Goal: Task Accomplishment & Management: Manage account settings

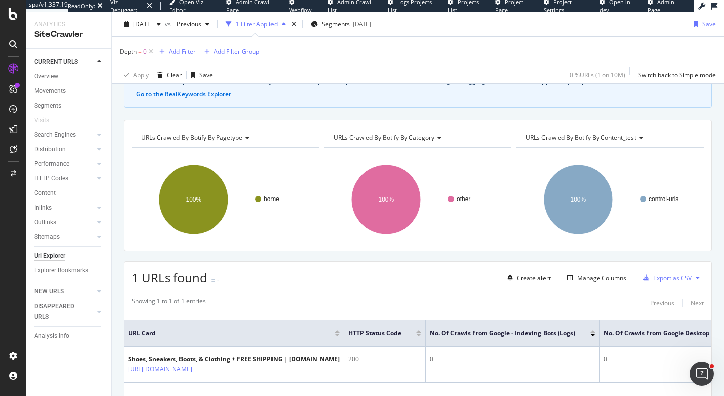
scroll to position [118, 0]
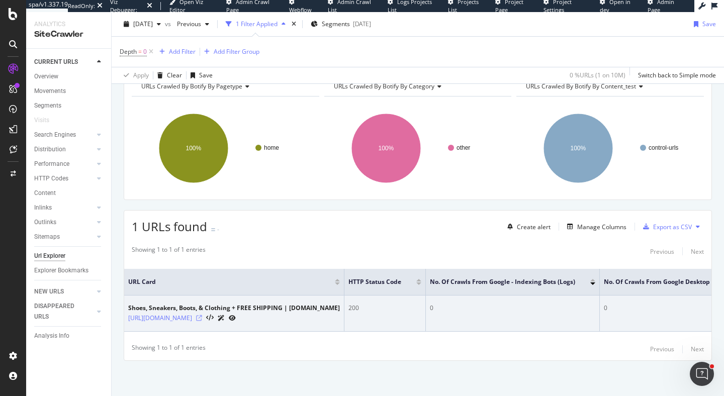
click at [202, 319] on icon at bounding box center [199, 318] width 6 height 6
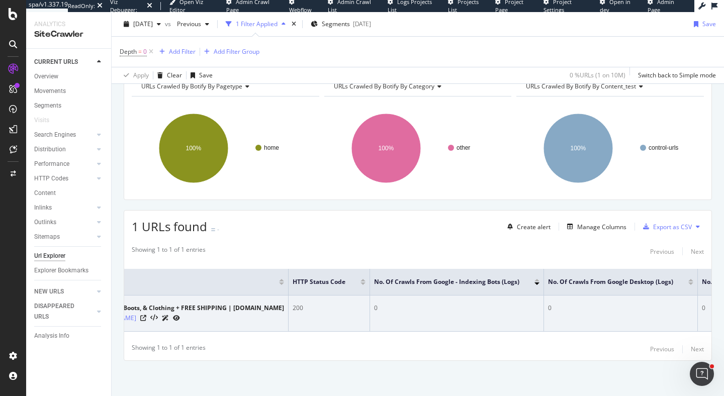
scroll to position [0, 0]
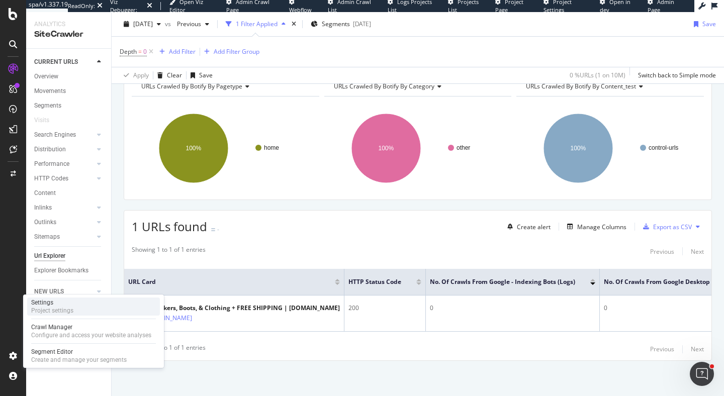
click at [84, 312] on div "Settings Project settings" at bounding box center [93, 307] width 133 height 18
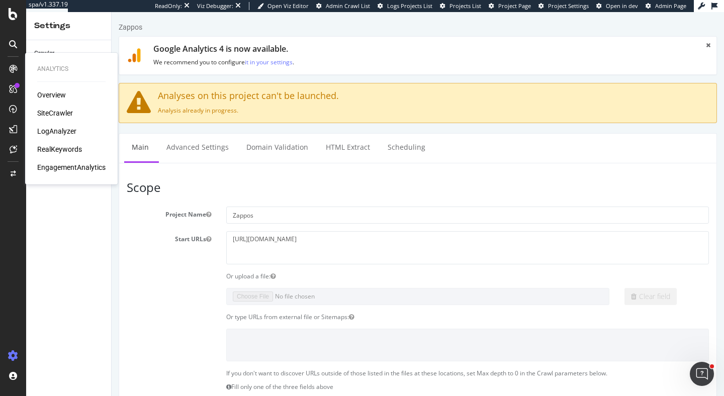
click at [59, 133] on div "LogAnalyzer" at bounding box center [56, 131] width 39 height 10
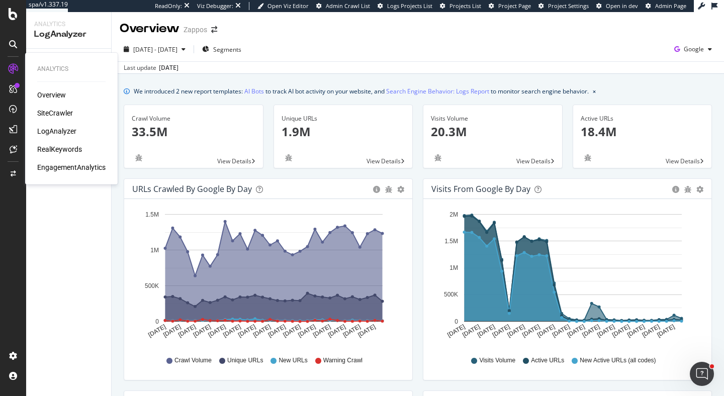
click at [51, 153] on div "RealKeywords" at bounding box center [59, 149] width 45 height 10
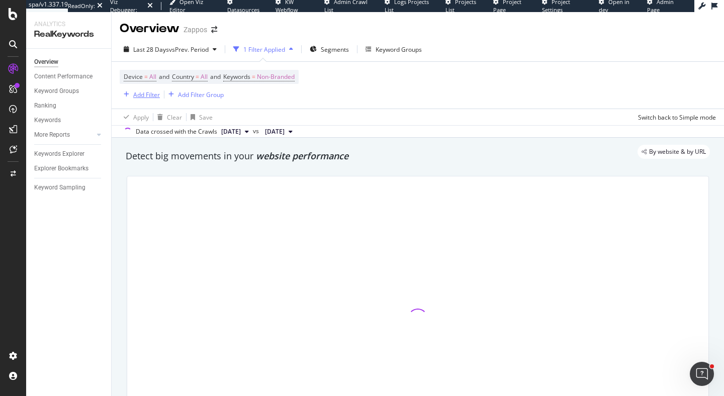
click at [135, 91] on div "Add Filter" at bounding box center [146, 94] width 27 height 9
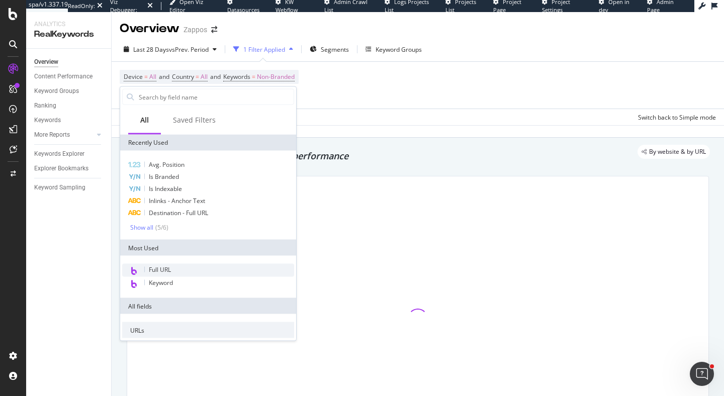
click at [159, 271] on span "Full URL" at bounding box center [160, 269] width 22 height 9
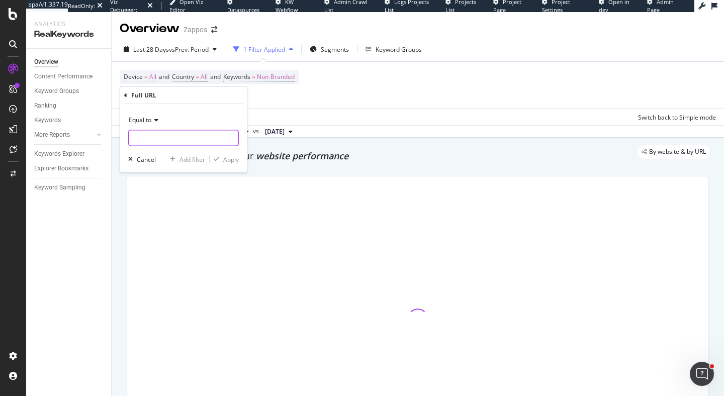
click at [176, 140] on input "text" at bounding box center [184, 138] width 110 height 16
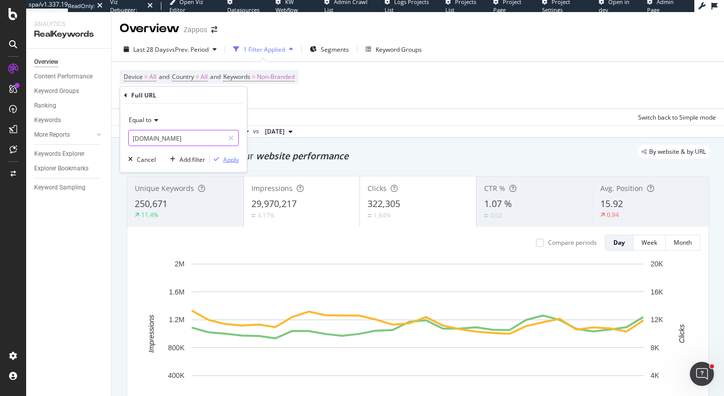
type input "www.zappos.com"
click at [237, 158] on div "Apply" at bounding box center [231, 159] width 16 height 9
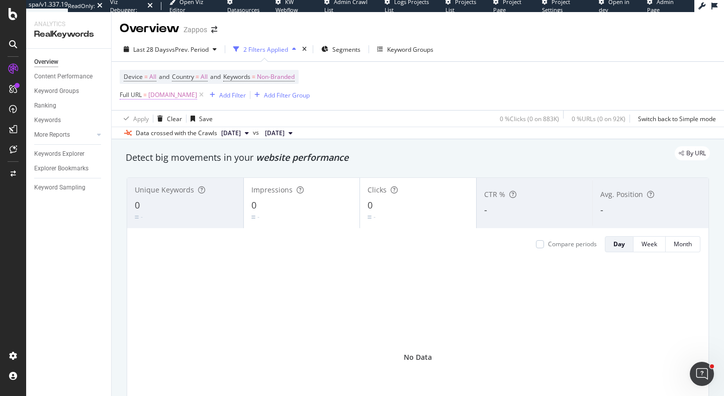
click at [175, 93] on span "www.zappos.com" at bounding box center [172, 95] width 49 height 14
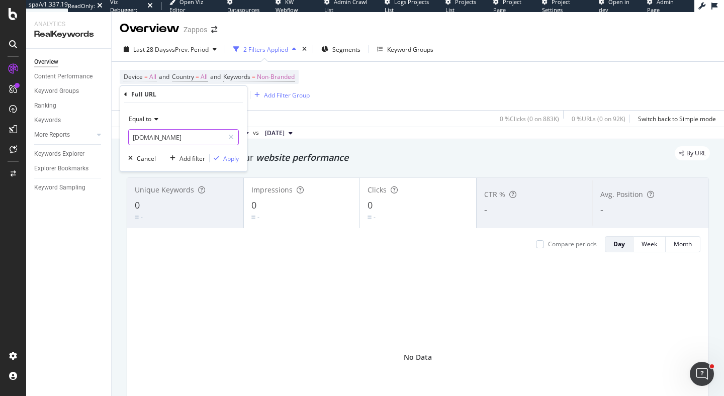
click at [134, 136] on input "www.zappos.com" at bounding box center [176, 137] width 95 height 16
type input "https://www.zappos.com"
click at [227, 154] on div "Apply" at bounding box center [231, 158] width 16 height 9
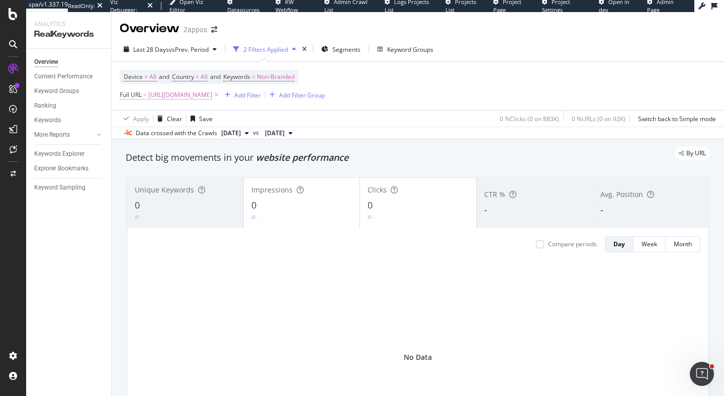
click at [181, 97] on span "https://www.zappos.com" at bounding box center [180, 95] width 64 height 14
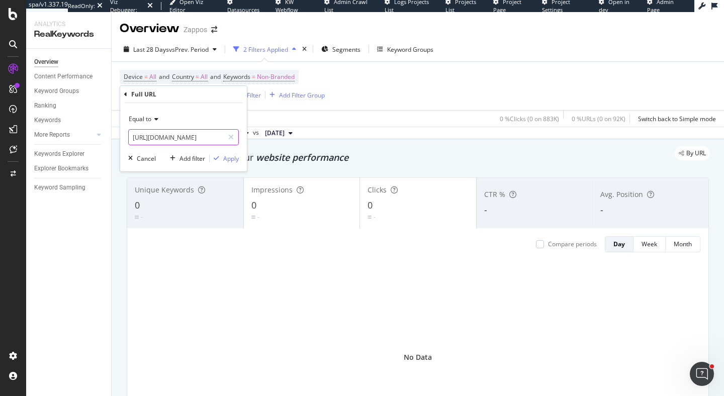
click at [165, 135] on input "https://www.zappos.com" at bounding box center [176, 137] width 95 height 16
click at [168, 135] on input "https://www.zappos.com" at bounding box center [176, 137] width 95 height 16
type input "zappos.com"
click at [227, 159] on div "Apply" at bounding box center [231, 158] width 16 height 9
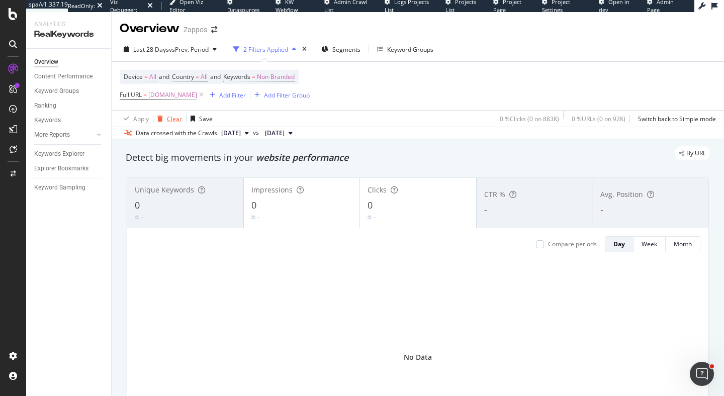
click at [164, 121] on div "button" at bounding box center [160, 119] width 14 height 6
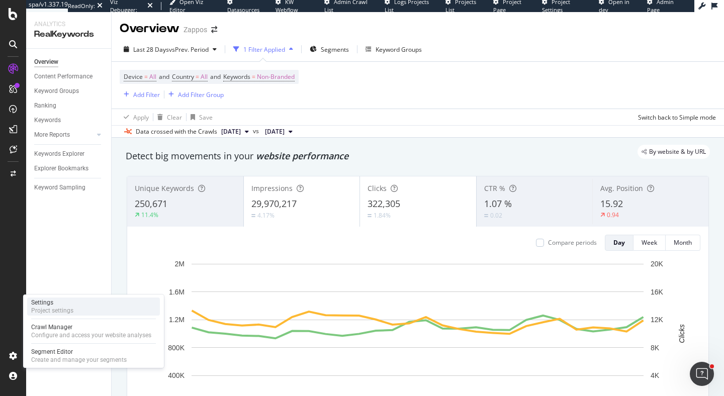
click at [66, 306] on div "Settings Project settings" at bounding box center [52, 307] width 42 height 16
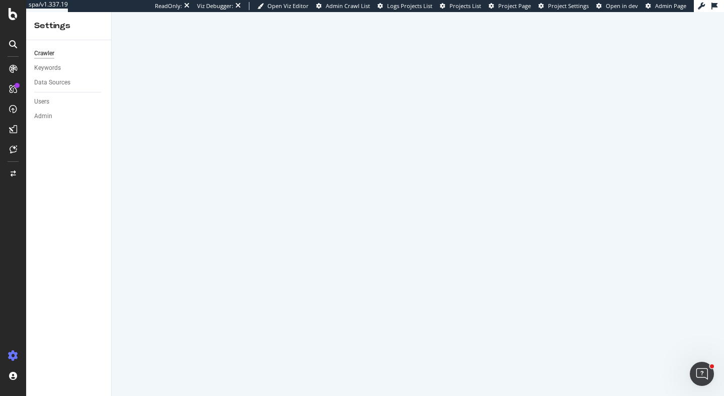
click at [57, 73] on div "Keywords" at bounding box center [72, 68] width 77 height 15
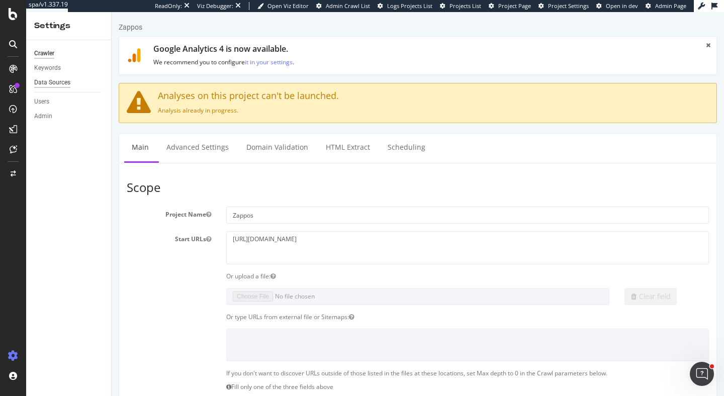
click at [55, 80] on div "Data Sources" at bounding box center [52, 82] width 36 height 11
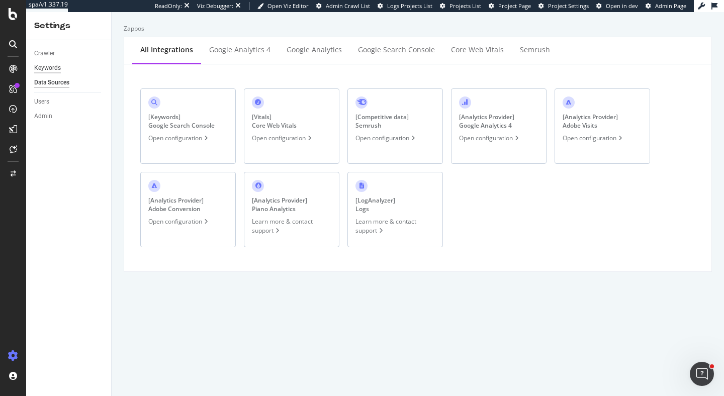
click at [55, 66] on div "Keywords" at bounding box center [47, 68] width 27 height 11
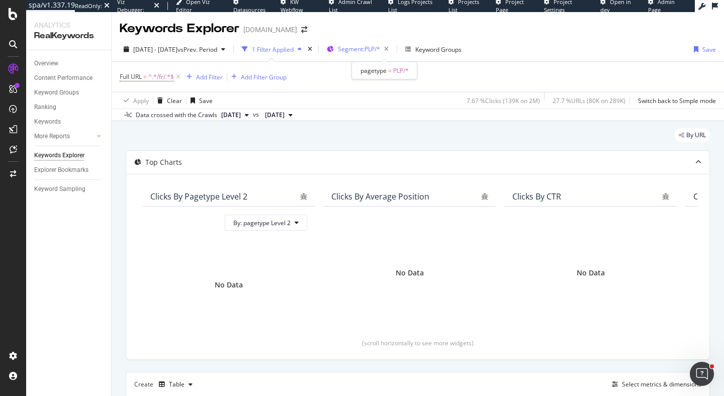
click at [372, 52] on span "Segment: PLP/*" at bounding box center [359, 49] width 42 height 9
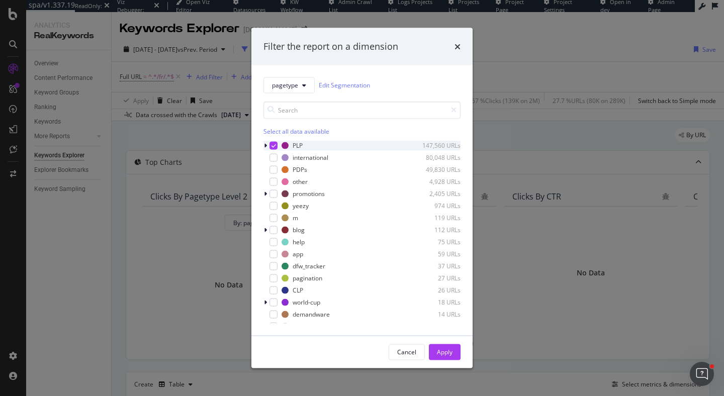
click at [265, 148] on icon "modal" at bounding box center [265, 145] width 3 height 6
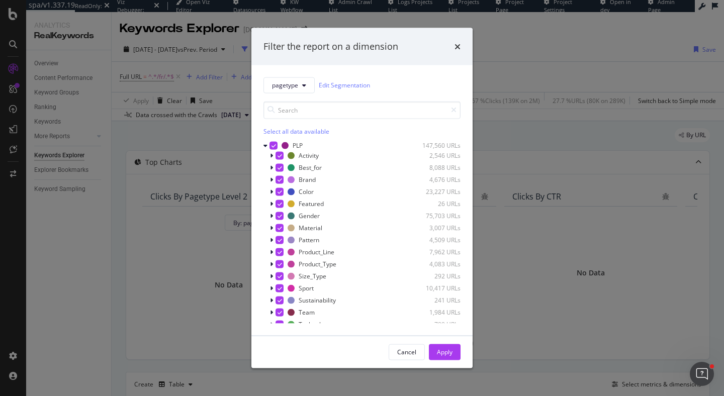
scroll to position [271, 0]
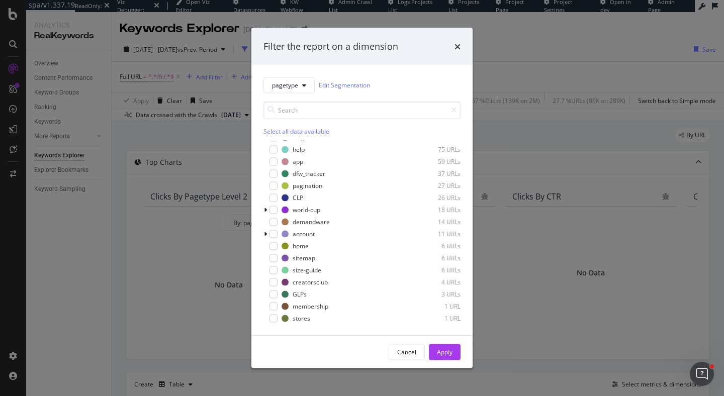
click at [16, 378] on div "Filter the report on a dimension pagetype Edit Segmentation Select all data ava…" at bounding box center [362, 198] width 724 height 396
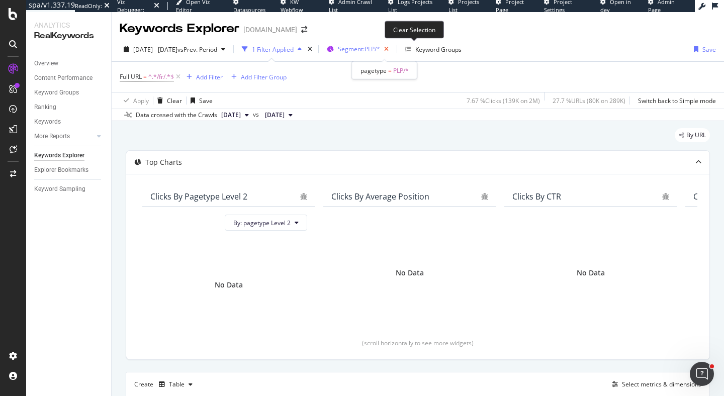
click at [393, 50] on icon "button" at bounding box center [386, 49] width 13 height 14
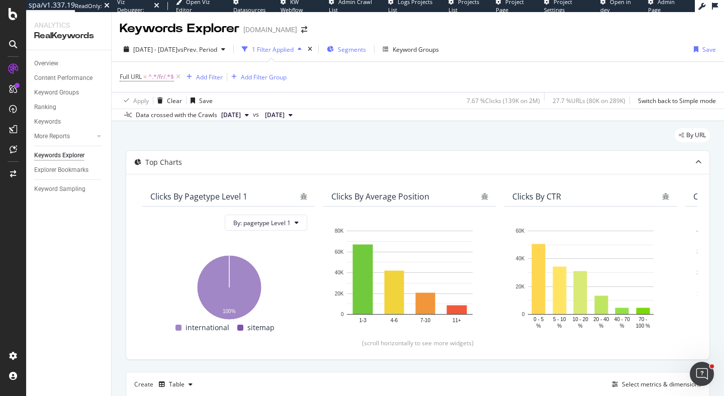
click at [366, 48] on span "Segments" at bounding box center [352, 49] width 28 height 9
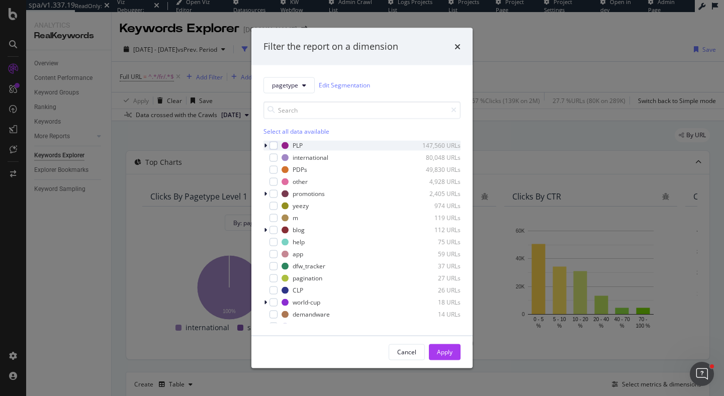
click at [267, 143] on div "modal" at bounding box center [266, 145] width 6 height 10
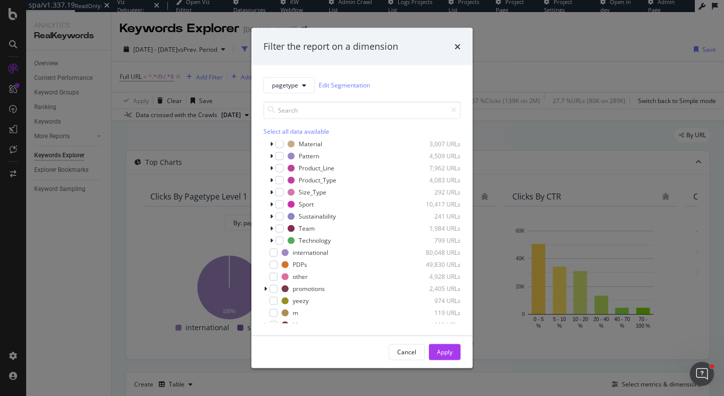
scroll to position [92, 0]
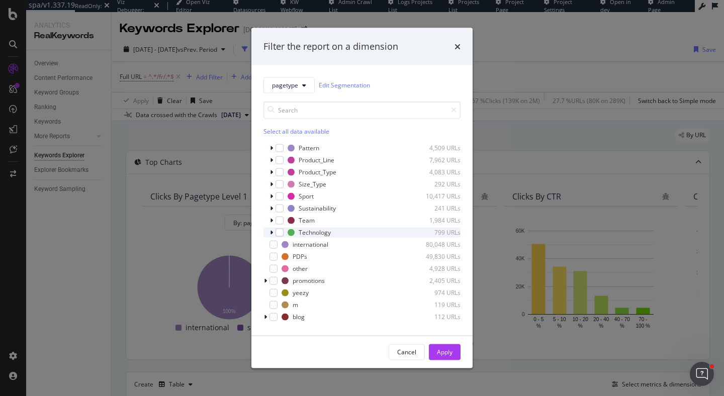
click at [271, 233] on icon "modal" at bounding box center [271, 232] width 3 height 6
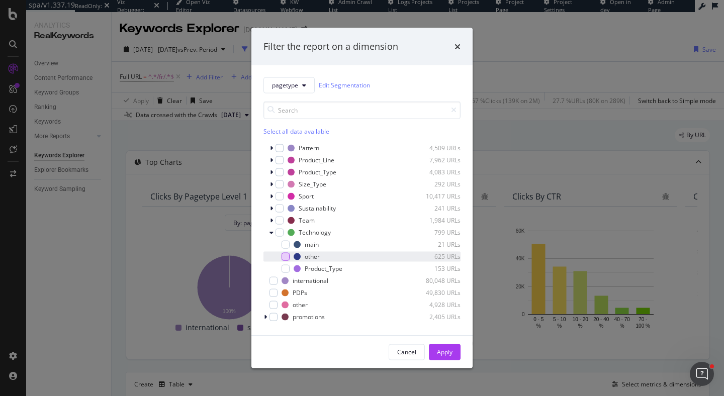
click at [284, 259] on div "modal" at bounding box center [285, 256] width 8 height 8
click at [445, 352] on div "Apply" at bounding box center [445, 352] width 16 height 9
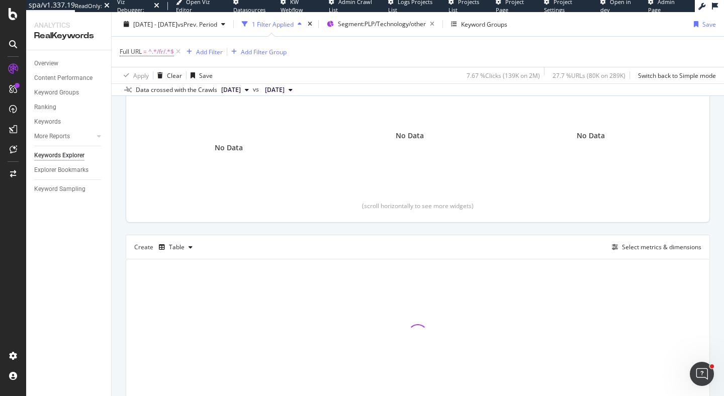
scroll to position [186, 0]
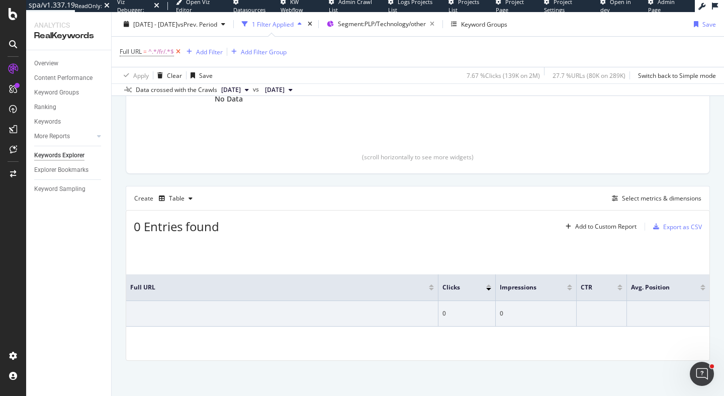
click at [179, 53] on icon at bounding box center [178, 52] width 9 height 10
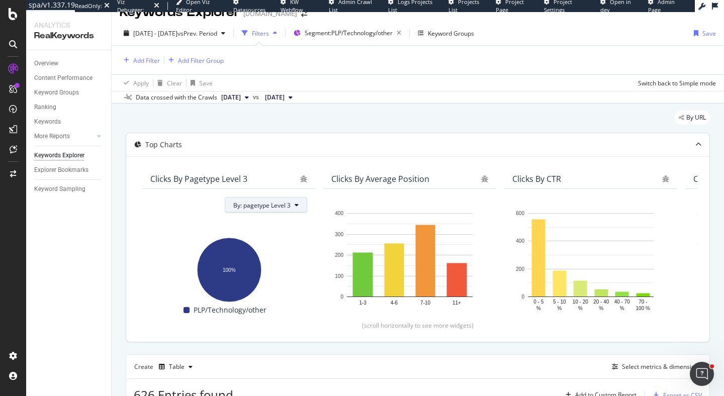
scroll to position [16, 0]
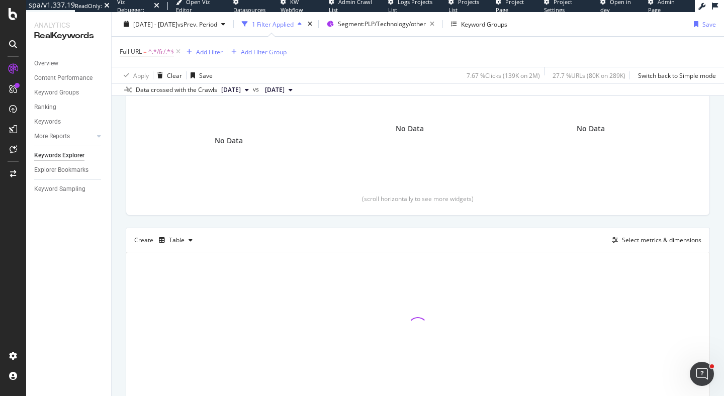
scroll to position [186, 0]
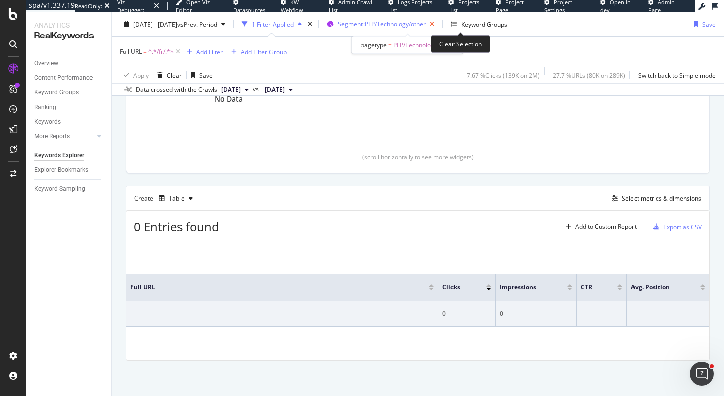
click at [438, 21] on icon "button" at bounding box center [432, 24] width 13 height 14
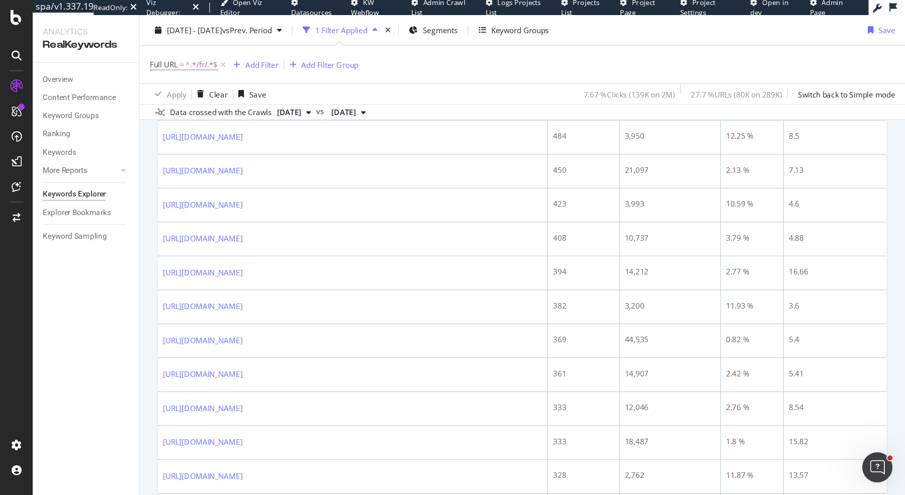
scroll to position [1410, 0]
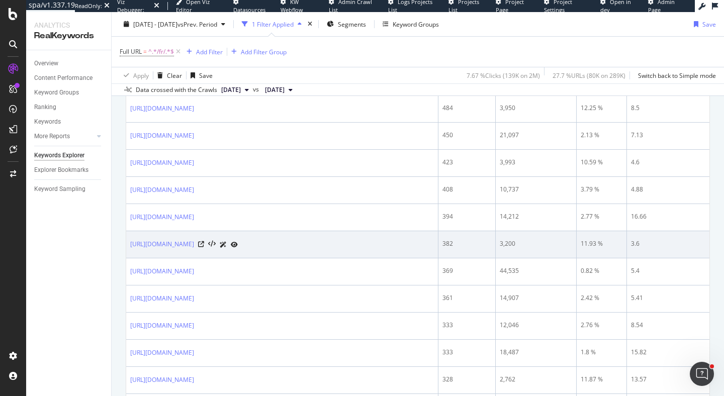
click at [230, 242] on div at bounding box center [218, 244] width 40 height 11
click at [204, 243] on icon at bounding box center [201, 244] width 6 height 6
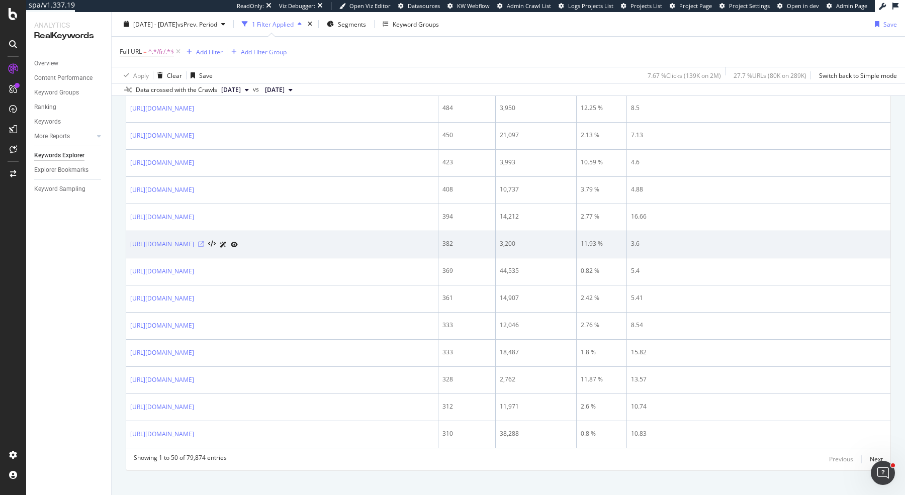
scroll to position [1409, 0]
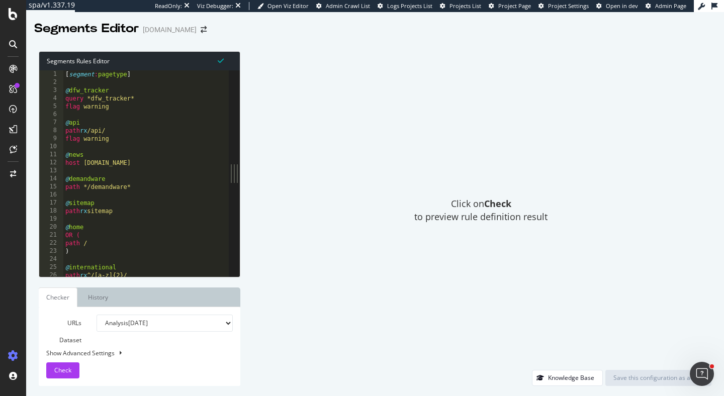
type textarea "flag warning"
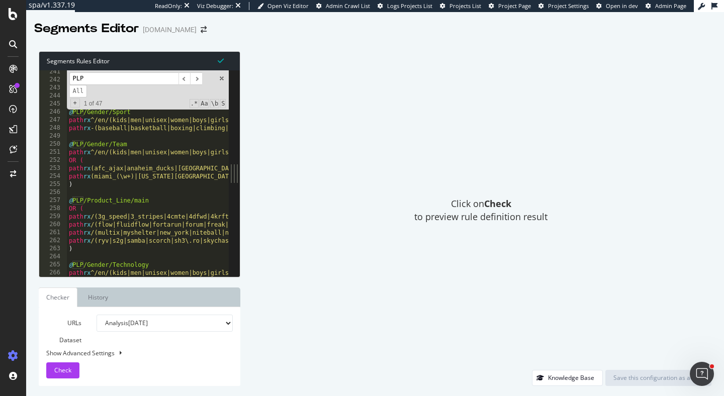
scroll to position [703, 0]
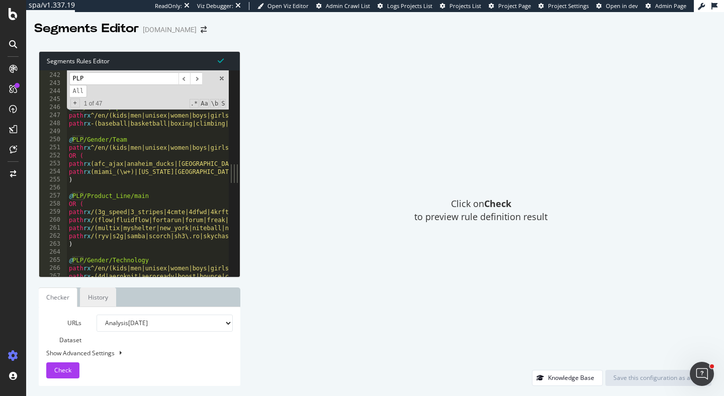
type input "PLP"
click at [100, 296] on link "History" at bounding box center [98, 297] width 36 height 20
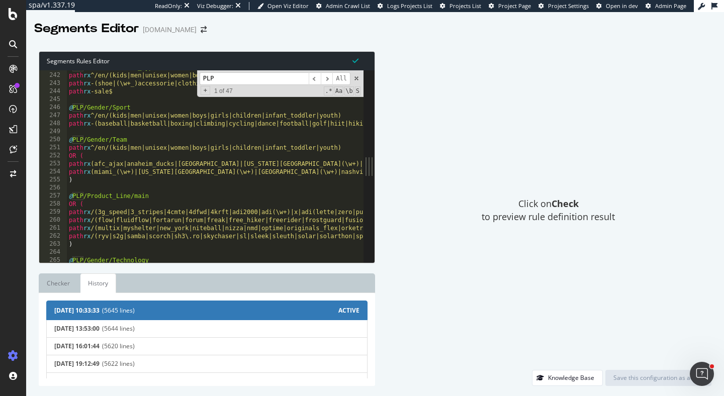
drag, startPoint x: 236, startPoint y: 195, endPoint x: 487, endPoint y: 217, distance: 251.8
click at [487, 217] on div "Segments Rules Editor flag warning 241 242 243 244 245 246 247 248 249 250 251 …" at bounding box center [375, 218] width 698 height 355
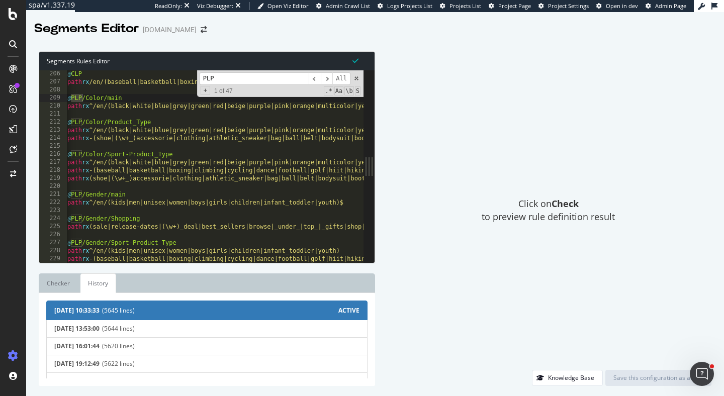
scroll to position [0, 0]
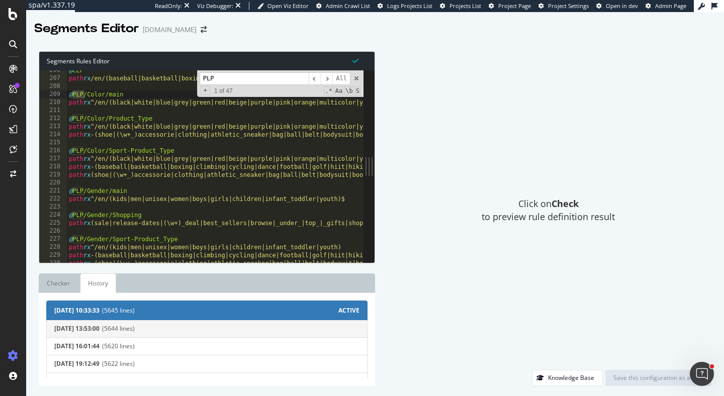
click at [87, 330] on span "2025-03-06 13:53:00" at bounding box center [76, 328] width 45 height 7
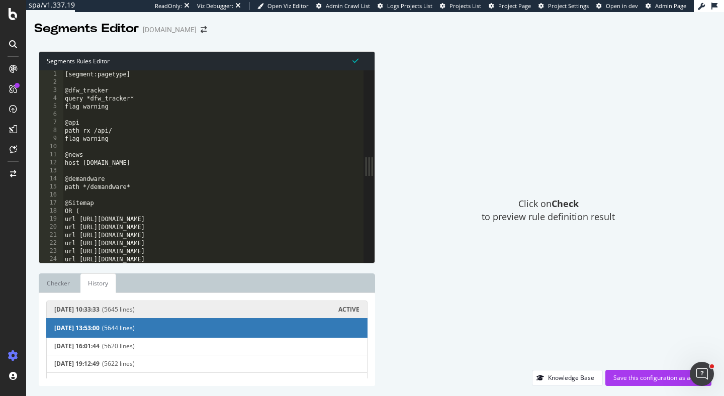
type textarea "path */demandware*"
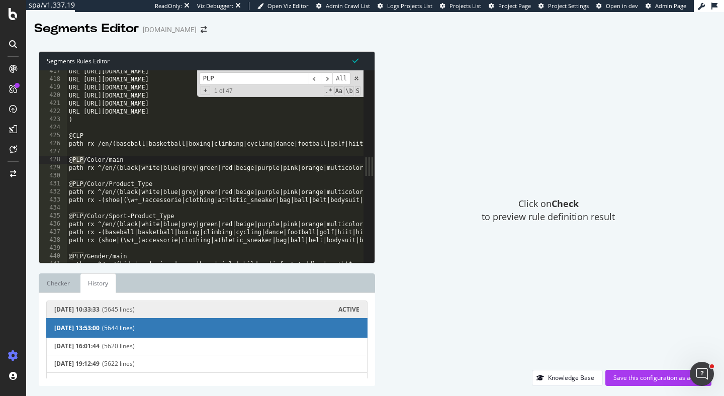
scroll to position [1220, 0]
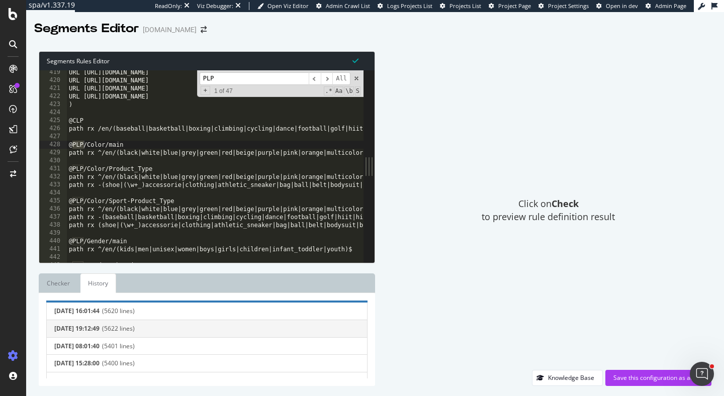
type input "PLP"
click at [97, 325] on span "2025-02-03 19:12:49" at bounding box center [76, 328] width 45 height 7
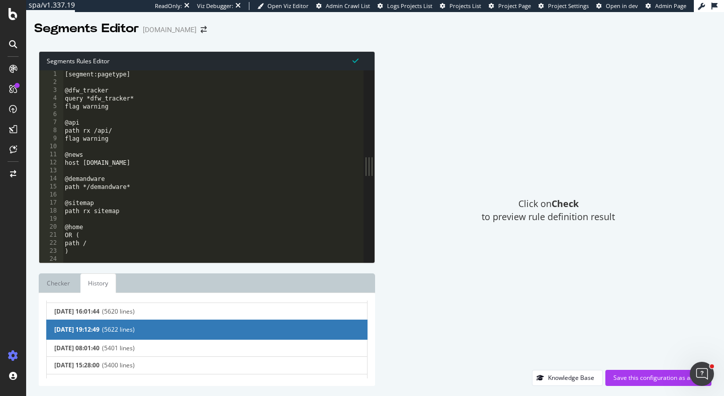
type textarea "host news.adidas.ca"
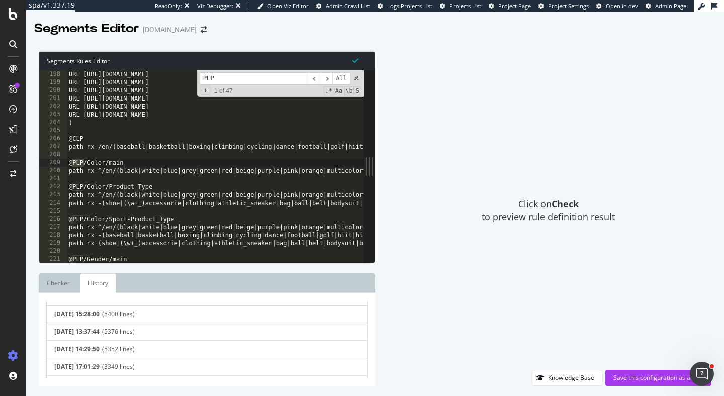
type input "PLP"
click at [151, 331] on span "(5376 lines)" at bounding box center [230, 331] width 257 height 7
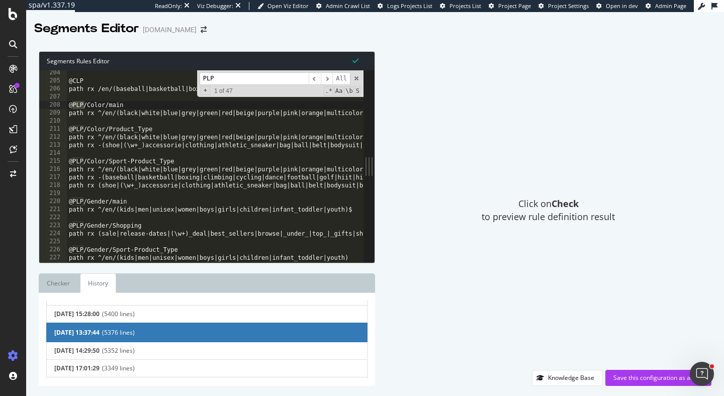
scroll to position [109, 0]
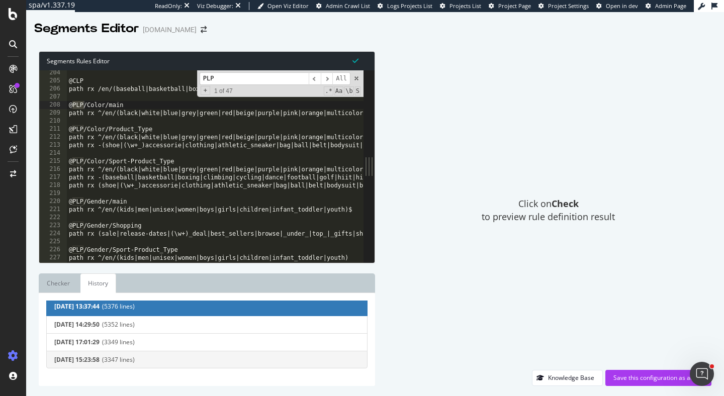
type input "PLP"
click at [144, 360] on span "(3347 lines)" at bounding box center [230, 359] width 257 height 7
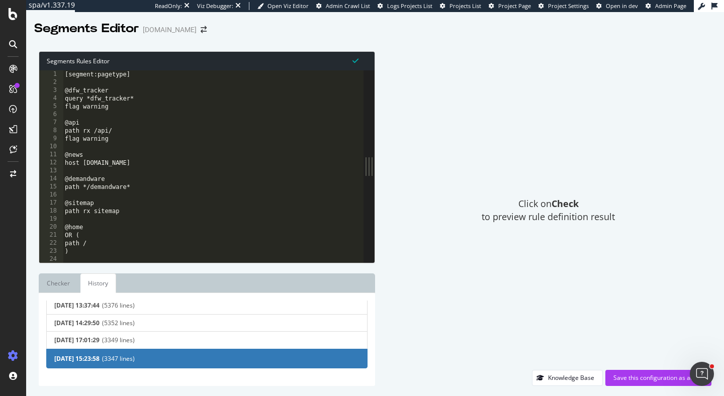
scroll to position [108, 0]
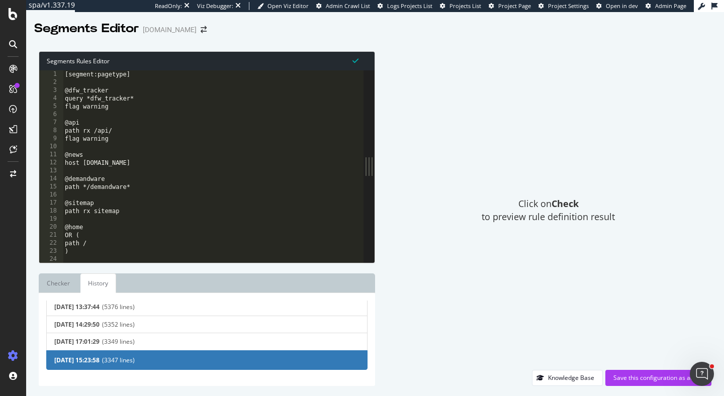
type textarea "host news.adidas.ca"
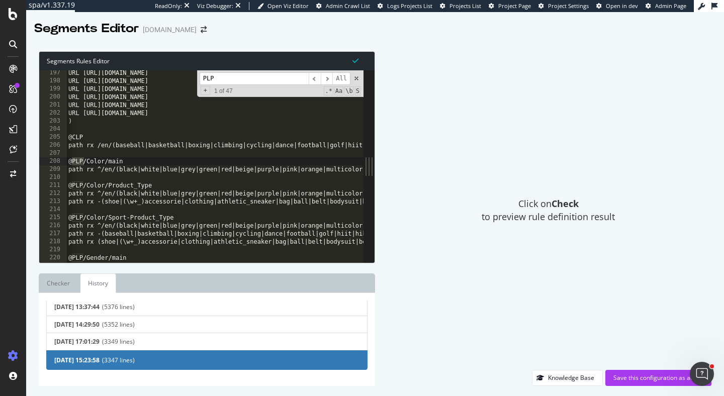
scroll to position [0, 0]
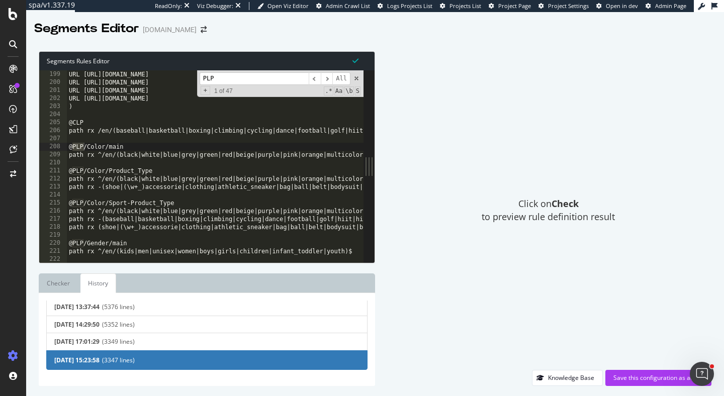
type input "PLP"
click at [357, 77] on span at bounding box center [356, 78] width 7 height 7
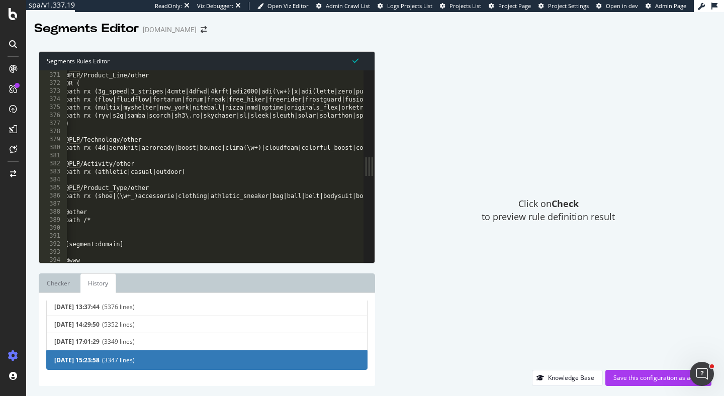
scroll to position [1823, 0]
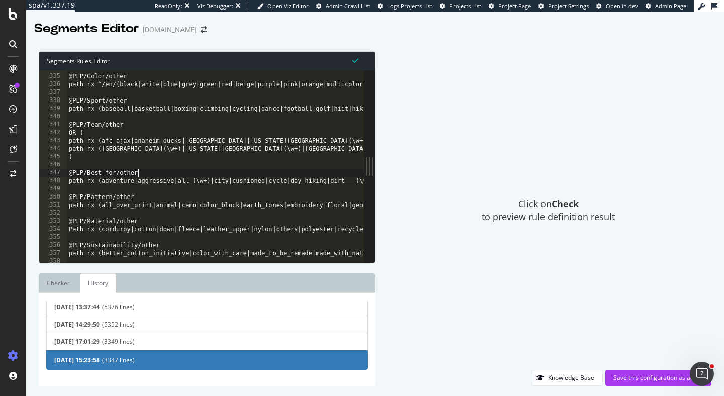
type textarea "path rx (baseball|basketball|boxing|climbing|cycling|dance|football|golf|hiit|h…"
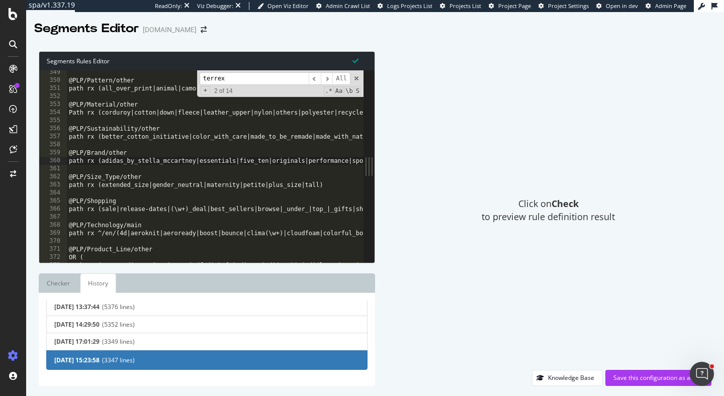
scroll to position [1713, 0]
type input "terrex"
click at [325, 80] on span "​" at bounding box center [327, 78] width 12 height 13
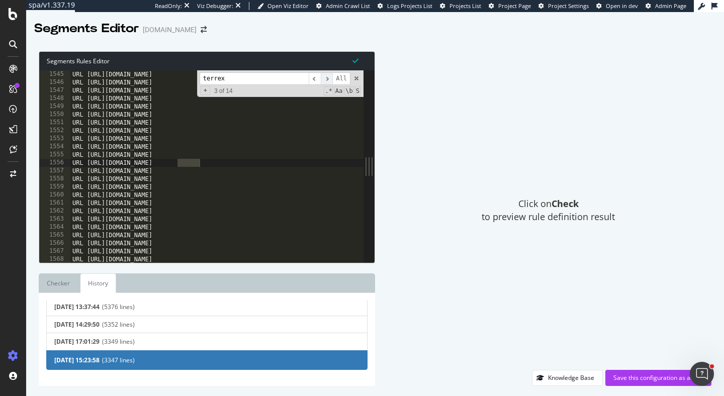
click at [325, 80] on span "​" at bounding box center [327, 78] width 12 height 13
click at [326, 80] on span "​" at bounding box center [327, 78] width 12 height 13
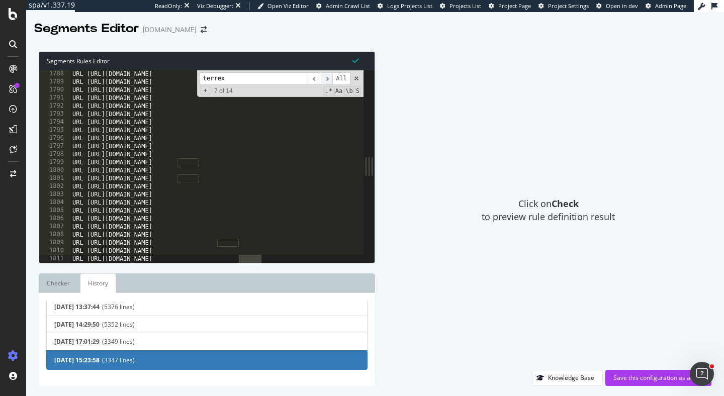
click at [326, 80] on span "​" at bounding box center [327, 78] width 12 height 13
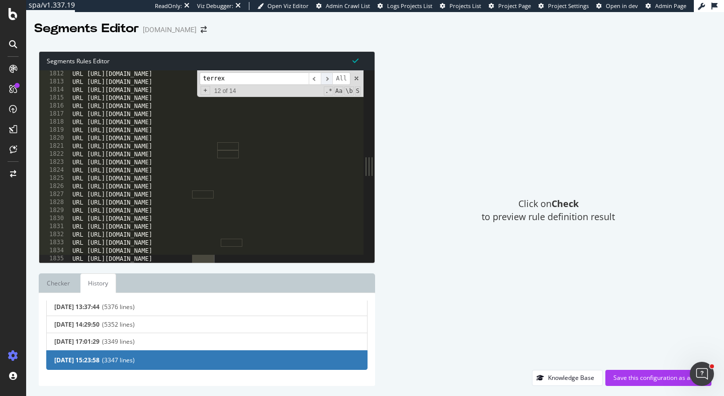
click at [326, 80] on span "​" at bounding box center [327, 78] width 12 height 13
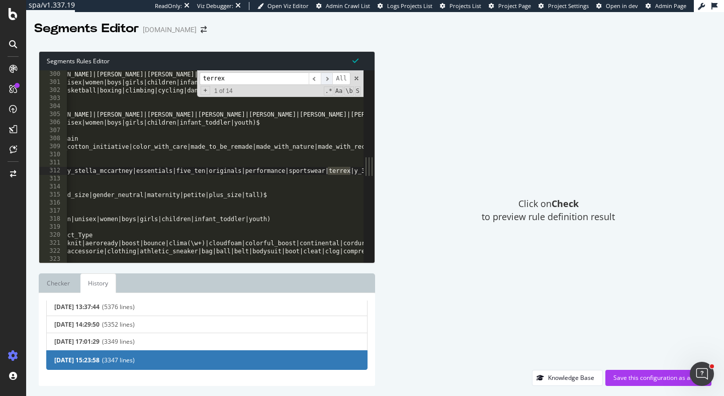
scroll to position [1471, 0]
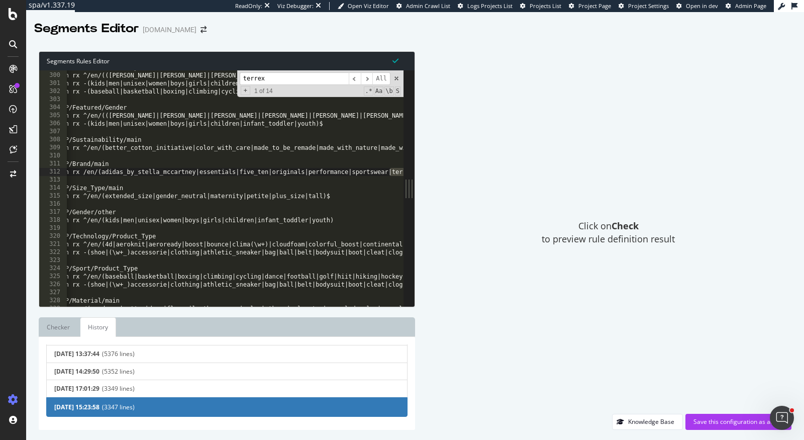
drag, startPoint x: 409, startPoint y: 190, endPoint x: 515, endPoint y: 199, distance: 106.4
click at [515, 199] on div "Segments Rules Editor path rx (baseball|basketball|boxing|climbing|cycling|danc…" at bounding box center [415, 240] width 778 height 399
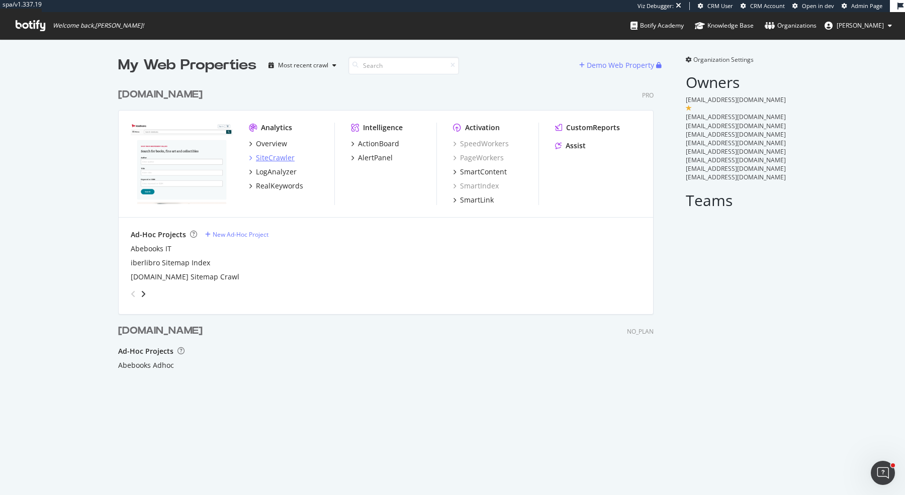
click at [280, 162] on div "SiteCrawler" at bounding box center [275, 158] width 39 height 10
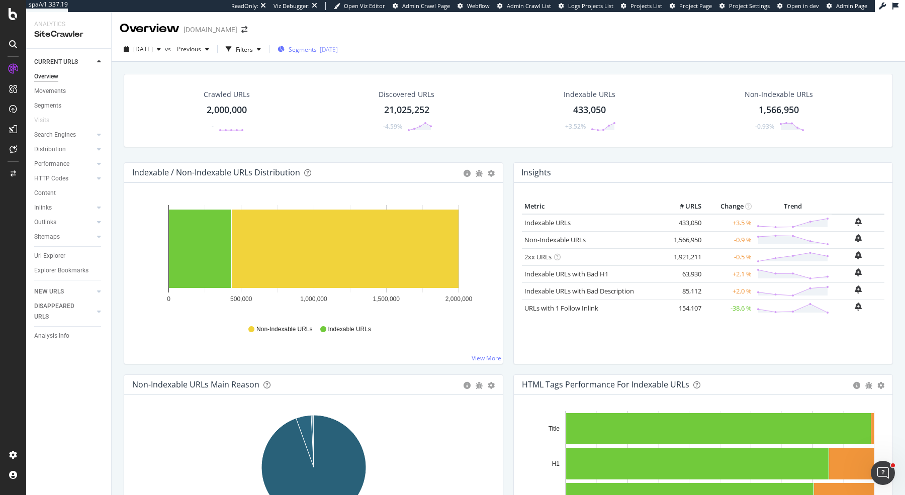
click at [311, 49] on span "Segments" at bounding box center [302, 49] width 28 height 9
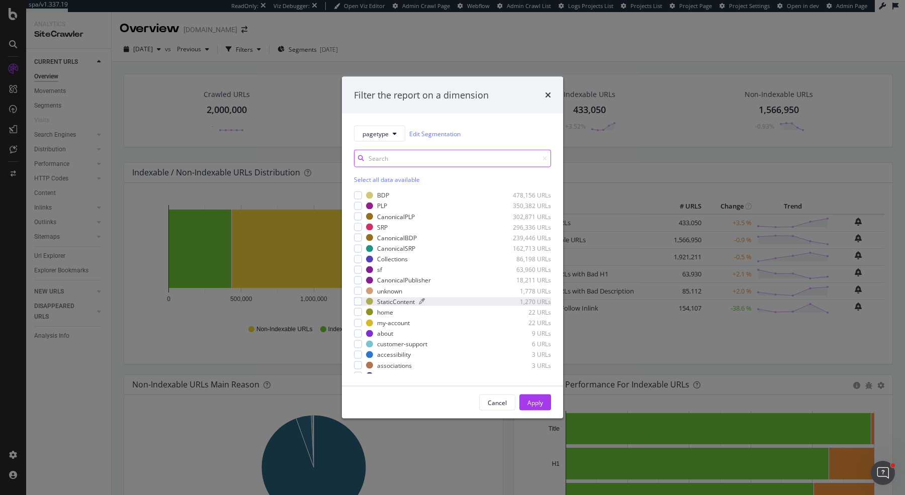
scroll to position [17, 0]
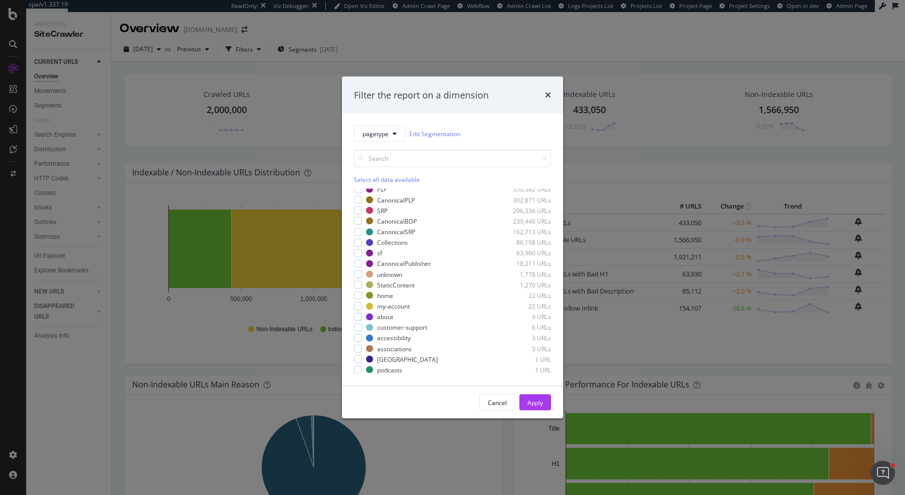
click at [14, 31] on div "Filter the report on a dimension pagetype Edit Segmentation Select all data ava…" at bounding box center [452, 247] width 905 height 495
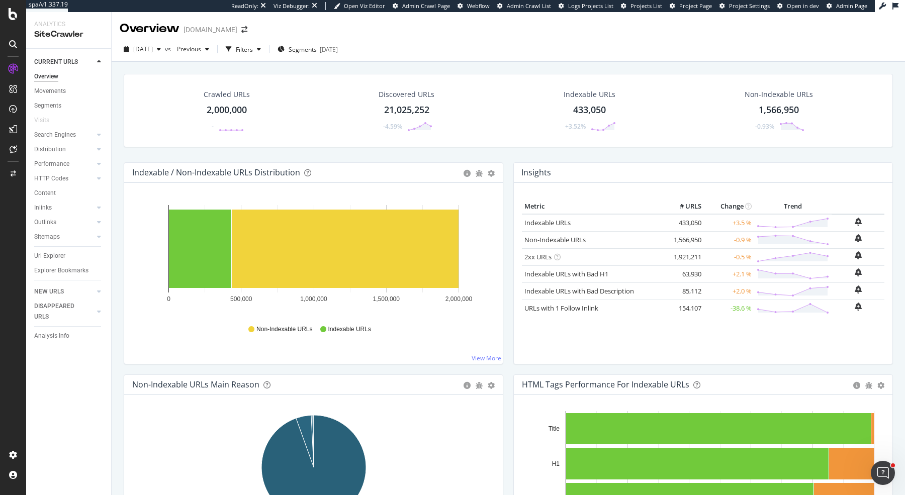
click at [14, 23] on div at bounding box center [13, 247] width 26 height 495
click at [12, 16] on icon at bounding box center [13, 14] width 9 height 12
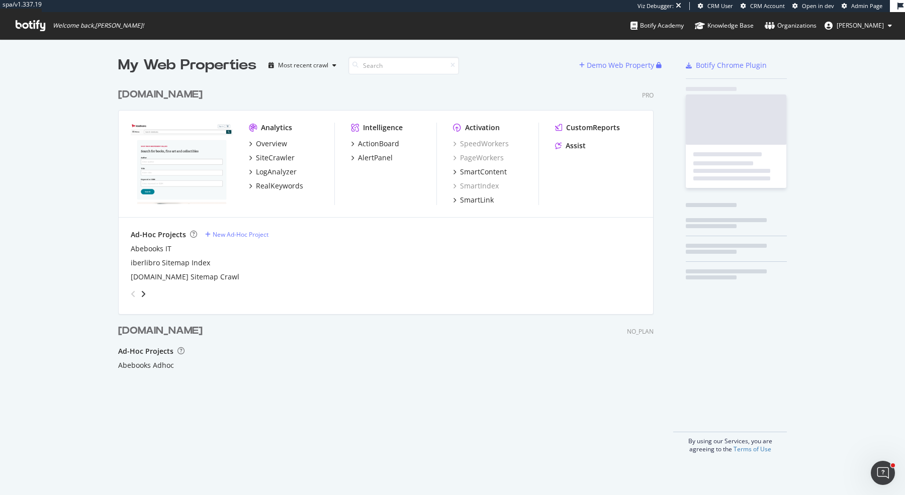
scroll to position [377, 543]
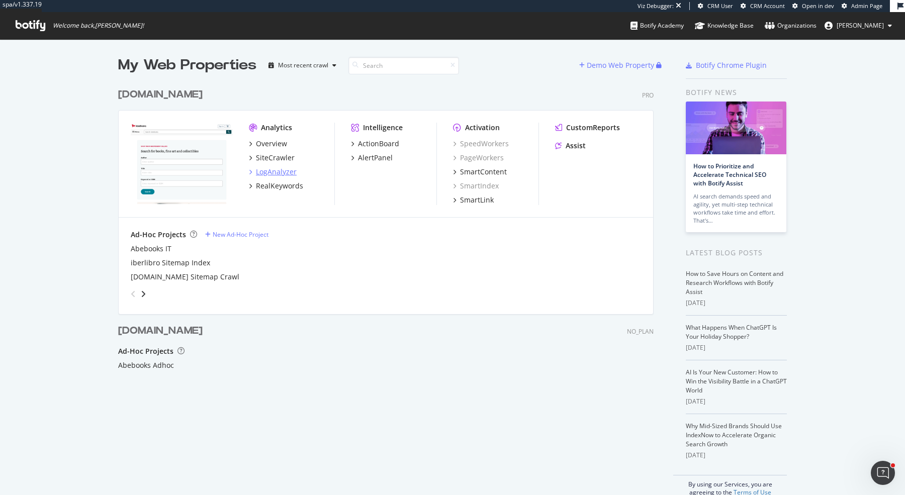
click at [281, 175] on div "LogAnalyzer" at bounding box center [276, 172] width 41 height 10
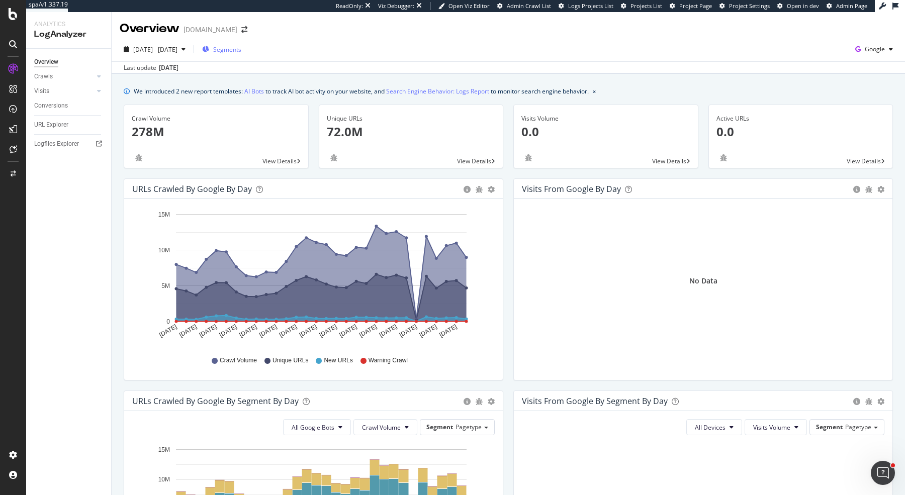
click at [234, 51] on span "Segments" at bounding box center [227, 49] width 28 height 9
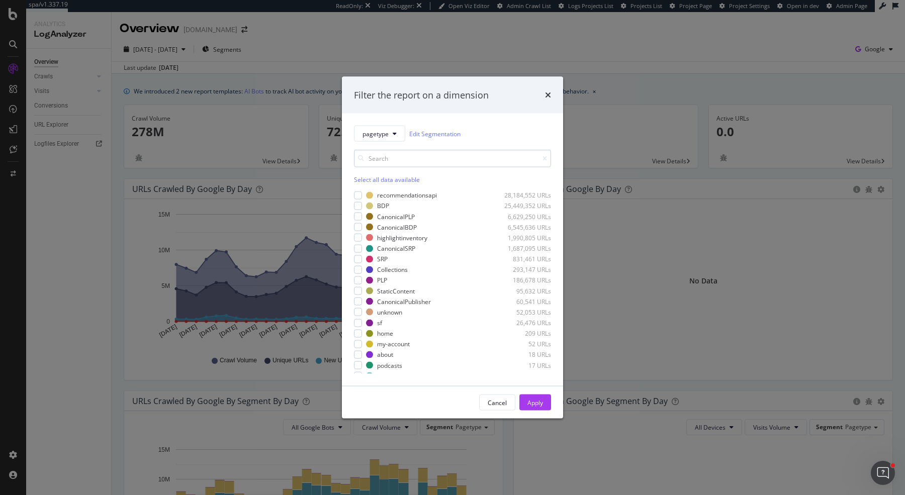
click at [424, 159] on input "modal" at bounding box center [452, 159] width 197 height 18
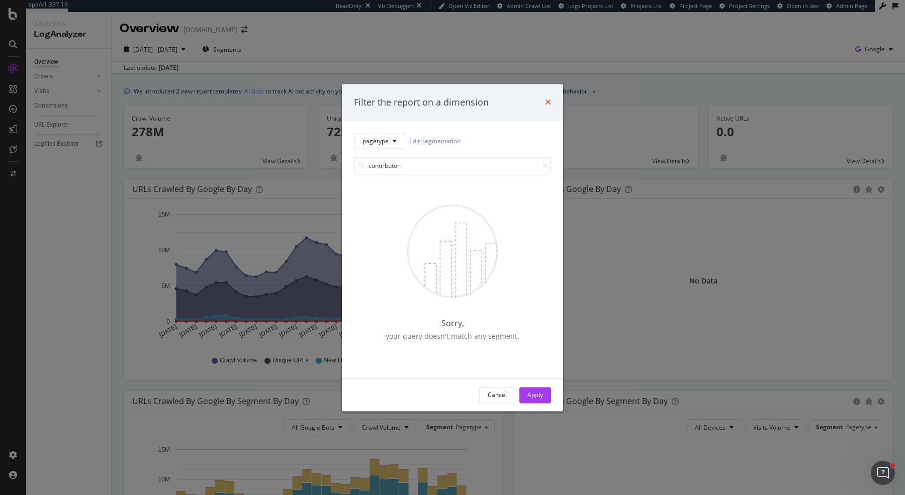
type input "contributor"
click at [548, 106] on icon "times" at bounding box center [548, 103] width 6 height 8
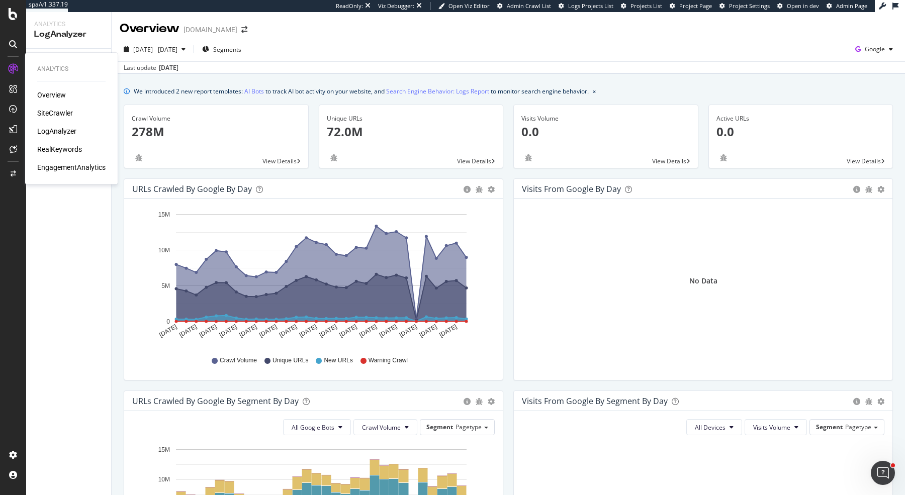
click at [67, 114] on div "SiteCrawler" at bounding box center [55, 113] width 36 height 10
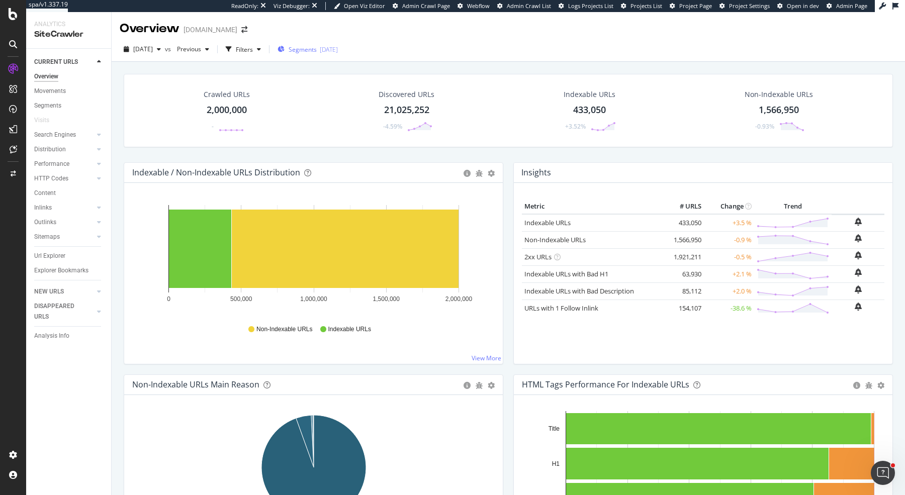
click at [316, 54] on div "Segments 2025-09-05" at bounding box center [307, 49] width 60 height 15
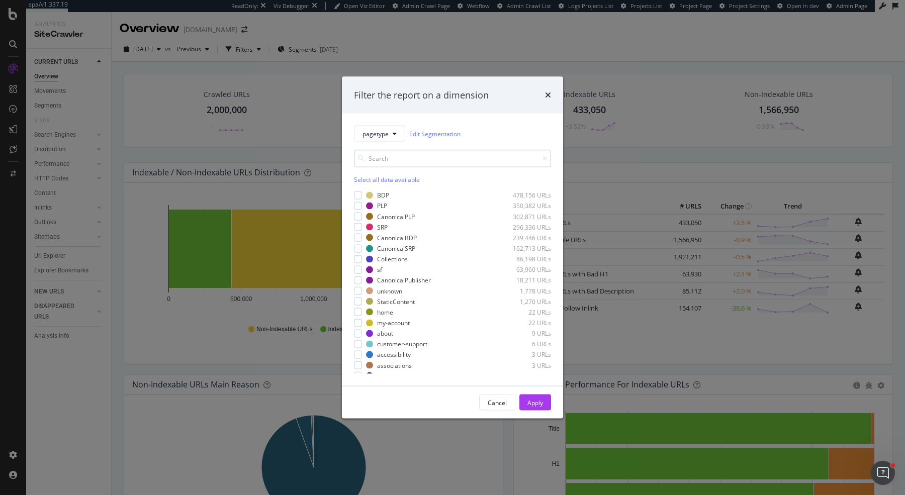
click at [414, 155] on input "modal" at bounding box center [452, 159] width 197 height 18
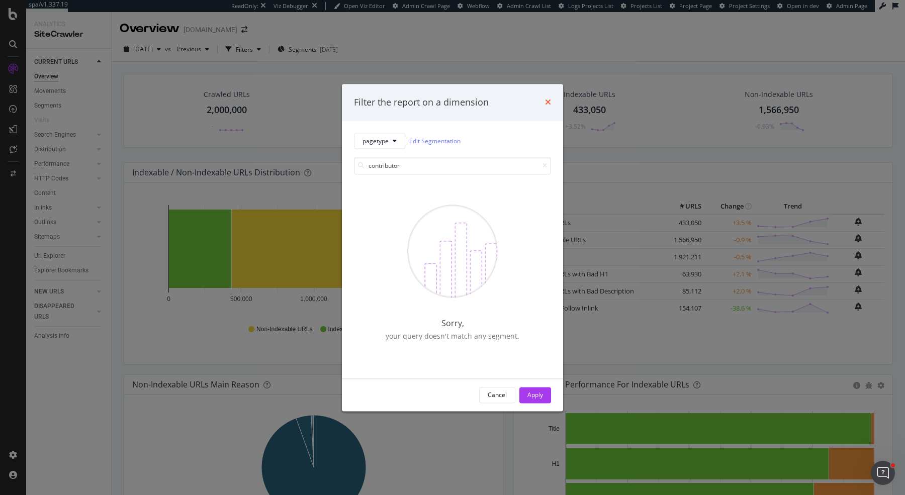
type input "contributor"
click at [545, 106] on icon "times" at bounding box center [548, 103] width 6 height 8
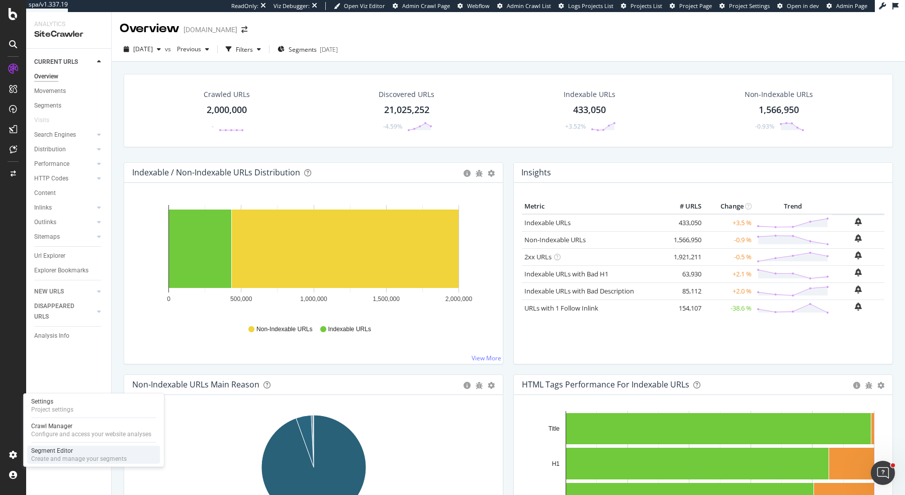
click at [63, 449] on div "Segment Editor" at bounding box center [78, 451] width 95 height 8
click at [153, 50] on span "[DATE]" at bounding box center [143, 49] width 20 height 9
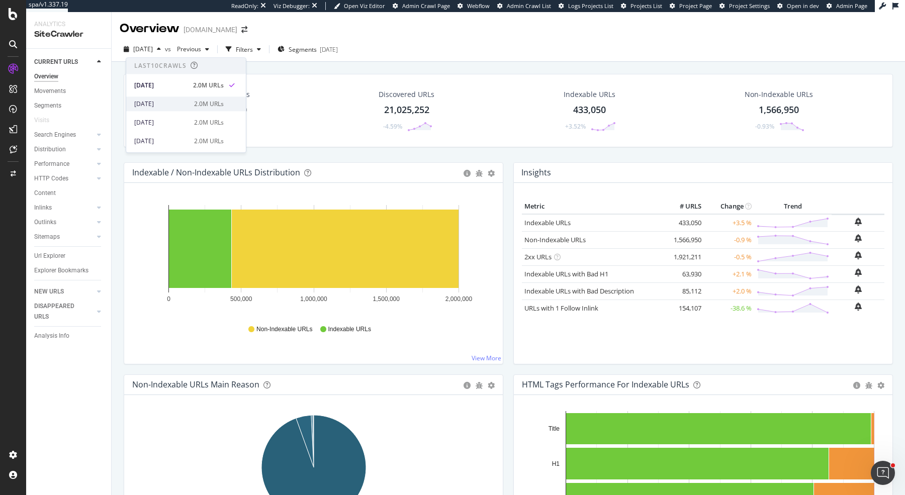
click at [157, 102] on div "[DATE]" at bounding box center [161, 104] width 54 height 9
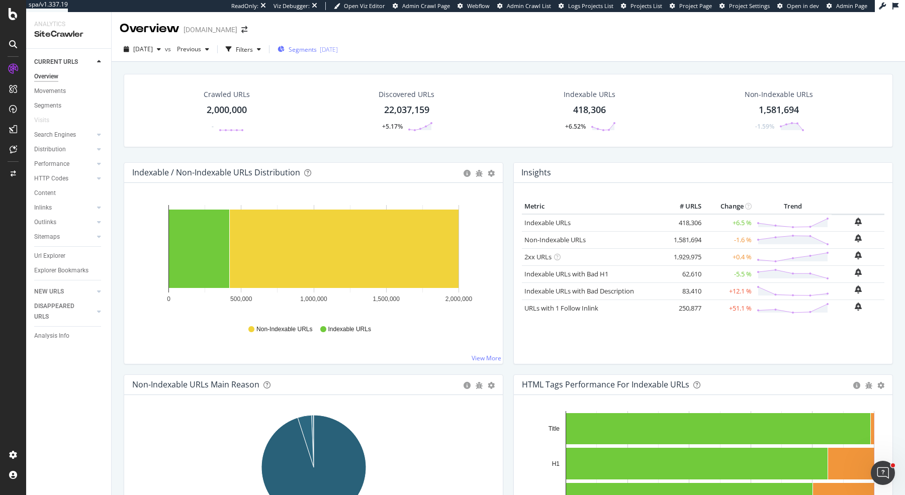
click at [318, 43] on div "Segments 2025-09-05" at bounding box center [307, 49] width 60 height 15
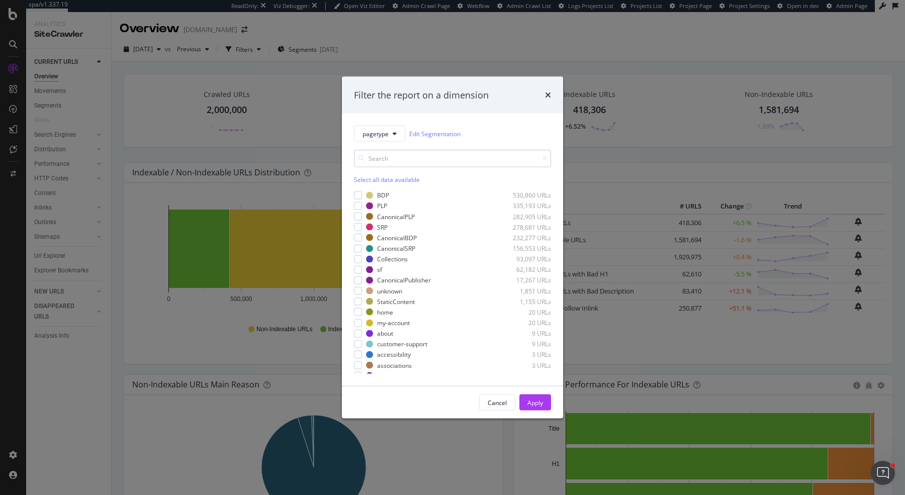
click at [428, 156] on input "modal" at bounding box center [452, 159] width 197 height 18
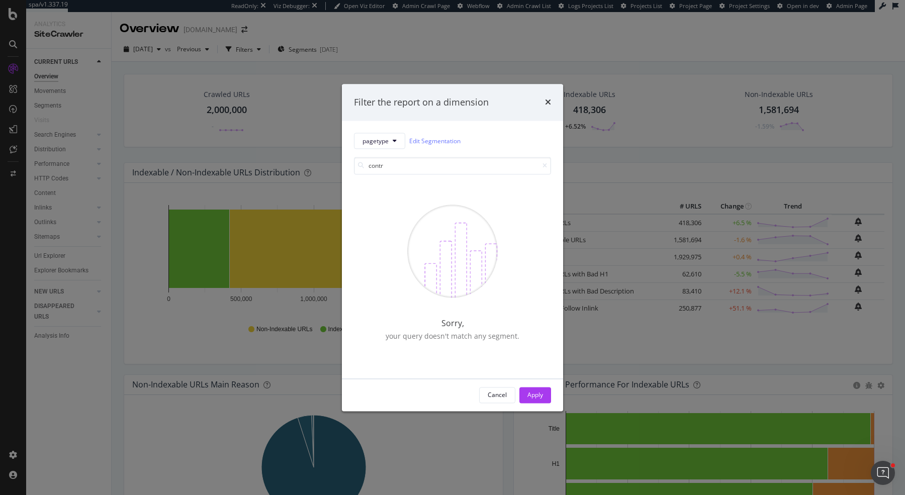
type input "contr"
click at [548, 102] on icon "times" at bounding box center [548, 103] width 6 height 8
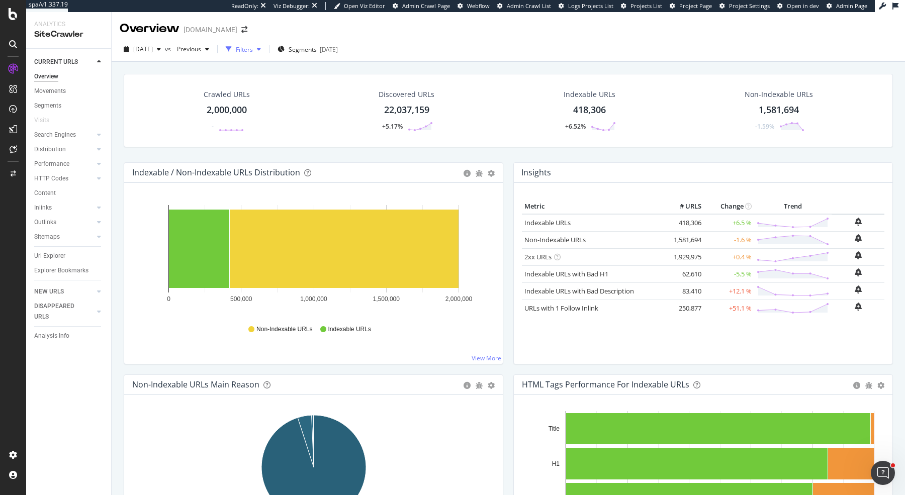
click at [253, 52] on div "Filters" at bounding box center [244, 49] width 17 height 9
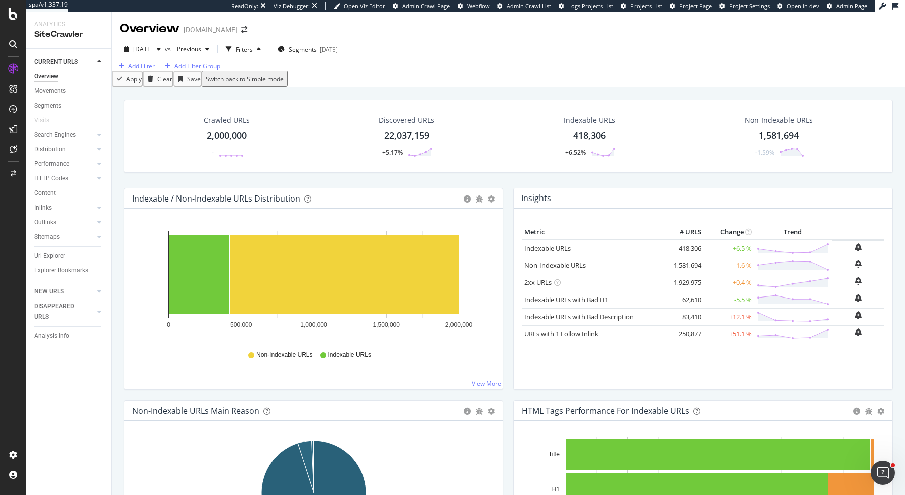
click at [148, 70] on div "Add Filter" at bounding box center [141, 66] width 27 height 9
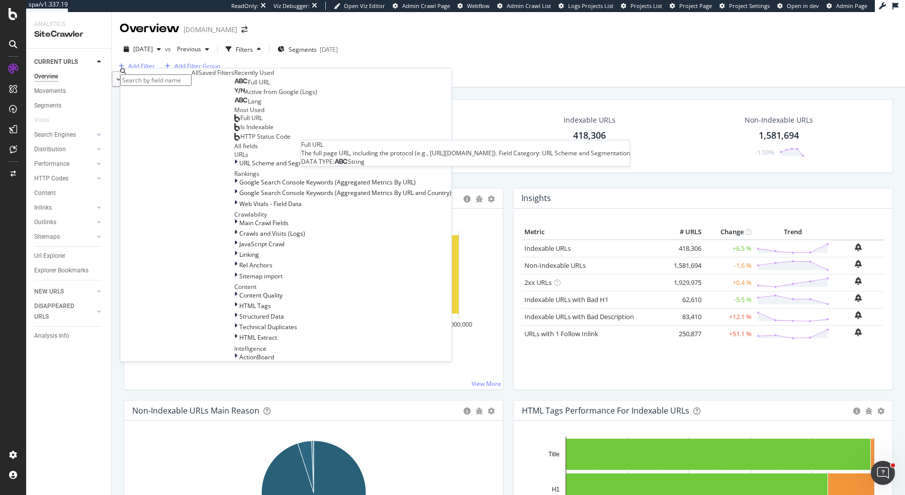
click at [248, 86] on span "Full URL" at bounding box center [259, 82] width 22 height 9
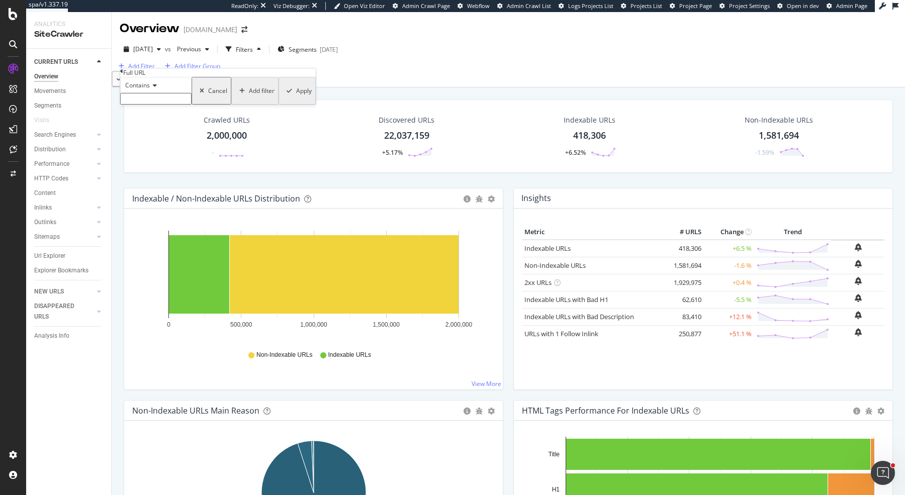
click at [175, 105] on input "text" at bounding box center [155, 99] width 71 height 12
type input "[DOMAIN_NAME][URL]"
click at [295, 98] on div "Apply" at bounding box center [303, 93] width 16 height 9
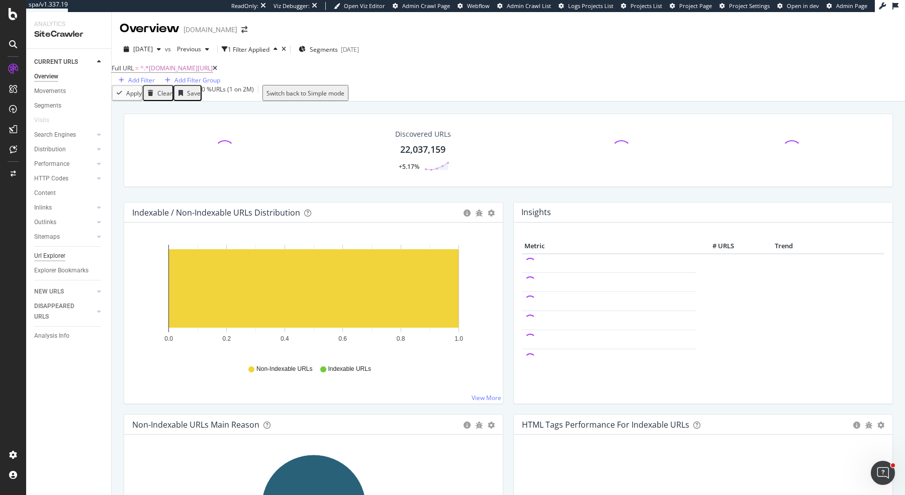
click at [53, 259] on div "Url Explorer" at bounding box center [49, 256] width 31 height 11
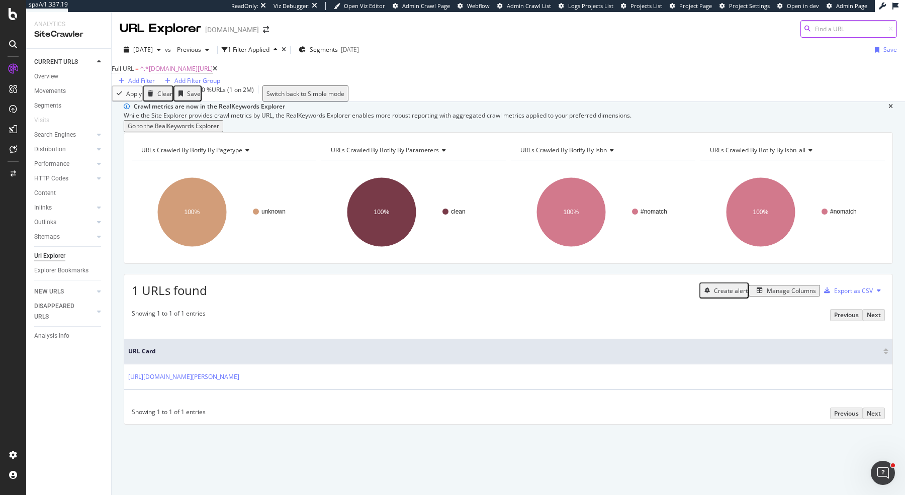
scroll to position [17, 0]
click at [51, 150] on div "RealKeywords" at bounding box center [59, 149] width 45 height 10
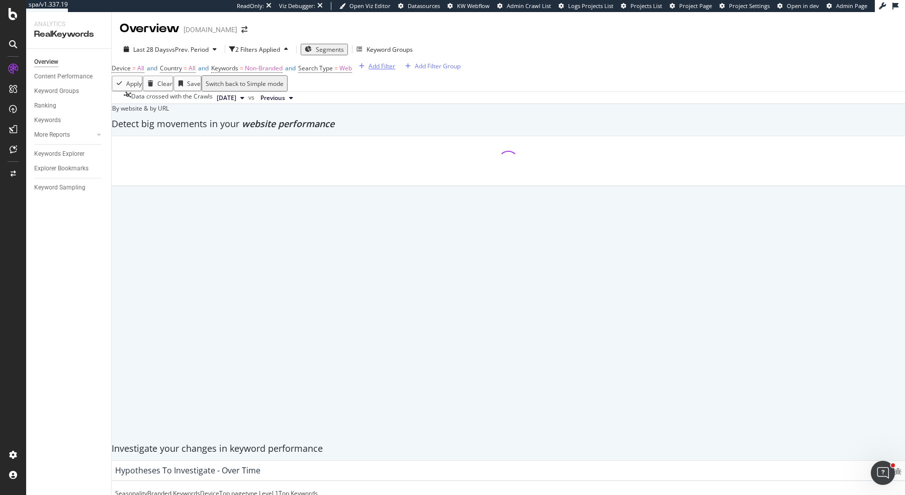
click at [368, 70] on div "Add Filter" at bounding box center [381, 66] width 27 height 9
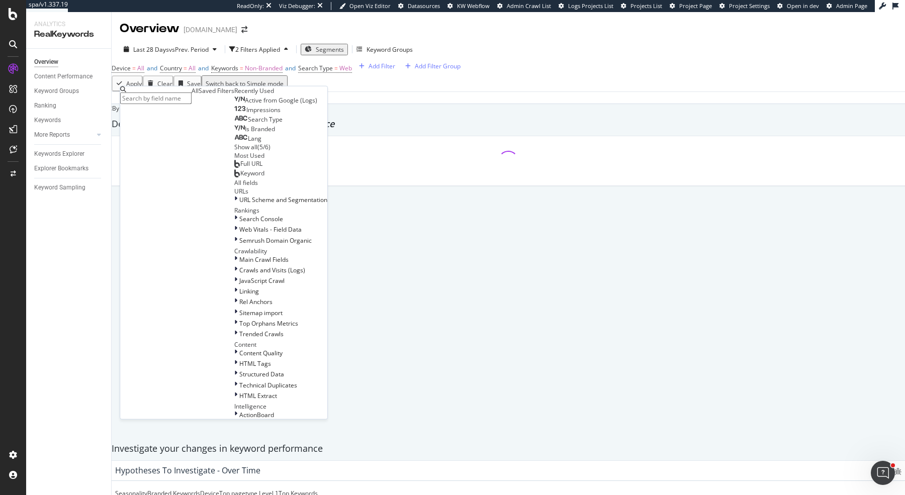
click at [240, 168] on span "Full URL" at bounding box center [251, 163] width 22 height 9
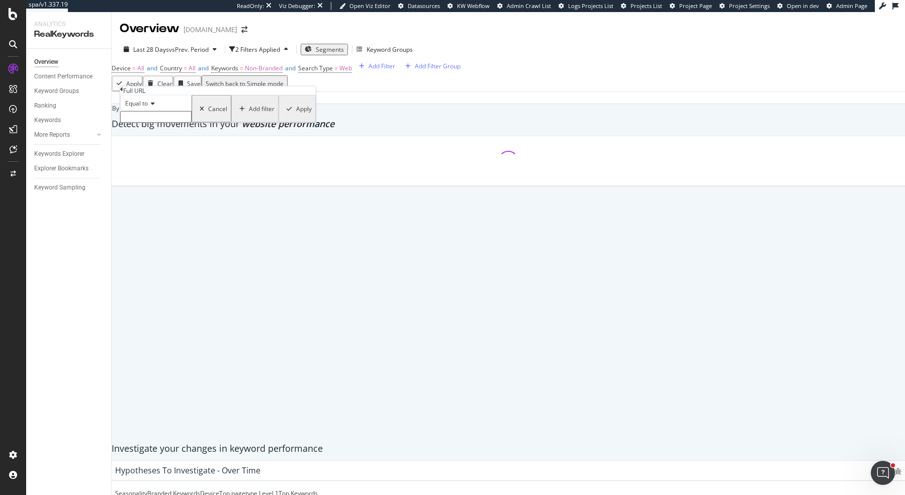
click at [151, 123] on input "text" at bounding box center [155, 117] width 71 height 12
click at [148, 108] on span "Equal to" at bounding box center [136, 103] width 23 height 9
click at [170, 185] on div "Contains" at bounding box center [156, 180] width 70 height 11
click at [161, 123] on input "text" at bounding box center [155, 117] width 71 height 12
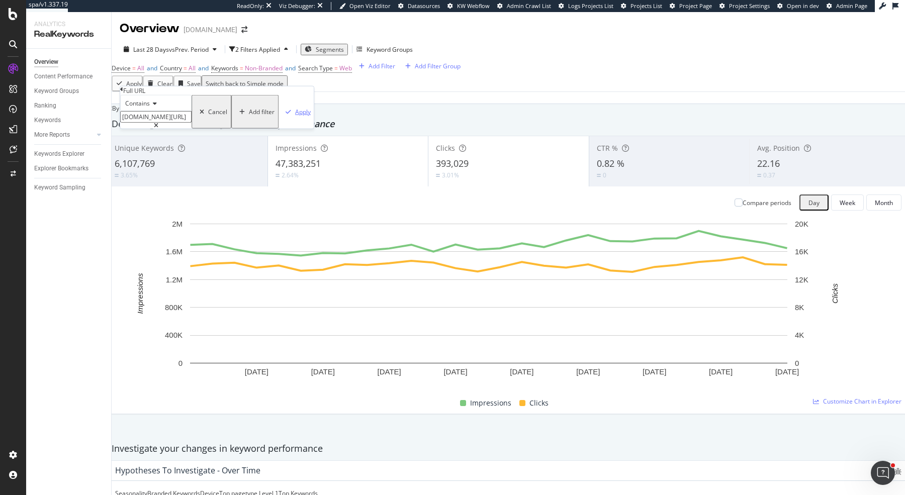
type input "[DOMAIN_NAME][URL]"
click at [295, 116] on div "Apply" at bounding box center [303, 112] width 16 height 9
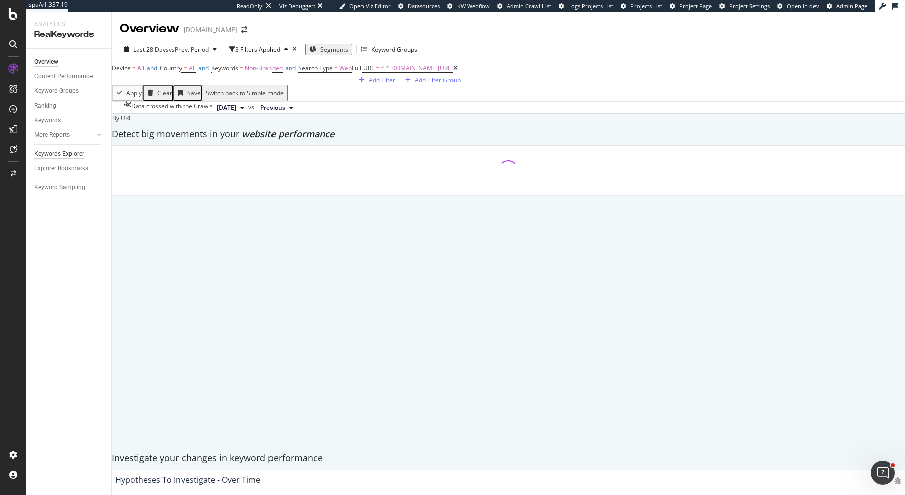
click at [71, 153] on div "Keywords Explorer" at bounding box center [59, 154] width 50 height 11
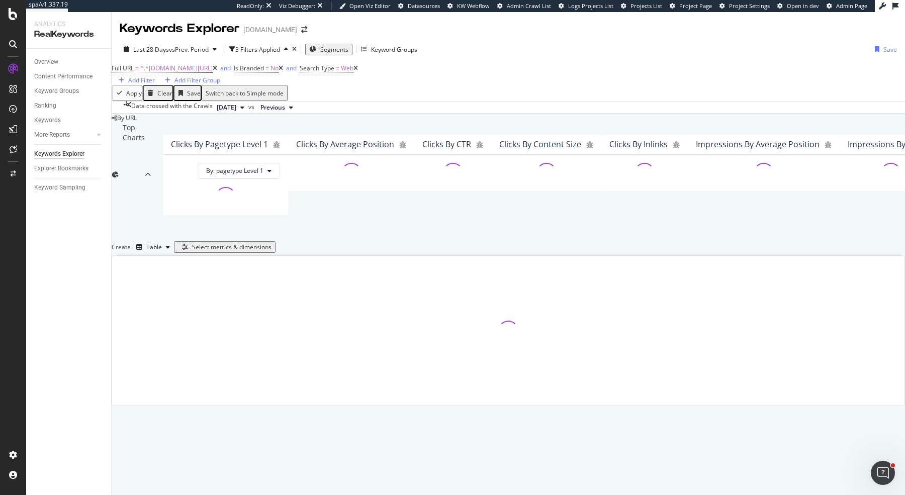
click at [271, 251] on div "Select metrics & dimensions" at bounding box center [231, 247] width 79 height 9
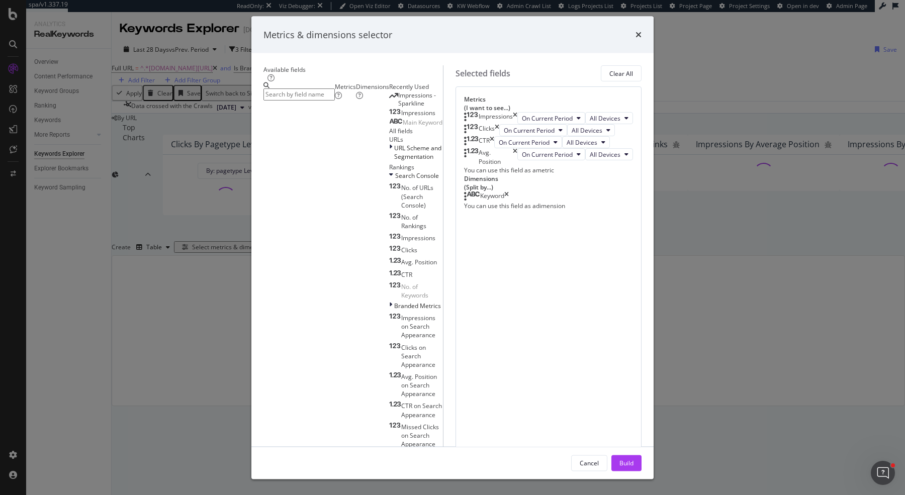
click at [509, 202] on div "Keyword" at bounding box center [486, 196] width 45 height 10
click at [509, 202] on icon "times" at bounding box center [506, 196] width 5 height 10
click at [292, 100] on input "modal" at bounding box center [298, 94] width 71 height 12
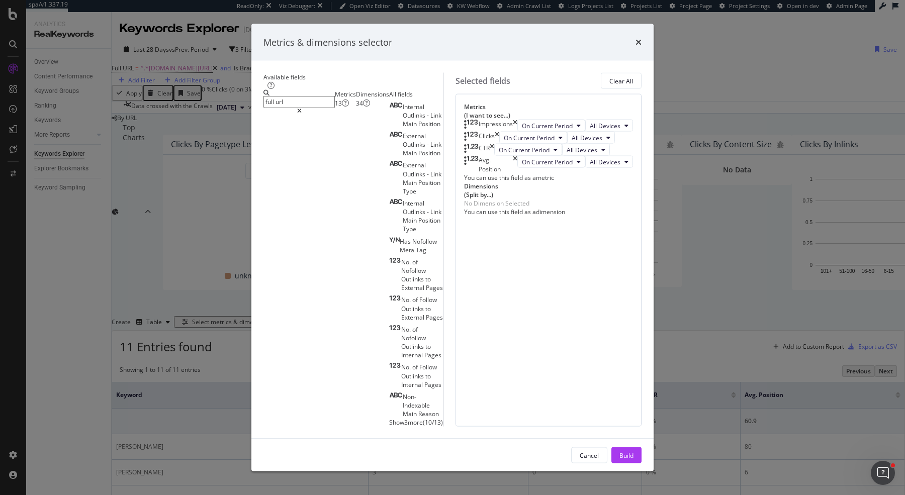
type input "full url"
click at [356, 107] on div "Dimensions 34" at bounding box center [372, 98] width 33 height 17
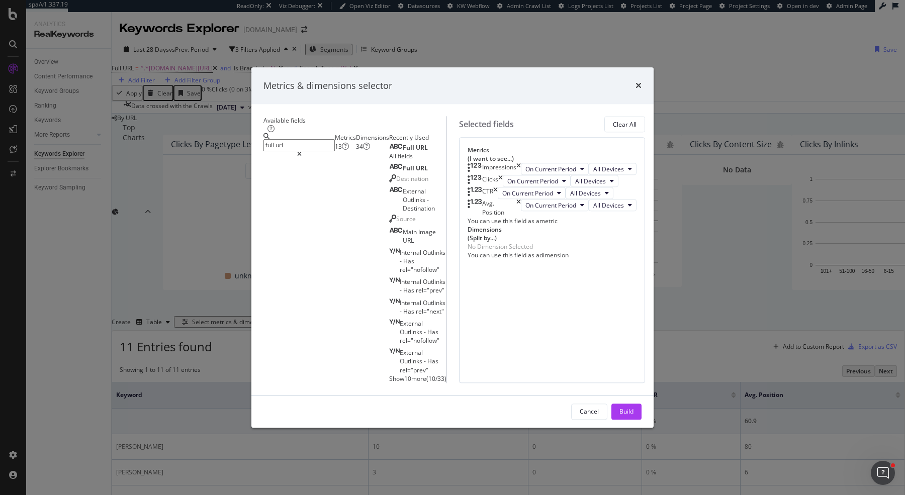
click at [389, 152] on div "Full URL" at bounding box center [417, 147] width 57 height 10
click at [389, 152] on div "Full URL" at bounding box center [408, 148] width 39 height 8
click at [633, 416] on div "Build" at bounding box center [626, 412] width 14 height 9
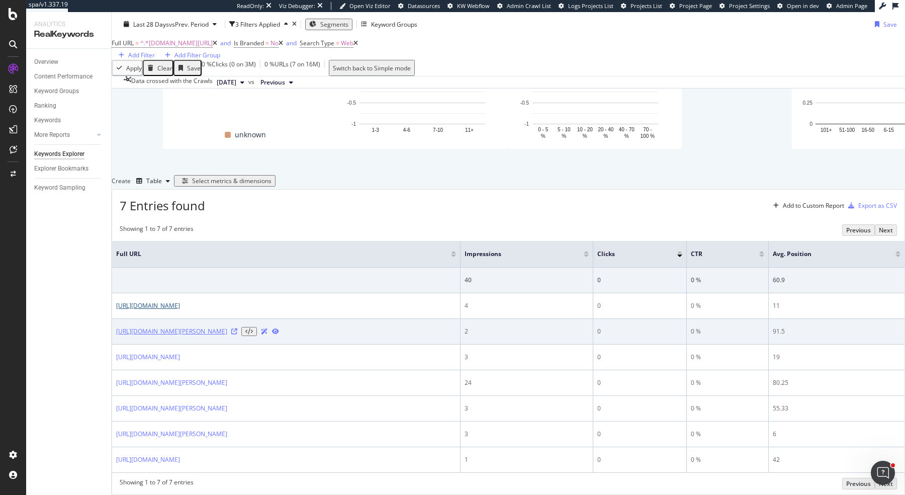
scroll to position [250, 0]
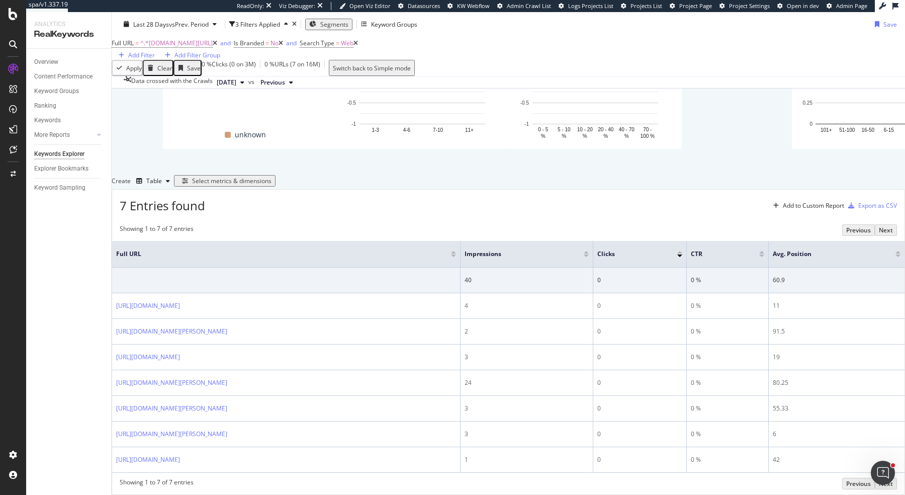
click at [271, 176] on div "Select metrics & dimensions" at bounding box center [231, 180] width 79 height 9
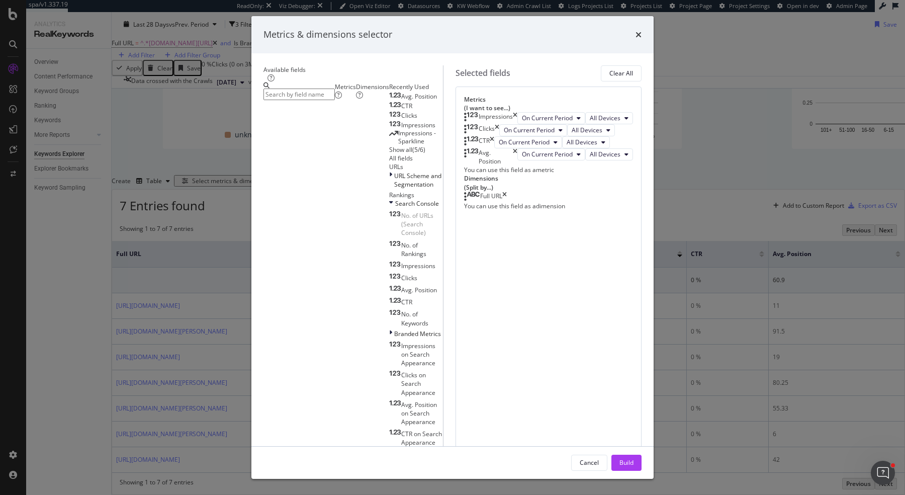
click at [517, 124] on icon "times" at bounding box center [515, 118] width 5 height 12
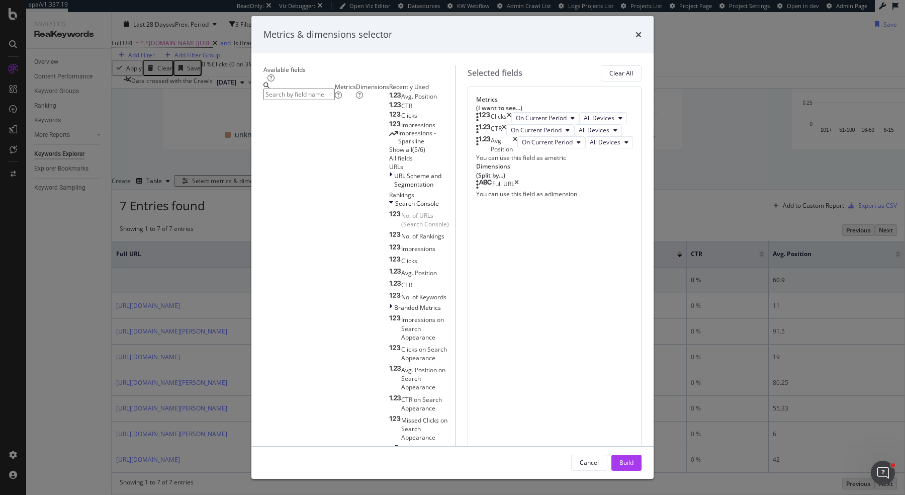
click at [511, 124] on icon "times" at bounding box center [509, 118] width 5 height 12
click at [506, 136] on icon "times" at bounding box center [504, 130] width 5 height 12
click at [517, 129] on icon "times" at bounding box center [515, 120] width 5 height 17
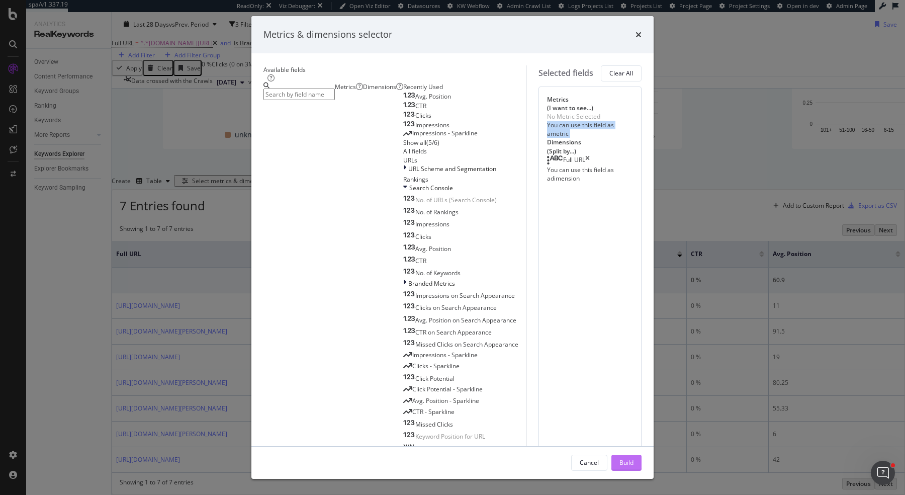
click at [633, 458] on div "Build" at bounding box center [626, 462] width 14 height 9
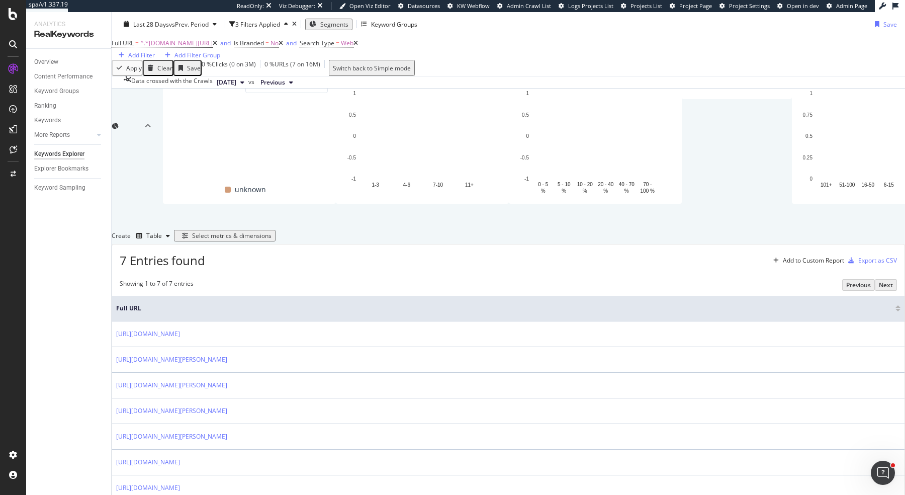
scroll to position [224, 0]
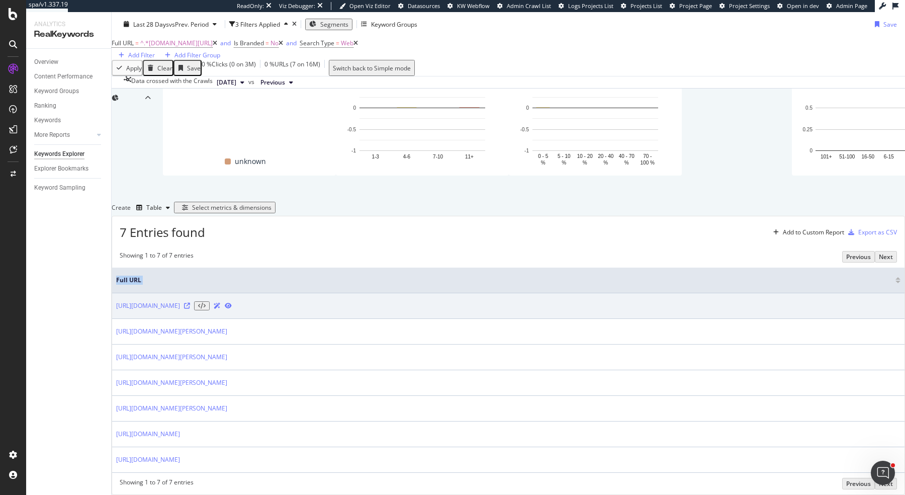
drag, startPoint x: 364, startPoint y: 427, endPoint x: 126, endPoint y: 258, distance: 291.3
click at [126, 293] on tbody "https://www.abebooks.com/author/b001jsa9mg/merlin-bronques?ref_=nav_crb_srp htt…" at bounding box center [508, 382] width 792 height 179
copy table "Full URL"
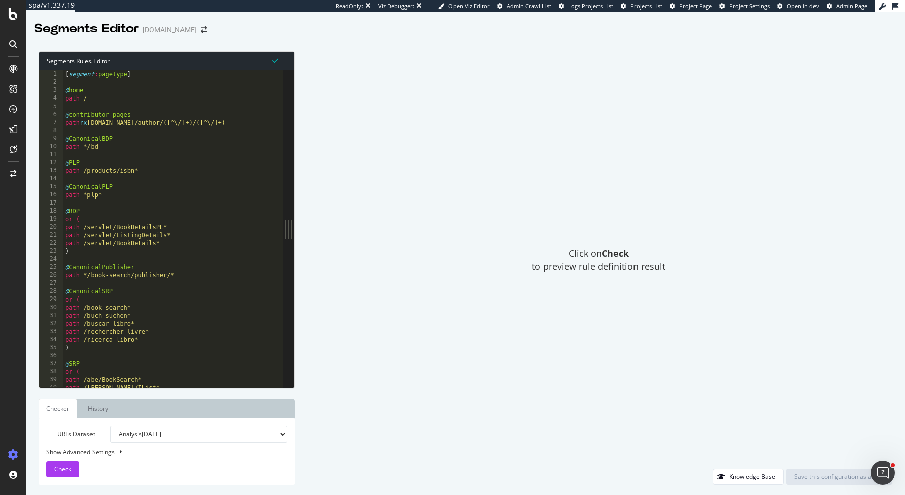
type textarea "@BDP"
click at [147, 210] on div "[ segment : pagetype ] @ home path / @ contributor-pages path rx [DOMAIN_NAME]/…" at bounding box center [173, 237] width 220 height 334
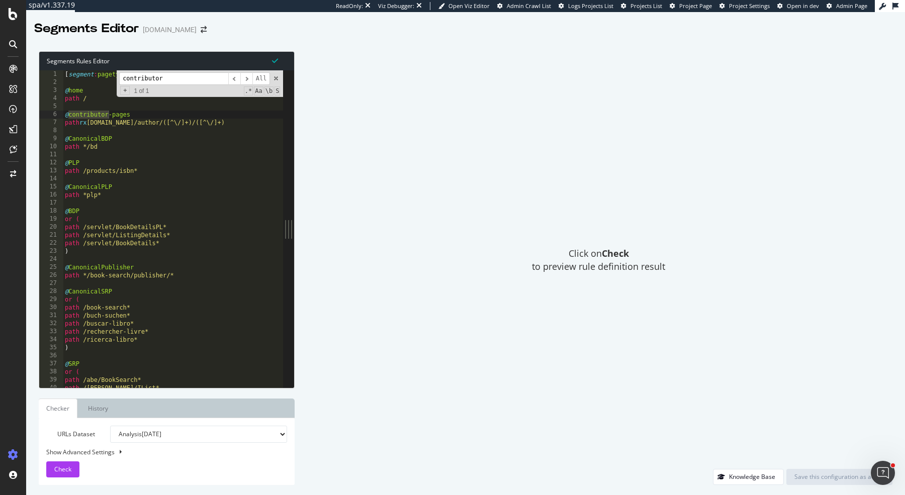
type input "contributor"
type textarea "path rx [DOMAIN_NAME]/author/([^\/]+)/([^\/]+)"
click at [231, 126] on div "[ segment : pagetype ] @ home path / @ contributor-pages path rx [DOMAIN_NAME]/…" at bounding box center [173, 237] width 221 height 334
click at [121, 450] on b at bounding box center [121, 452] width 2 height 4
select select "5000"
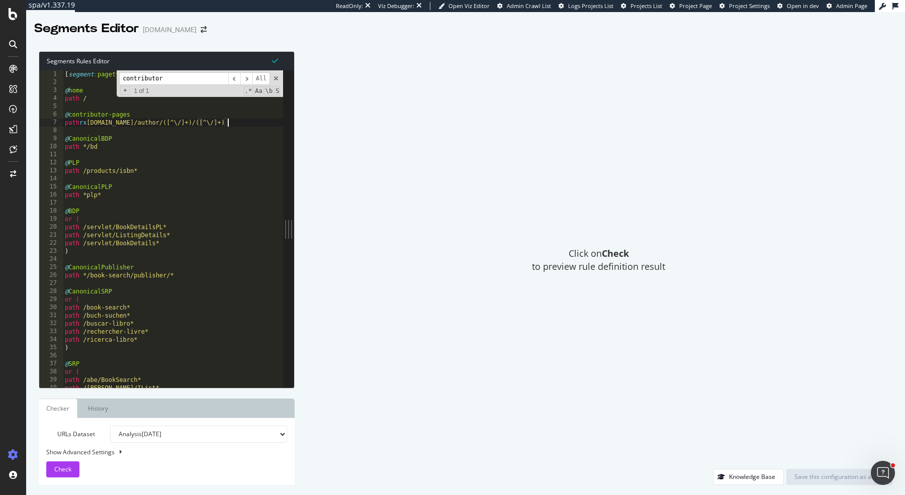
select select "100"
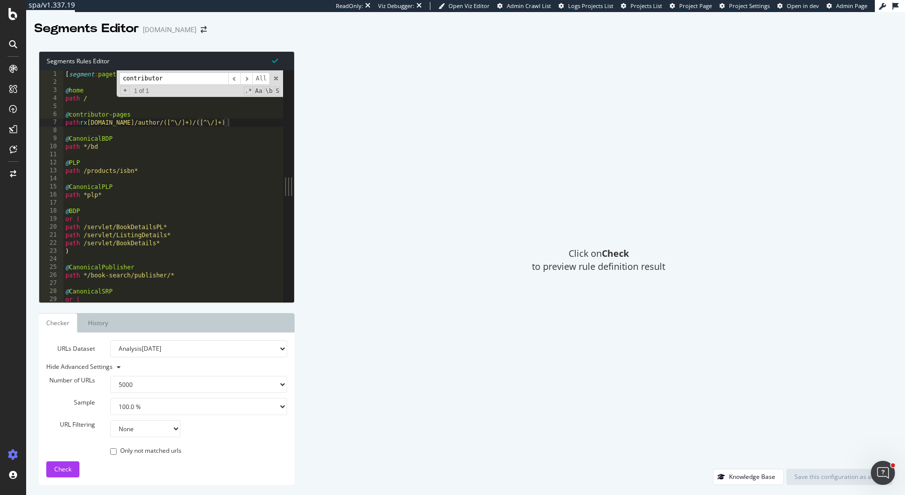
click at [129, 430] on select "None Equal to Not equal to Starts with Doesn't start with Ends with Doesn't end…" at bounding box center [145, 428] width 70 height 17
select select "contains"
click at [110, 420] on select "None Equal to Not equal to Starts with Doesn't start with Ends with Doesn't end…" at bounding box center [145, 428] width 70 height 17
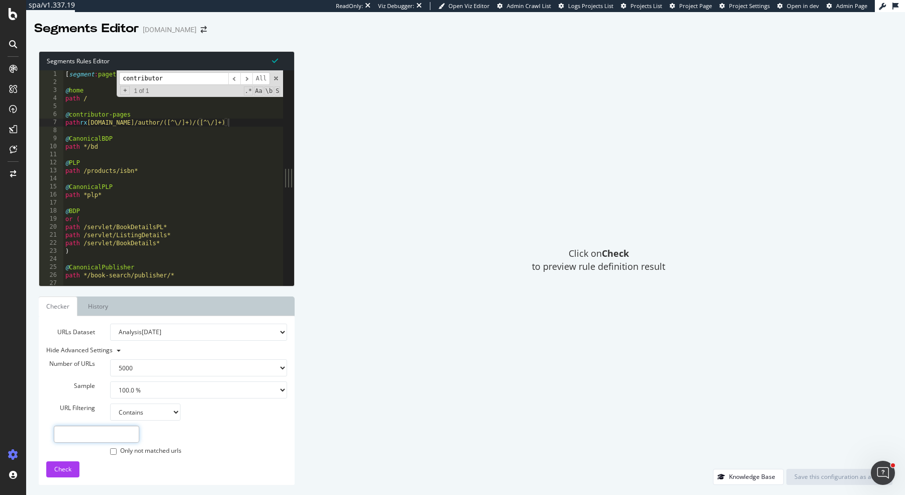
click at [108, 430] on input "text" at bounding box center [96, 434] width 85 height 17
type input "[DOMAIN_NAME][URL]"
click at [69, 467] on span "Check" at bounding box center [62, 469] width 17 height 9
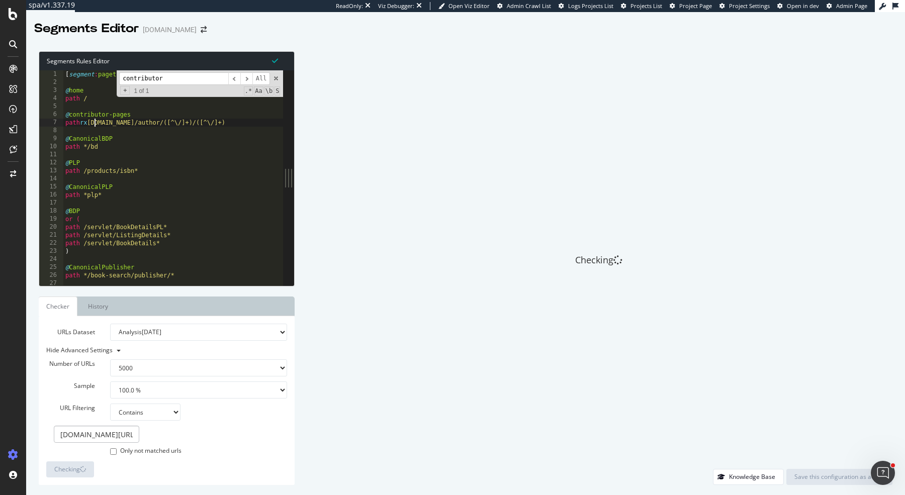
click at [93, 125] on div "[ segment : pagetype ] @ home path / @ contributor-pages path rx [DOMAIN_NAME]/…" at bounding box center [173, 186] width 220 height 232
click at [248, 119] on div "[ segment : pagetype ] @ home path / @ contributor-pages path rx ^[DOMAIN_NAME]…" at bounding box center [173, 186] width 220 height 232
click at [174, 324] on select "Analysis [DATE] Analysis [DATE] Analysis [DATE] Analysis [DATE] Analysis [DATE]…" at bounding box center [198, 332] width 177 height 17
click at [234, 119] on div "[ segment : pagetype ] @ home path / @ contributor-pages path rx ^[DOMAIN_NAME]…" at bounding box center [173, 186] width 220 height 232
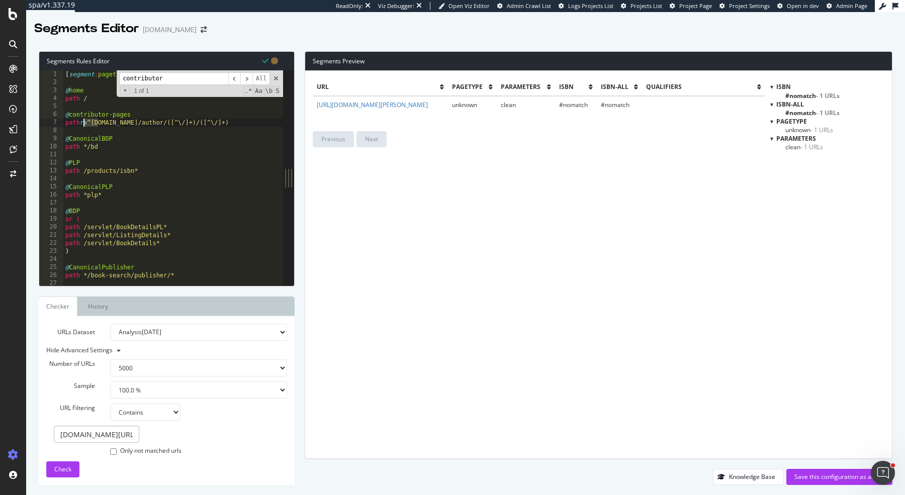
drag, startPoint x: 98, startPoint y: 124, endPoint x: 83, endPoint y: 124, distance: 14.6
click at [83, 124] on div "[ segment : pagetype ] @ home path / @ contributor-pages path rx ^[DOMAIN_NAME]…" at bounding box center [173, 186] width 220 height 232
click at [206, 140] on div "[ segment : pagetype ] @ home path / @ contributor-pages path rx ^[DOMAIN_NAME]…" at bounding box center [173, 186] width 220 height 232
drag, startPoint x: 240, startPoint y: 124, endPoint x: 30, endPoint y: 123, distance: 210.1
click at [30, 123] on div "Segments Rules Editor @CanonicalBDP 1 2 3 4 5 6 7 8 9 10 11 12 13 14 15 16 17 1…" at bounding box center [465, 268] width 879 height 454
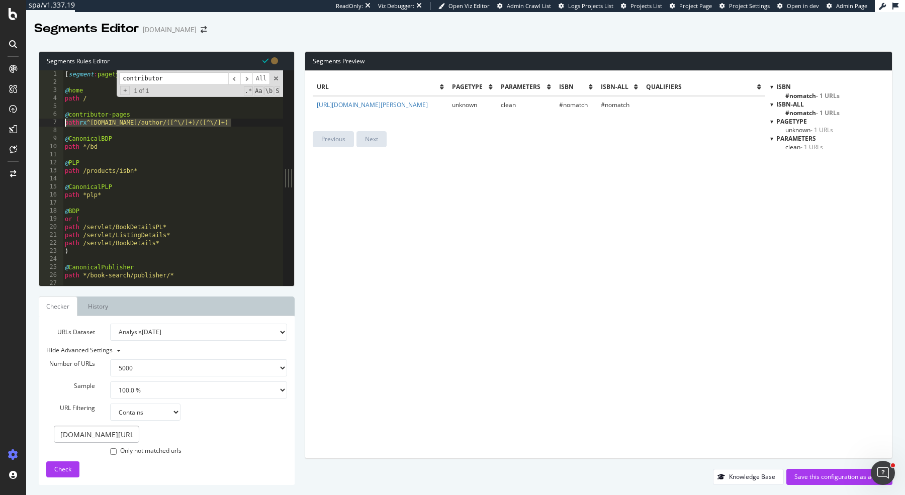
type textarea "path rx ^[DOMAIN_NAME]/author/([^\/]+)/([^\/]+)"
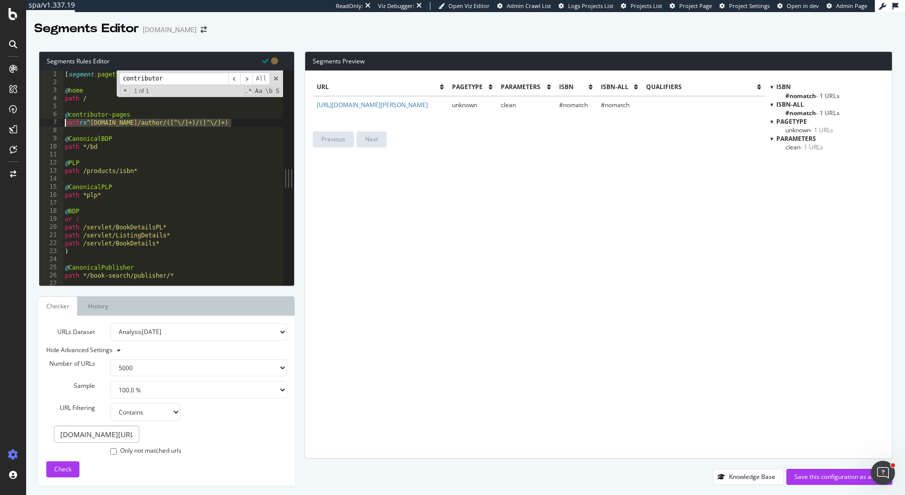
click at [223, 131] on div "[ segment : pagetype ] @ home path / @ contributor-pages path rx ^[DOMAIN_NAME]…" at bounding box center [173, 186] width 221 height 232
drag, startPoint x: 93, startPoint y: 122, endPoint x: 234, endPoint y: 123, distance: 141.2
click at [234, 123] on div "[ segment : pagetype ] @ home path / @ contributor-pages path rx ^[DOMAIN_NAME]…" at bounding box center [173, 186] width 221 height 232
type textarea "path rx ^[DOMAIN_NAME]/author/([^\/]+)/([^\/]+)"
paste textarea "Cursor at row 7"
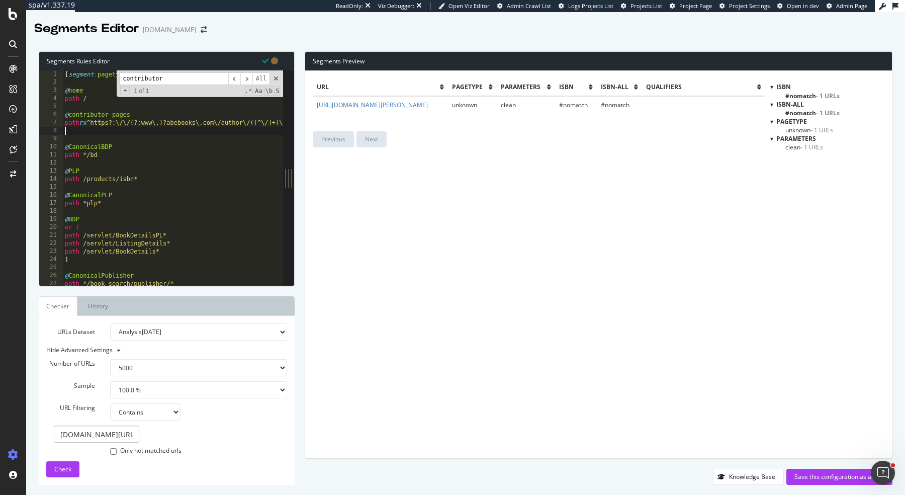
type textarea "path rx ^https?:\/\/(?:www\.)?abebooks\.com\/author\/([^\/]+)\/([^\/]+)"
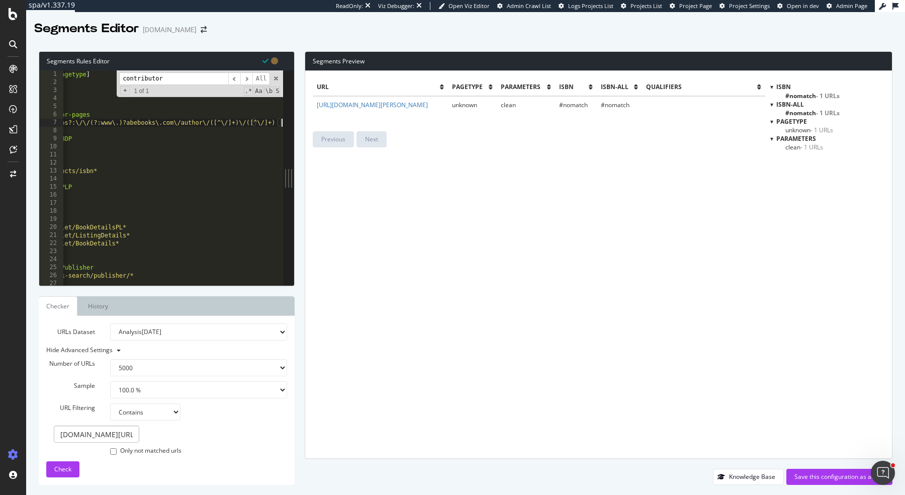
scroll to position [0, 40]
click at [59, 463] on div "Check" at bounding box center [62, 468] width 17 height 15
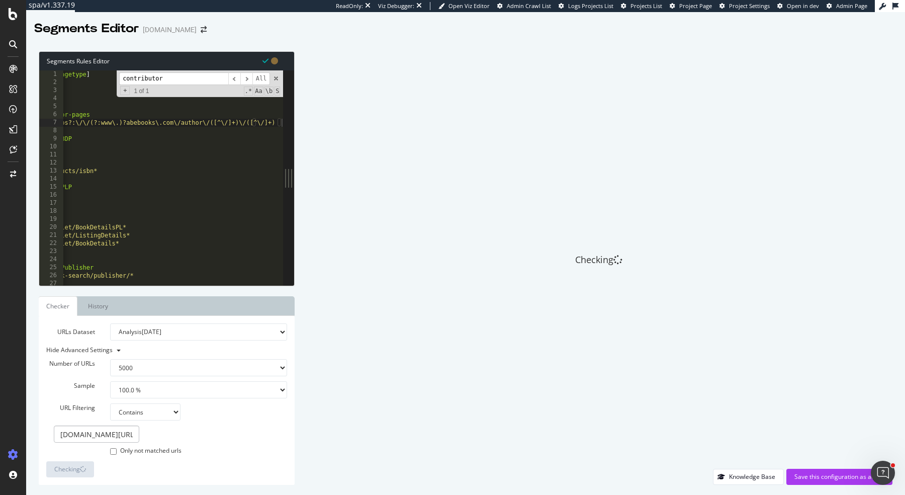
click at [143, 332] on select "Analysis [DATE] Analysis [DATE] Analysis [DATE] Analysis [DATE] Analysis [DATE]…" at bounding box center [198, 331] width 177 height 17
select select "urlList"
click at [110, 323] on select "Analysis [DATE] Analysis [DATE] Analysis [DATE] Analysis [DATE] Analysis [DATE]…" at bounding box center [198, 331] width 177 height 17
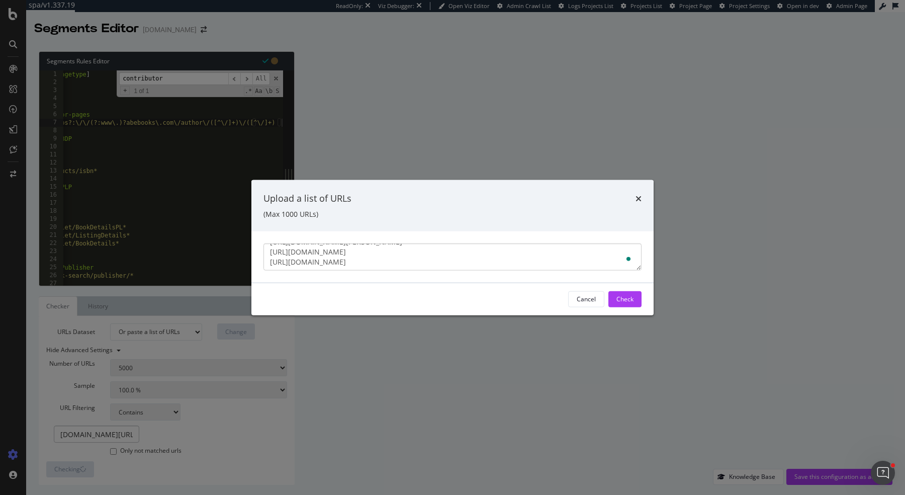
scroll to position [60, 0]
type textarea "[URL][DOMAIN_NAME] [URL][DOMAIN_NAME][PERSON_NAME] [URL][DOMAIN_NAME][PERSON_NA…"
click at [630, 296] on div "Check" at bounding box center [624, 299] width 17 height 9
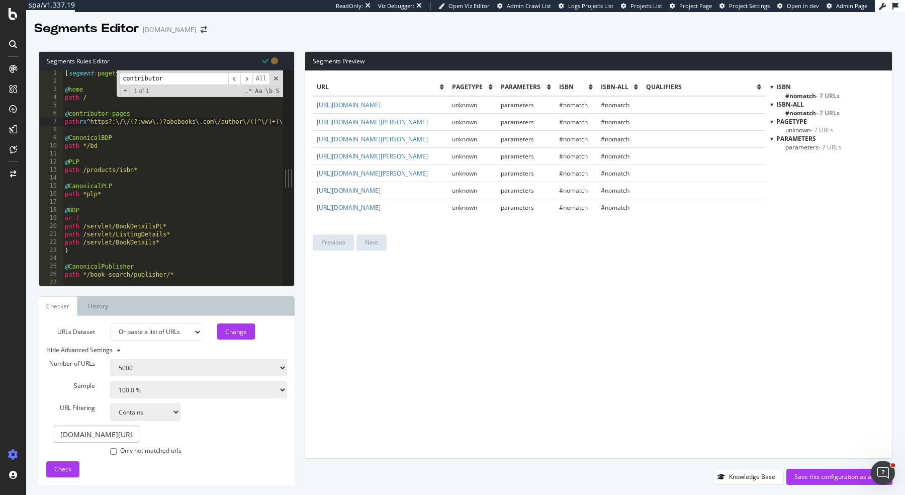
scroll to position [0, 0]
click at [224, 122] on div "[ segment : pagetype ] @ home path / @ contributor-pages path rx ^https?:\/\/(?…" at bounding box center [193, 186] width 261 height 232
drag, startPoint x: 224, startPoint y: 122, endPoint x: 95, endPoint y: 125, distance: 128.7
click at [95, 125] on div "[ segment : pagetype ] @ home path / @ contributor-pages path rx ^https?:\/\/(?…" at bounding box center [193, 186] width 261 height 232
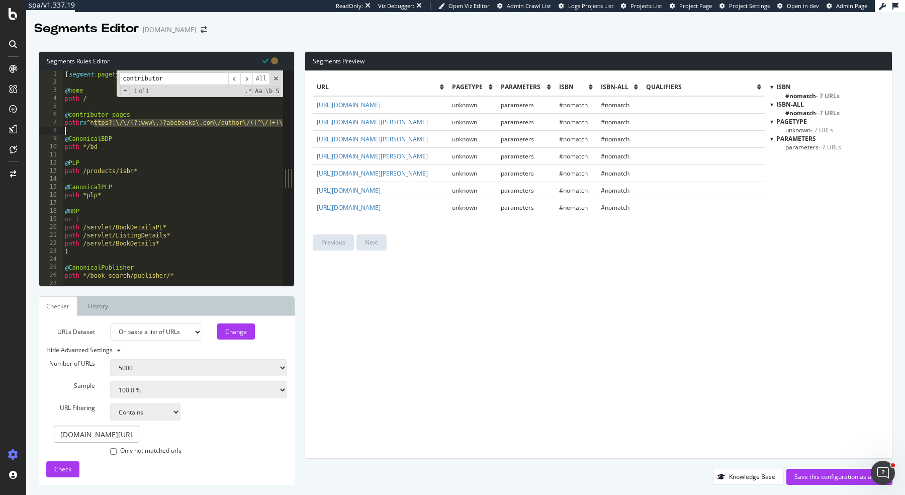
drag, startPoint x: 93, startPoint y: 124, endPoint x: 347, endPoint y: 128, distance: 254.4
click at [347, 128] on div "Segments Rules Editor path rx ^https?:\/\/(?:www\.)?abebooks\.com\/author\/([^\…" at bounding box center [465, 267] width 879 height 453
type textarea "path rx"
click at [192, 124] on div "[ segment : pagetype ] @ home path / @ contributor-pages path rx @ CanonicalBDP…" at bounding box center [173, 186] width 221 height 232
type textarea "path rx"
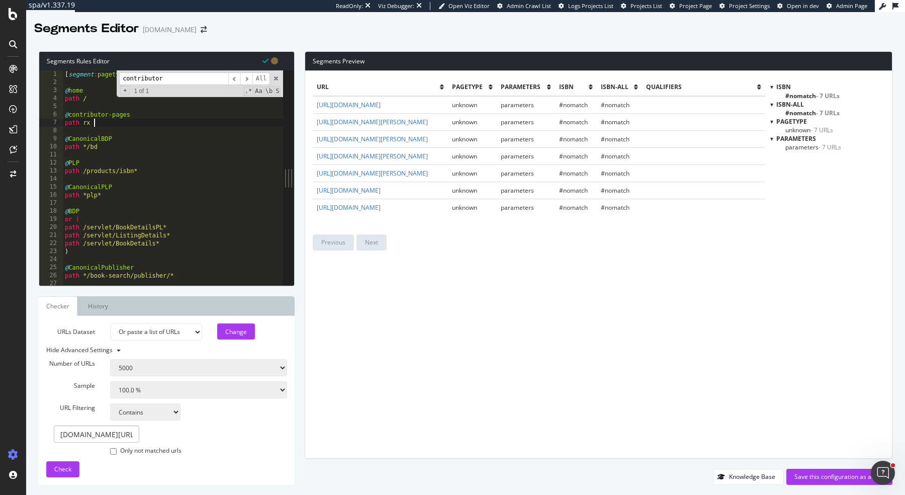
paste textarea "Cursor at row 7"
click at [70, 470] on span "Check" at bounding box center [62, 468] width 17 height 9
drag, startPoint x: 249, startPoint y: 125, endPoint x: 59, endPoint y: 114, distance: 190.3
click at [59, 114] on div "path rx ^abebooks\.com\/author\/([^\/]+)\/([^\/]+) 1 2 3 4 5 6 7 8 9 10 11 12 1…" at bounding box center [161, 177] width 244 height 215
type textarea "@contributor-pages path rx ^abebooks\.com\/author\/([^\/]+)\/([^\/]+)"
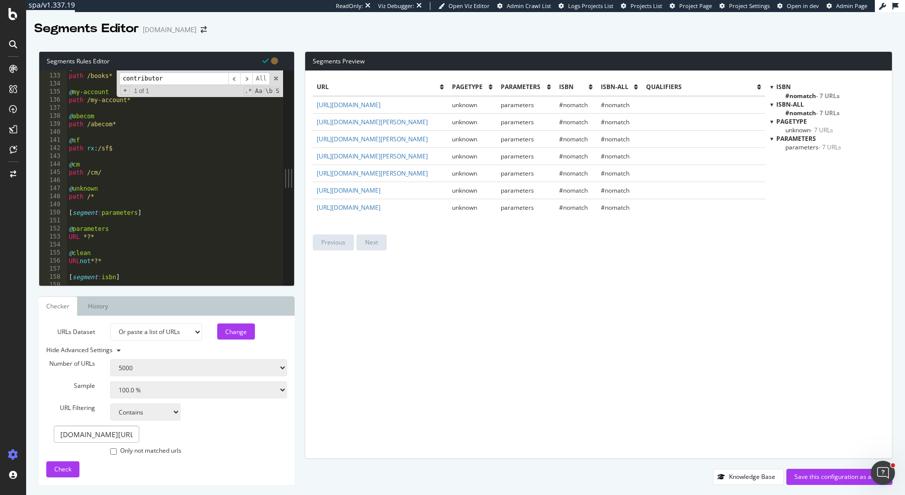
scroll to position [1049, 0]
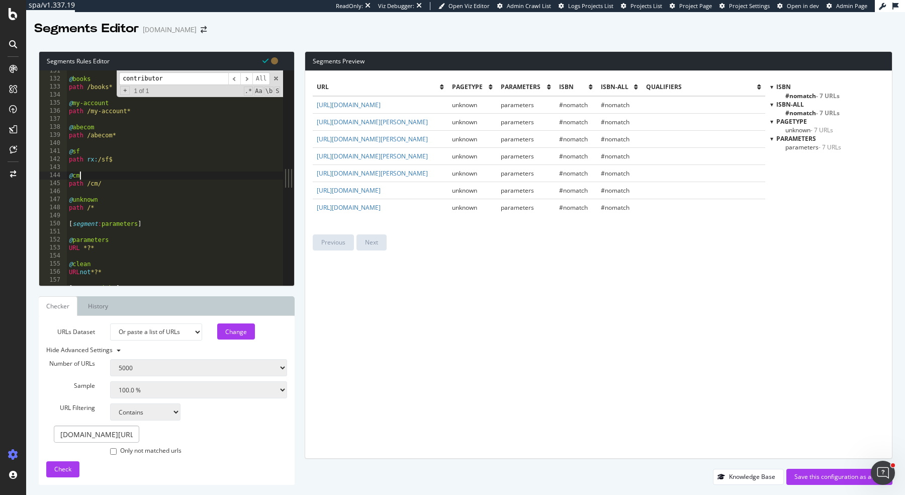
click at [126, 175] on div "@ books path /books* @ my-account path /my-account* @ abecom path /abecom* @ sf…" at bounding box center [175, 183] width 217 height 232
click at [121, 184] on div "@ books path /books* @ my-account path /my-account* @ abecom path /abecom* @ sf…" at bounding box center [175, 183] width 217 height 232
type textarea "path /cm/"
paste textarea "path rx ^abebooks\.com\/author\/([^\/]+)\/([^\/]+)"
type textarea "path rx ^abebooks\.com\/author\/([^\/]+)\/([^\/]+)"
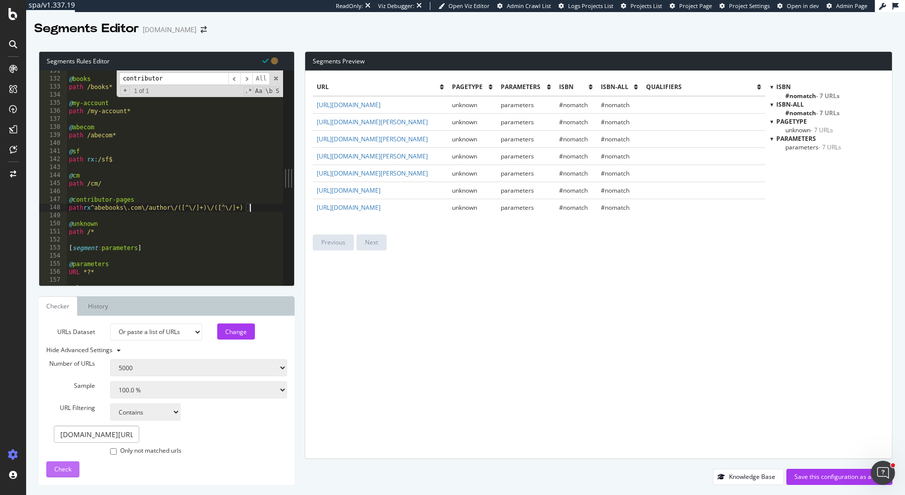
click at [70, 471] on span "Check" at bounding box center [62, 468] width 17 height 9
drag, startPoint x: 249, startPoint y: 204, endPoint x: 98, endPoint y: 205, distance: 151.3
click at [98, 205] on div "@ books path /books* @ my-account path /my-account* @ abecom path /abecom* @ sf…" at bounding box center [175, 183] width 217 height 232
paste textarea "Cursor at row 148"
type textarea "path rx ^/author/([^/]+)/([^/]+)(\?.*)?$"
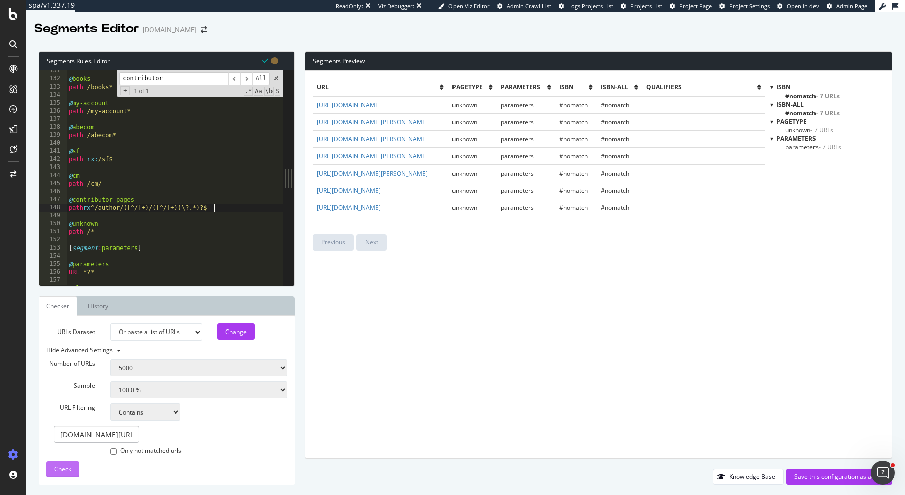
click at [65, 466] on span "Check" at bounding box center [62, 468] width 17 height 9
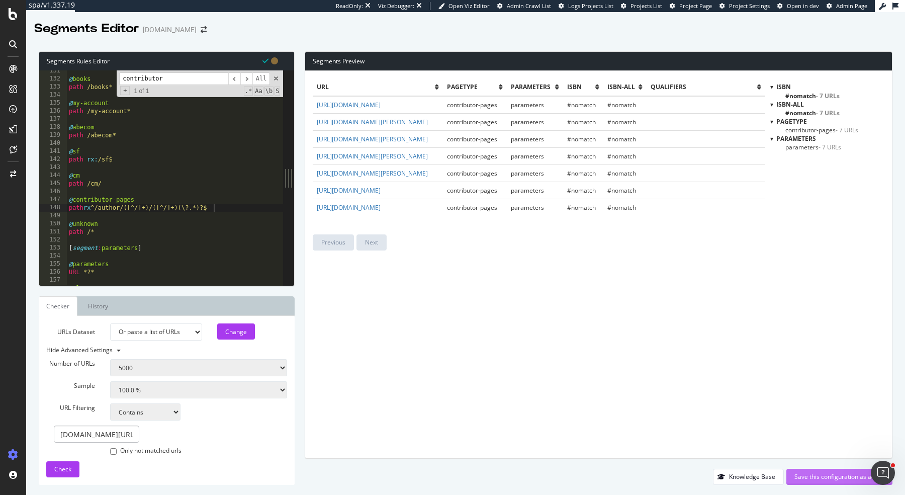
click at [803, 477] on div "Save this configuration as active" at bounding box center [839, 476] width 90 height 9
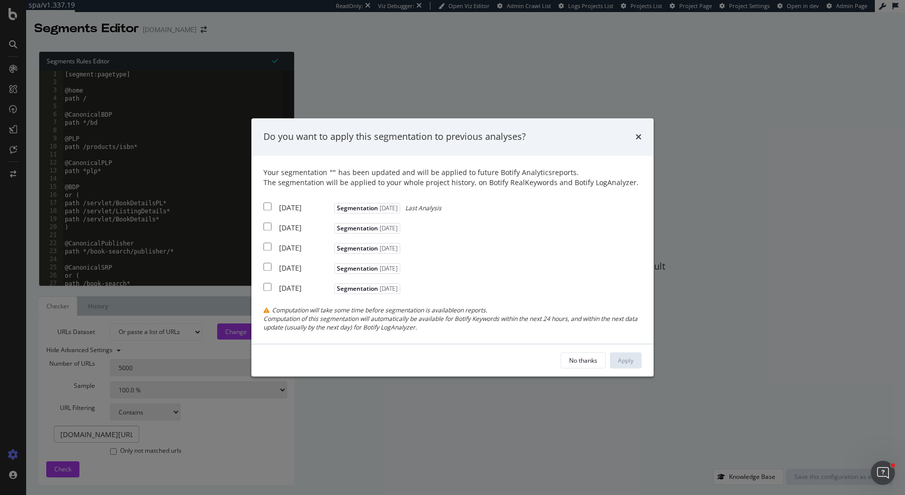
click at [267, 208] on input "modal" at bounding box center [267, 206] width 8 height 8
checkbox input "true"
click at [268, 223] on input "modal" at bounding box center [267, 226] width 8 height 8
checkbox input "true"
click at [268, 243] on input "modal" at bounding box center [267, 246] width 8 height 8
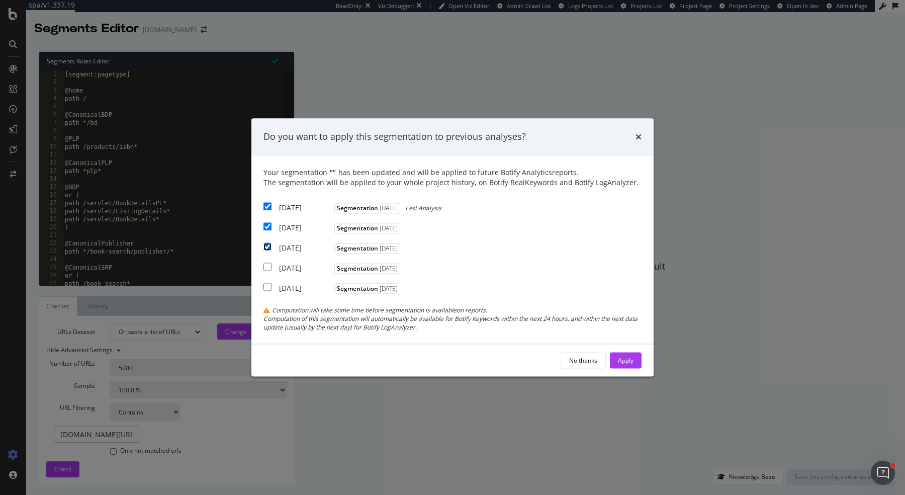
checkbox input "true"
click at [632, 362] on div "Apply" at bounding box center [626, 360] width 16 height 9
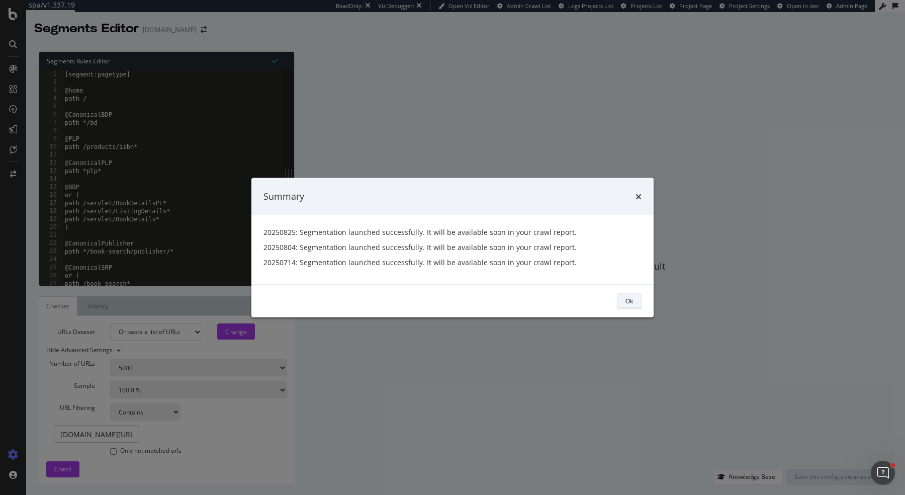
click at [632, 304] on div "Ok" at bounding box center [629, 301] width 8 height 9
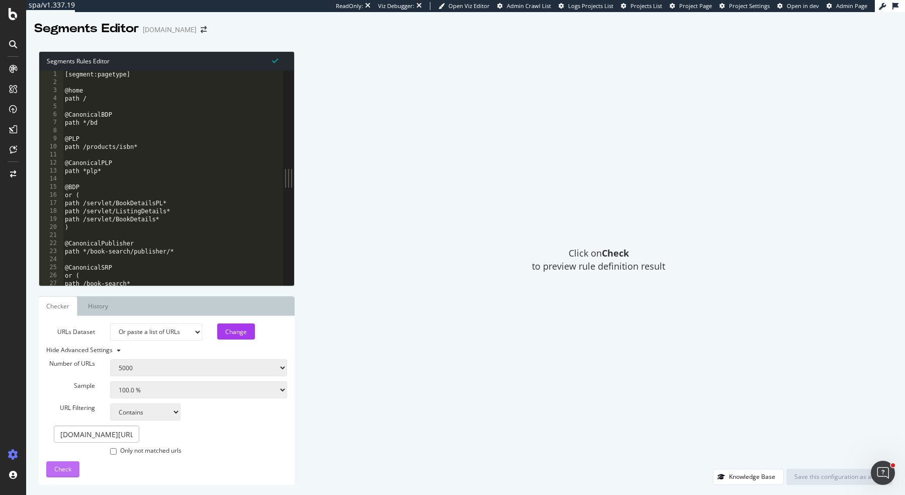
click at [51, 467] on button "Check" at bounding box center [62, 469] width 33 height 16
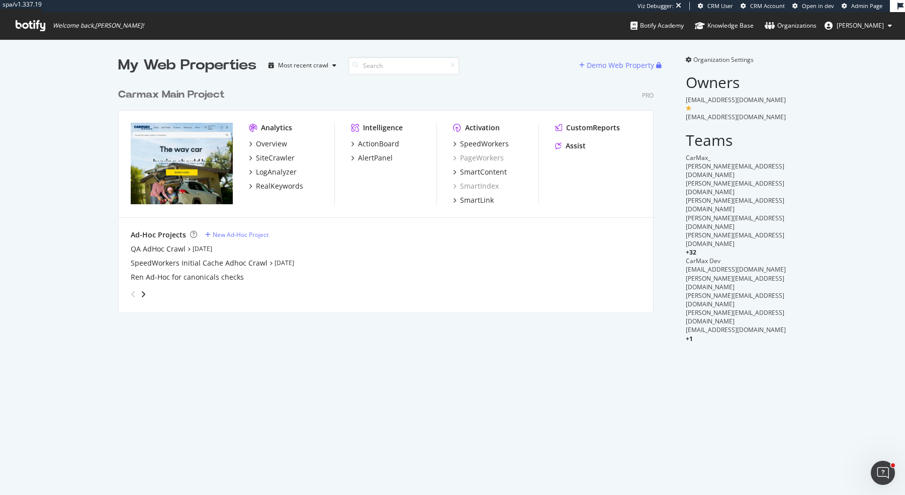
click at [194, 93] on div "Carmax Main Project" at bounding box center [171, 94] width 107 height 15
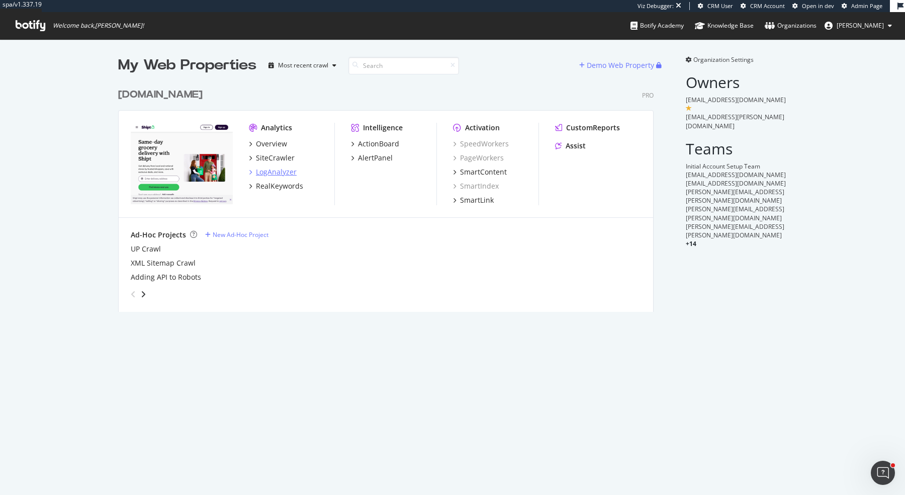
click at [272, 170] on div "LogAnalyzer" at bounding box center [276, 172] width 41 height 10
click at [287, 158] on div "SiteCrawler" at bounding box center [275, 158] width 39 height 10
click at [388, 155] on div "AlertPanel" at bounding box center [375, 158] width 35 height 10
click at [391, 143] on div "ActionBoard" at bounding box center [378, 144] width 41 height 10
click at [183, 95] on div "www.shipt.com" at bounding box center [160, 94] width 84 height 15
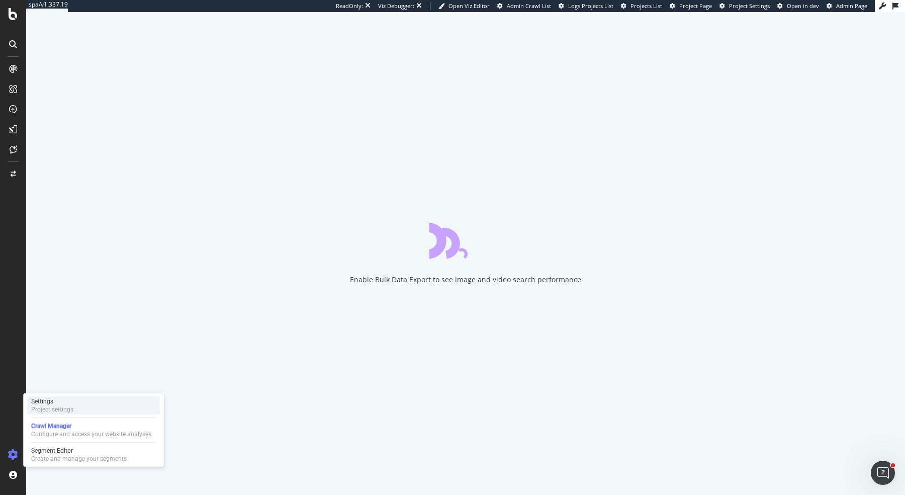
click at [55, 397] on div "Settings Project settings" at bounding box center [93, 405] width 133 height 18
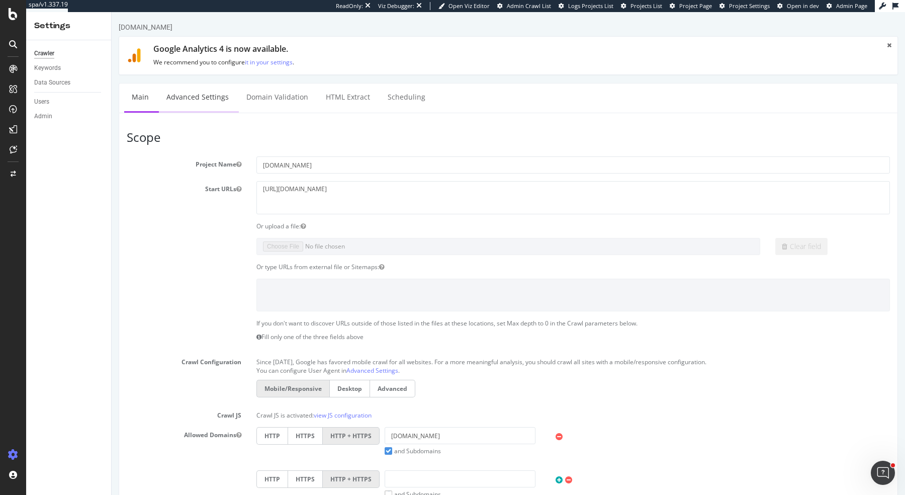
click at [184, 105] on link "Advanced Settings" at bounding box center [197, 97] width 77 height 28
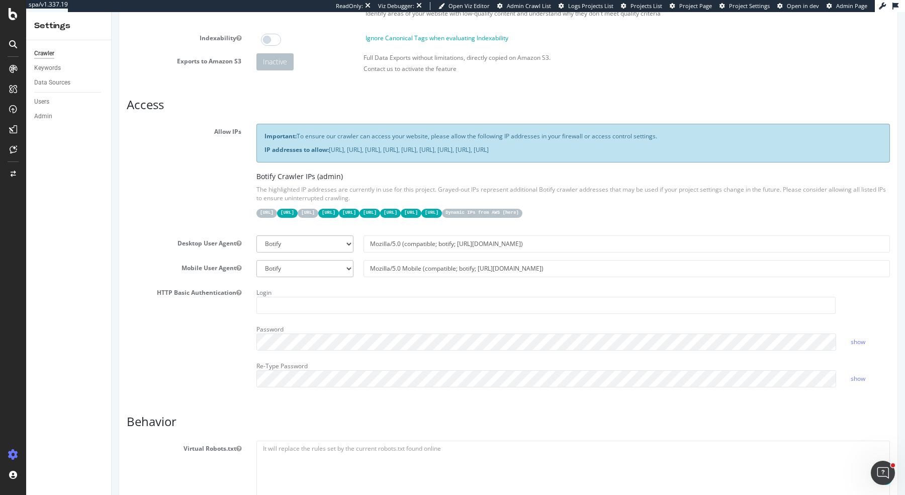
scroll to position [318, 0]
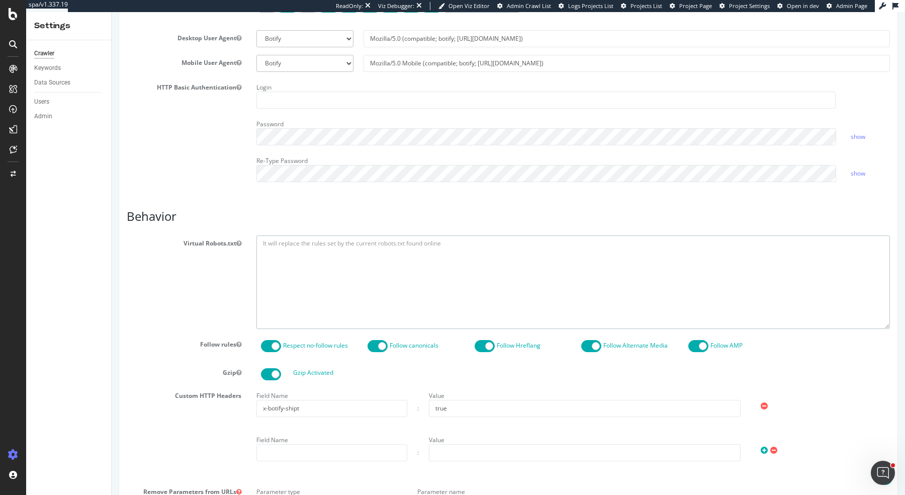
click at [298, 257] on textarea at bounding box center [572, 281] width 633 height 93
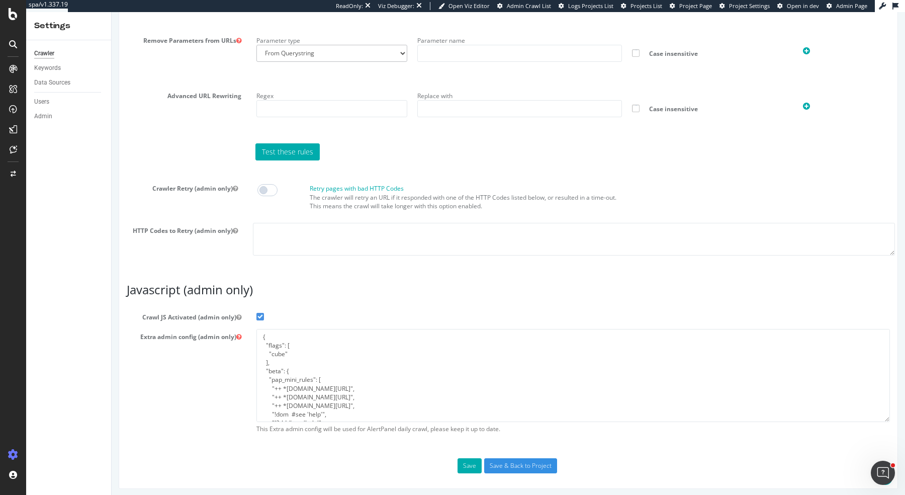
scroll to position [0, 0]
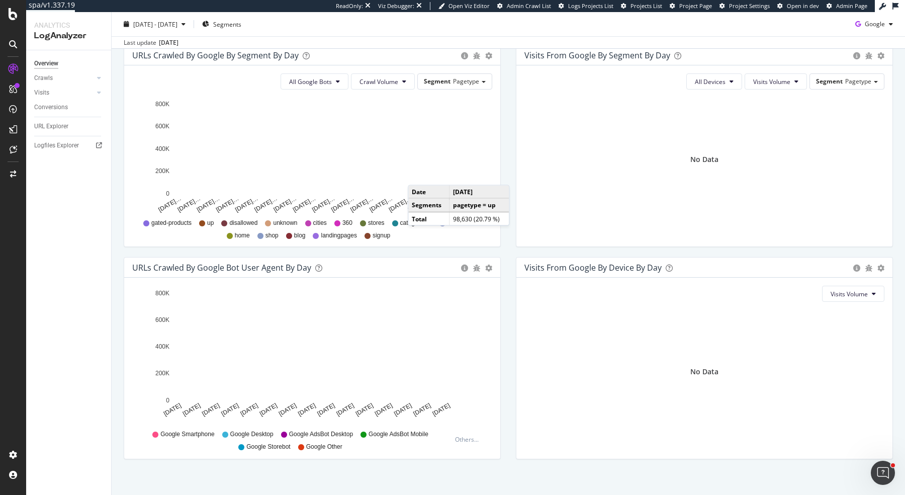
scroll to position [350, 0]
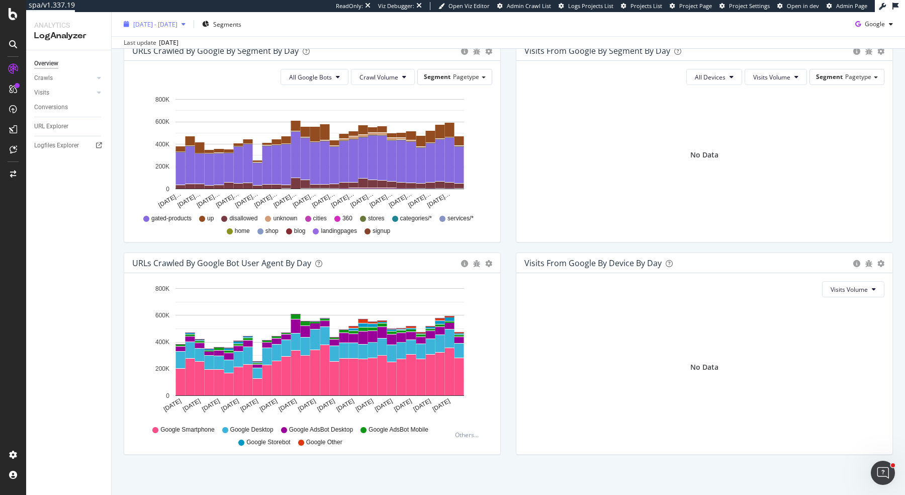
click at [177, 26] on span "2025 Aug. 10th - Sep. 8th" at bounding box center [155, 24] width 44 height 9
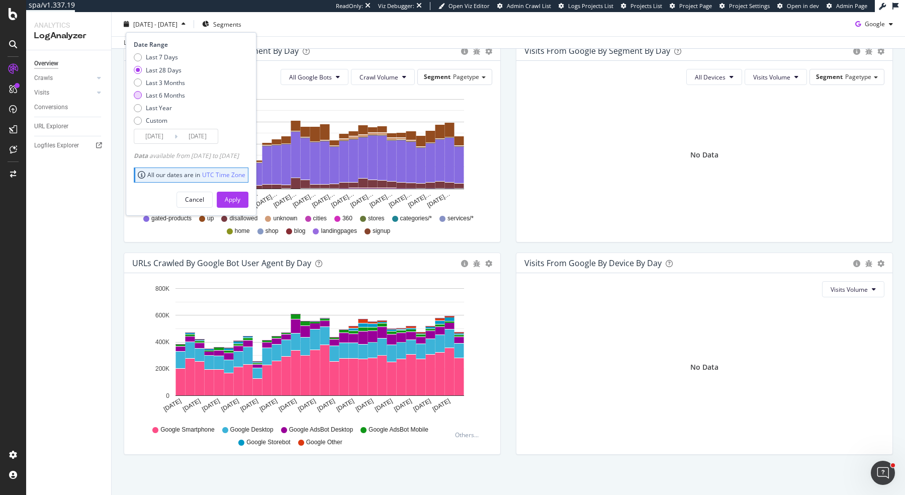
click at [177, 93] on div "Last 6 Months" at bounding box center [165, 95] width 39 height 9
type input "2025/03/09"
click at [240, 199] on div "Apply" at bounding box center [233, 199] width 16 height 9
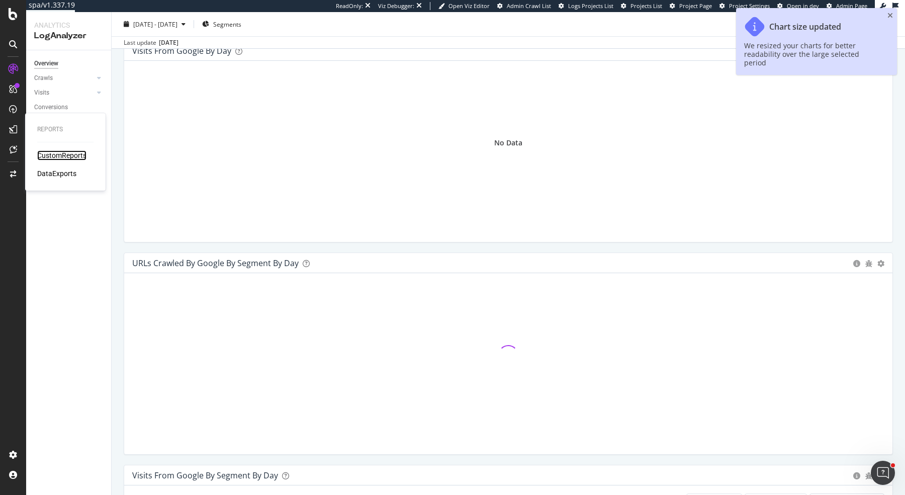
click at [62, 154] on div "CustomReports" at bounding box center [61, 155] width 49 height 10
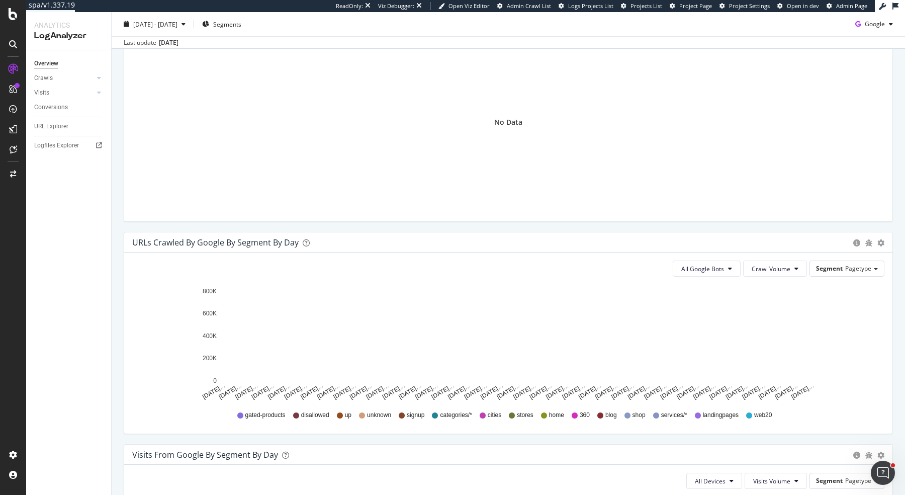
scroll to position [368, 0]
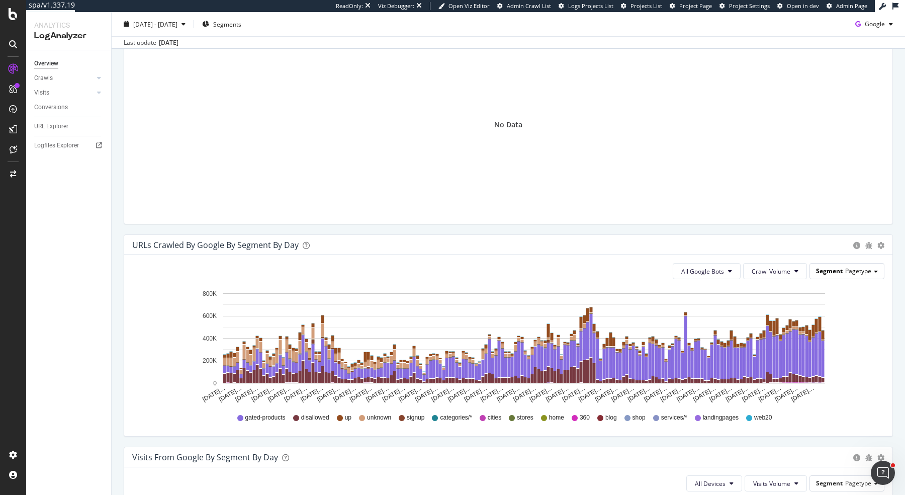
click at [723, 275] on div "Segment Pagetype" at bounding box center [847, 270] width 74 height 15
click at [723, 300] on div "All Google Bots Crawl Volume Segment Pagetype Pagetype Migration Subdomains Par…" at bounding box center [508, 345] width 768 height 181
click at [241, 21] on span "Segments" at bounding box center [227, 24] width 28 height 9
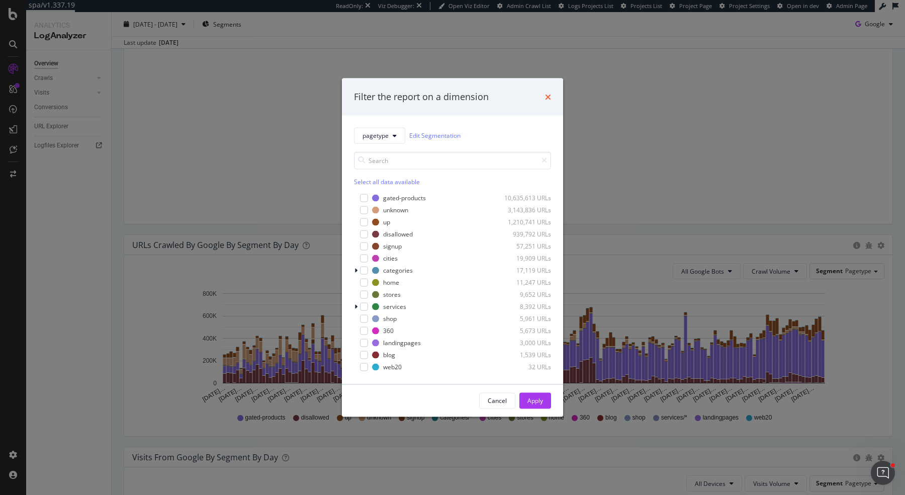
click at [547, 99] on icon "times" at bounding box center [548, 96] width 6 height 8
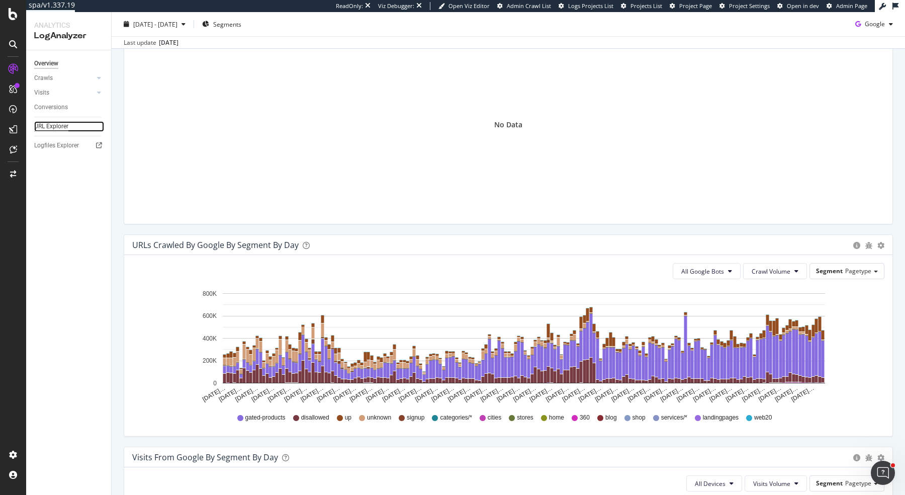
click at [47, 126] on div "URL Explorer" at bounding box center [51, 126] width 34 height 11
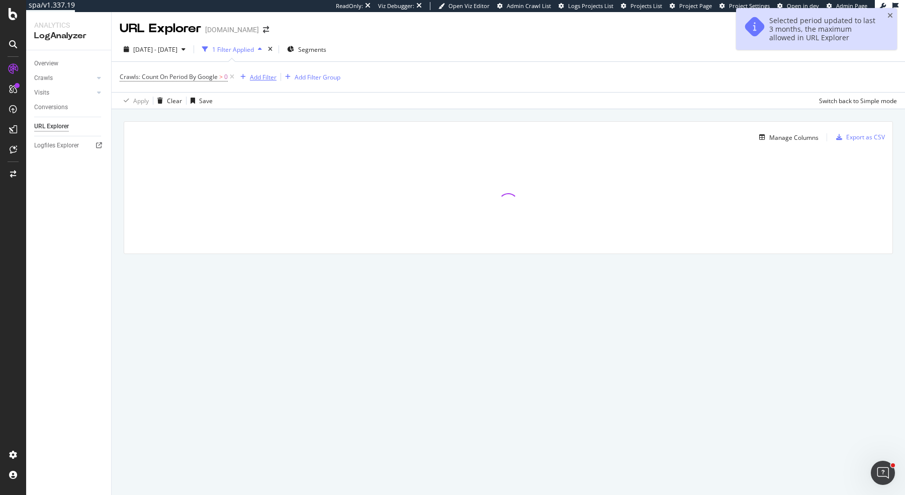
click at [255, 77] on div "Add Filter" at bounding box center [263, 77] width 27 height 9
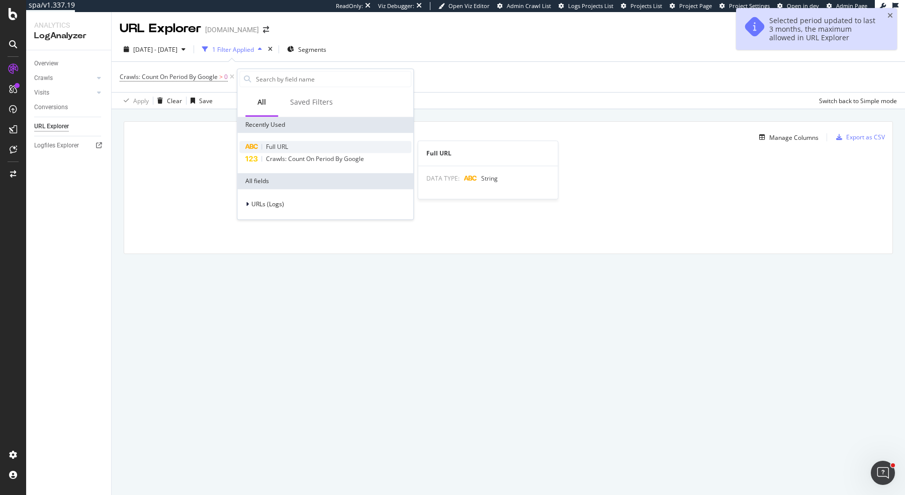
click at [282, 147] on span "Full URL" at bounding box center [277, 146] width 22 height 9
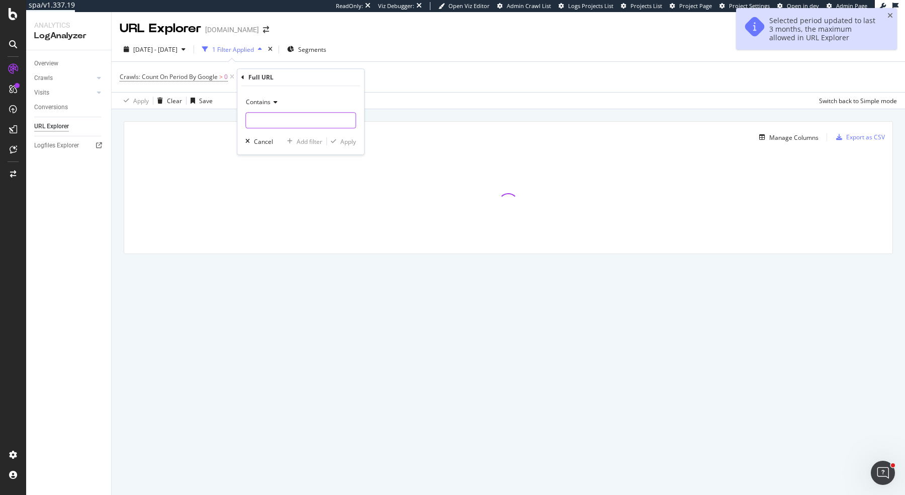
click at [265, 125] on input "text" at bounding box center [301, 120] width 110 height 16
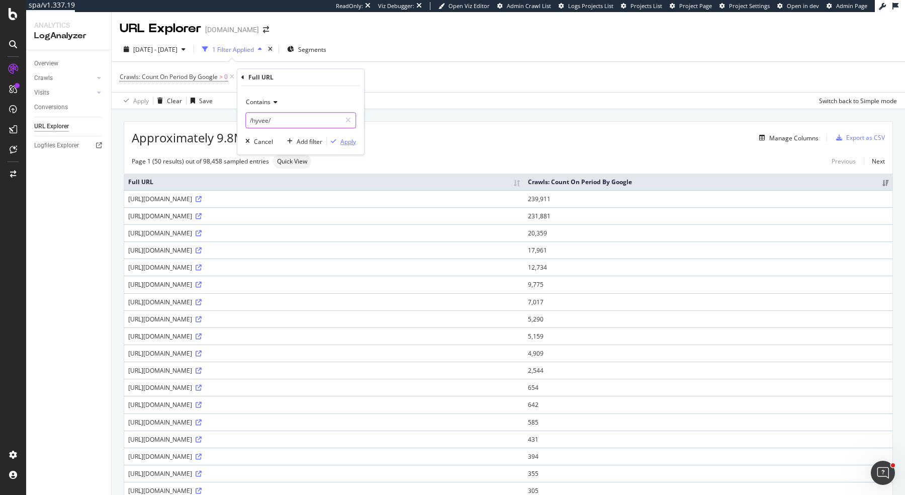
type input "/hyvee/"
click at [342, 142] on div "Apply" at bounding box center [348, 141] width 16 height 9
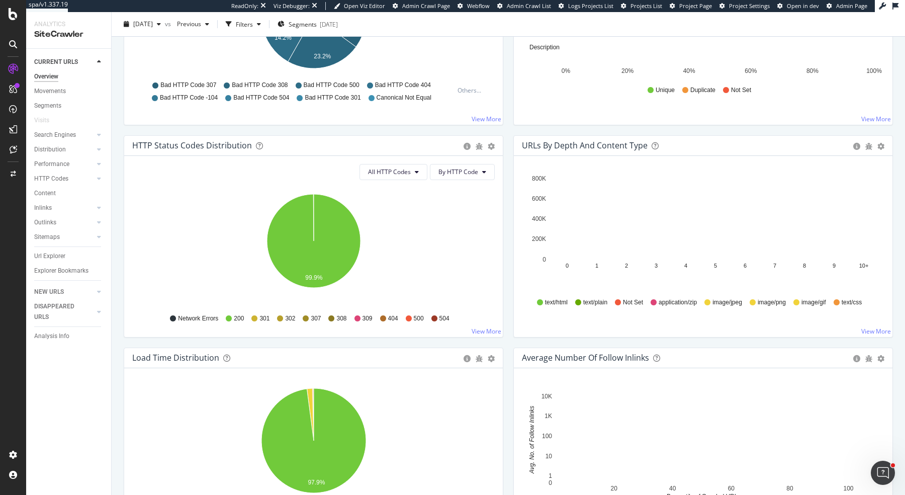
scroll to position [168, 0]
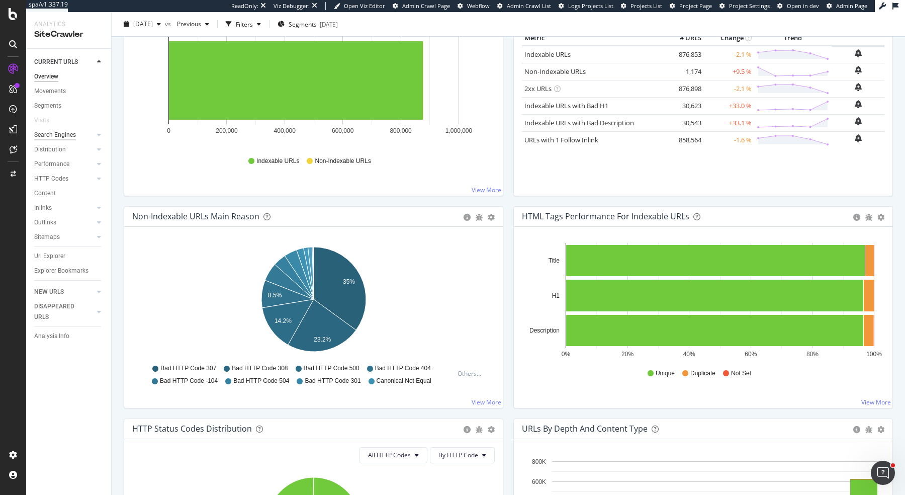
click at [59, 139] on div "Search Engines" at bounding box center [55, 135] width 42 height 11
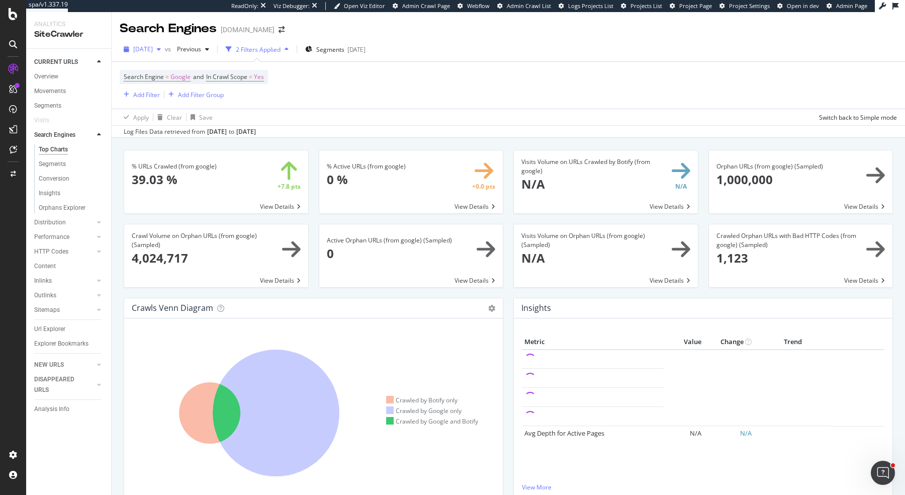
click at [153, 51] on span "[DATE]" at bounding box center [143, 49] width 20 height 9
click at [173, 114] on div "[DATE]" at bounding box center [161, 117] width 54 height 9
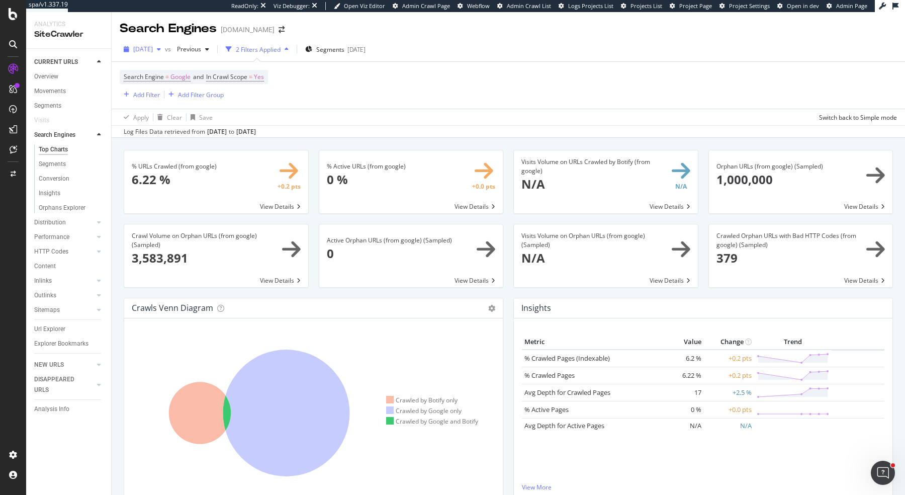
click at [153, 51] on span "[DATE]" at bounding box center [143, 49] width 20 height 9
click at [187, 87] on div "2025 Sep. 8th 878K URLs" at bounding box center [178, 85] width 89 height 9
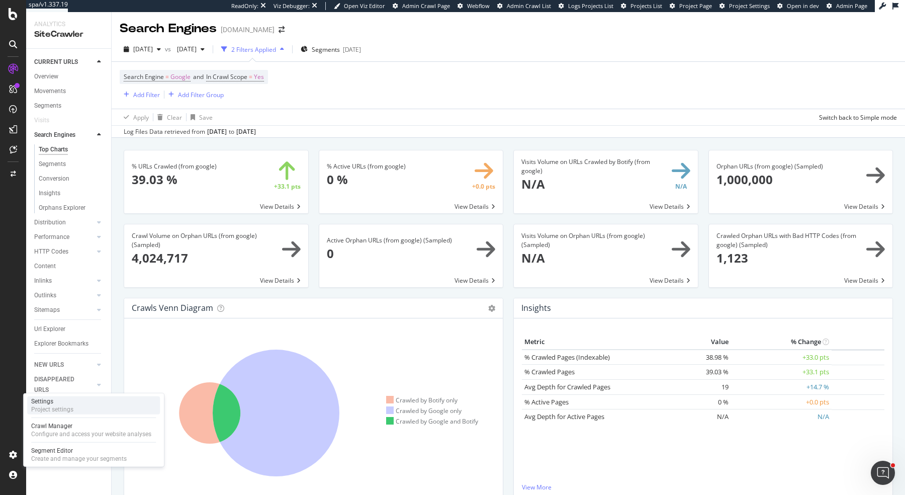
click at [69, 395] on div "Settings" at bounding box center [52, 401] width 42 height 8
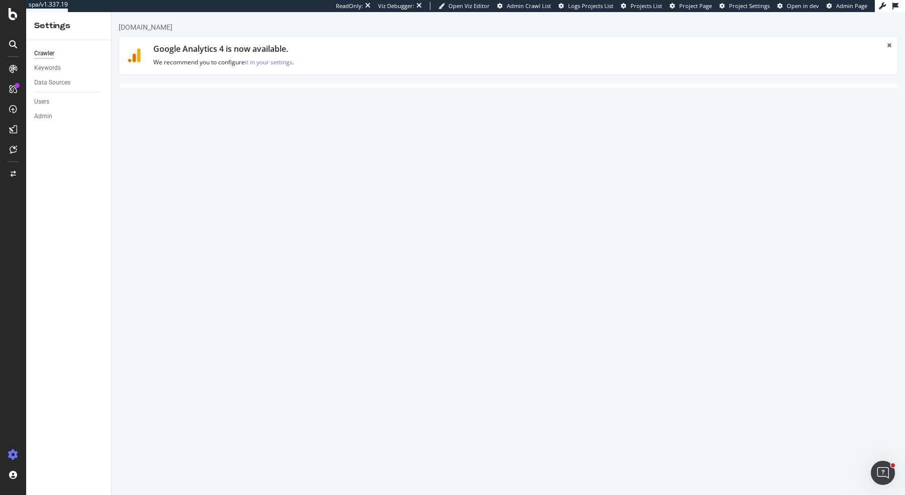
click at [192, 93] on link "Advanced Settings" at bounding box center [197, 97] width 77 height 28
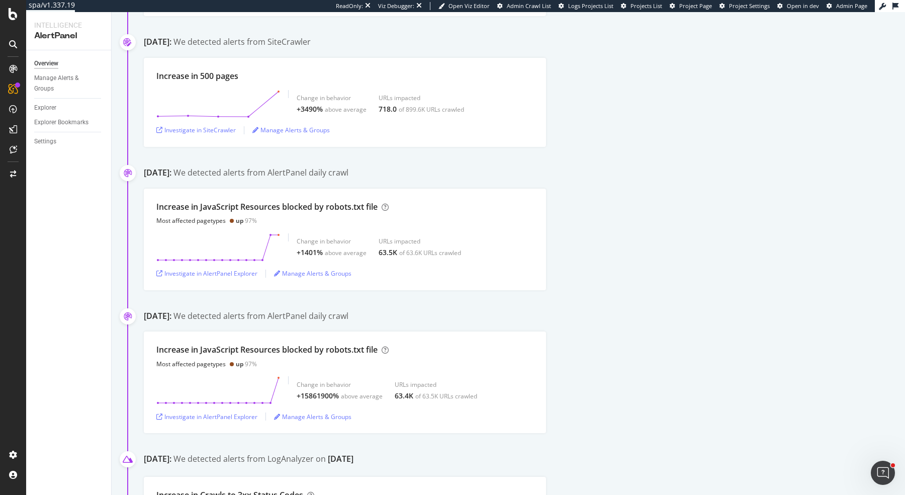
scroll to position [211, 0]
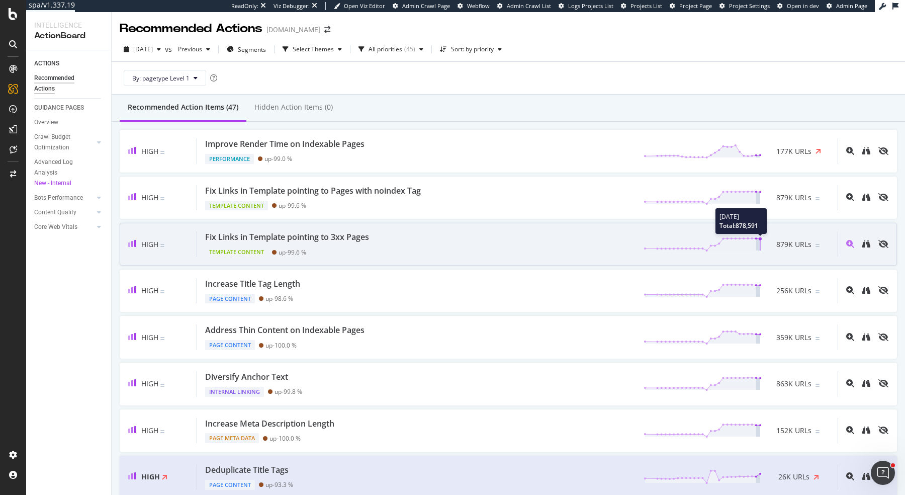
click at [723, 238] on line at bounding box center [760, 244] width 0 height 12
click at [723, 247] on span "879K URLs" at bounding box center [793, 244] width 35 height 10
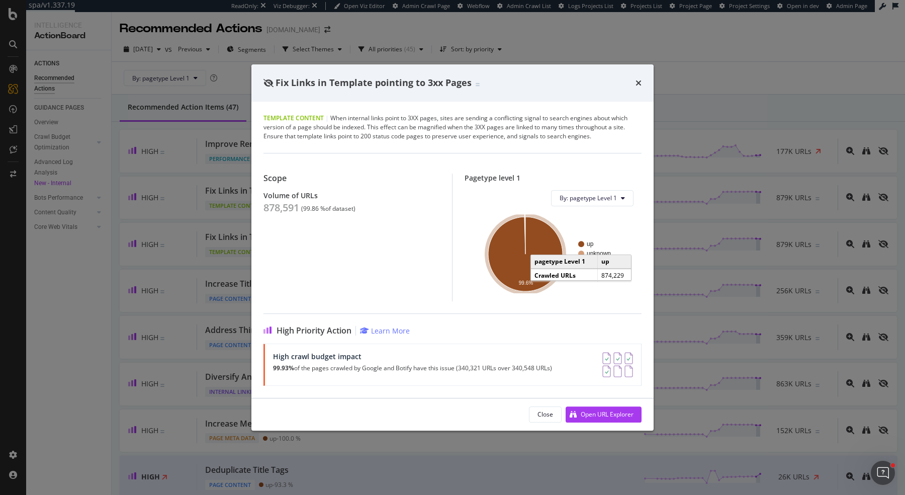
click at [547, 245] on icon "A chart." at bounding box center [525, 254] width 74 height 74
click at [533, 77] on div "Fix Links in Template pointing to 3xx Pages" at bounding box center [452, 82] width 378 height 13
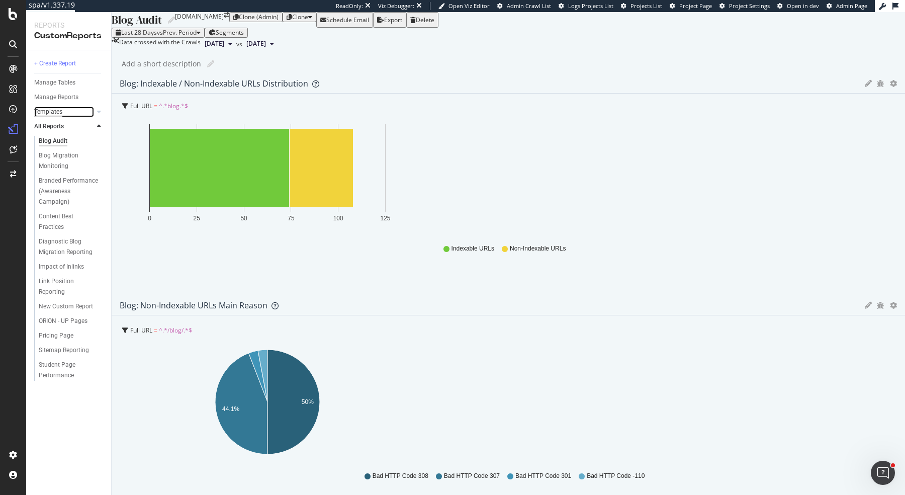
click at [56, 113] on div "Templates" at bounding box center [48, 112] width 28 height 11
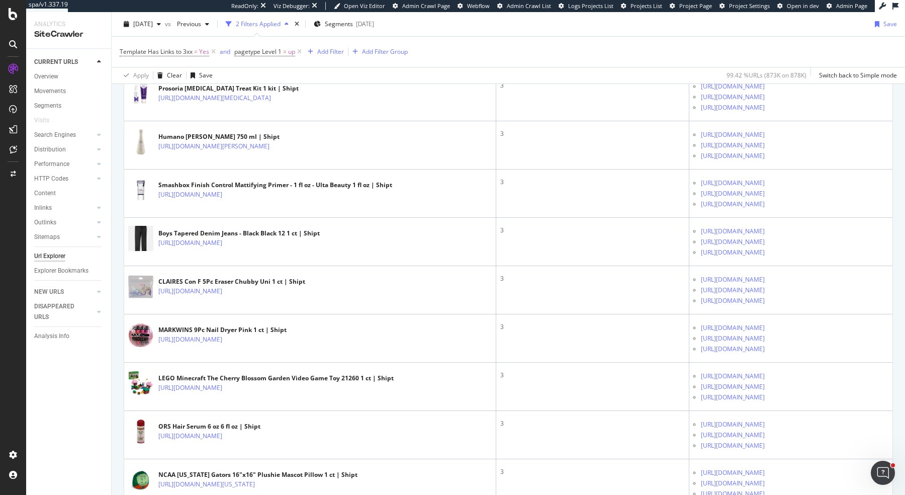
scroll to position [519, 0]
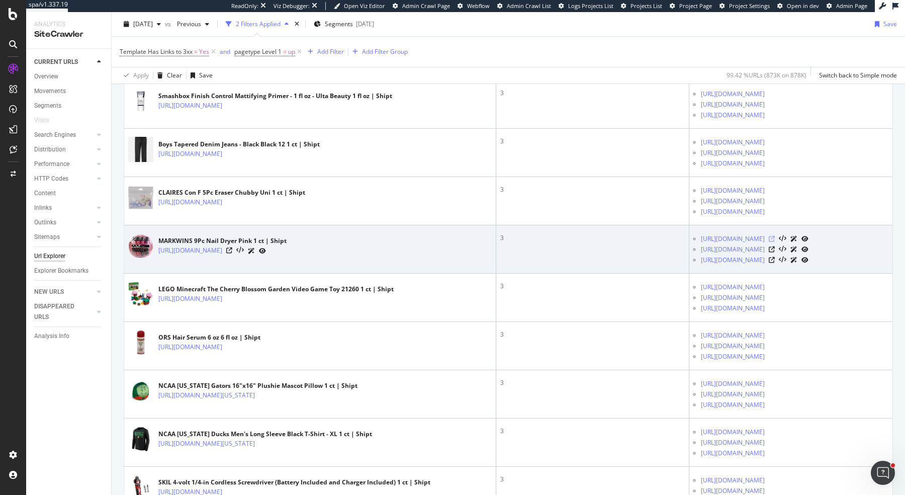
click at [768, 236] on icon at bounding box center [771, 239] width 6 height 6
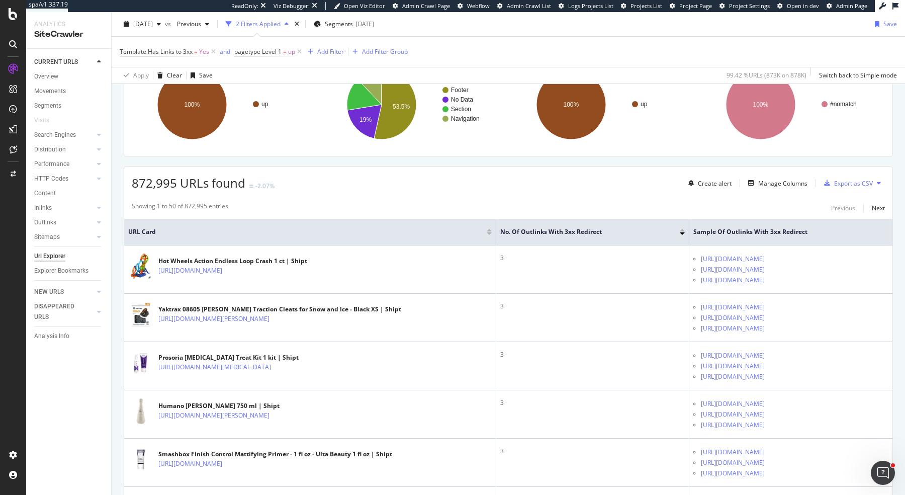
scroll to position [220, 0]
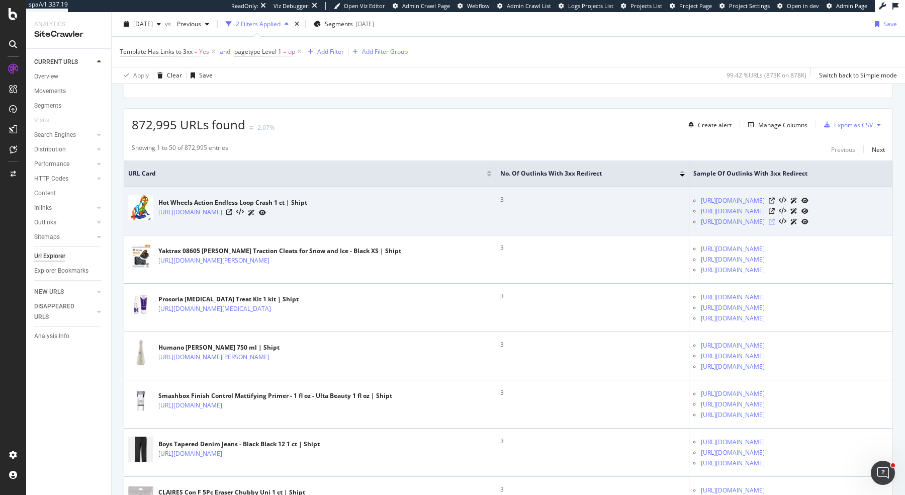
click at [775, 220] on icon at bounding box center [771, 222] width 6 height 6
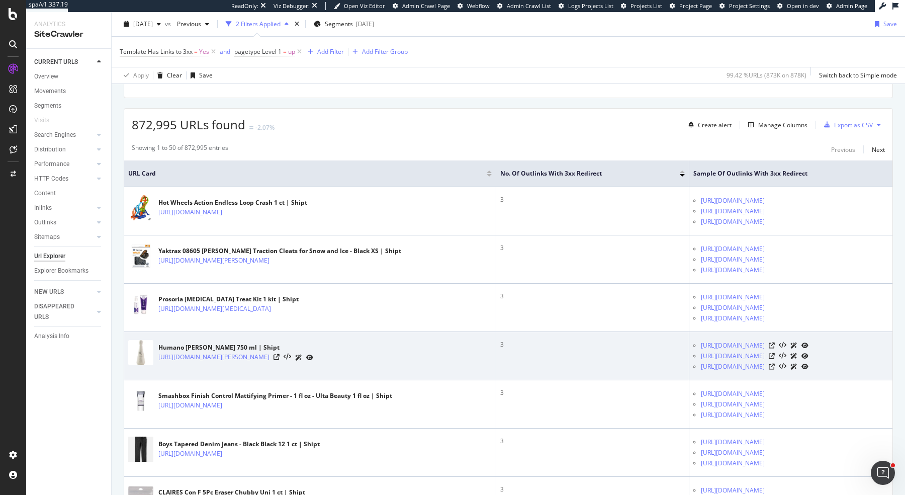
click at [313, 355] on div "https://www.shipt.com/up/humano-blanco/021d615c-9fa6-11ef-978f-2b2d0ad077e1" at bounding box center [235, 357] width 155 height 11
click at [279, 355] on icon at bounding box center [276, 357] width 6 height 6
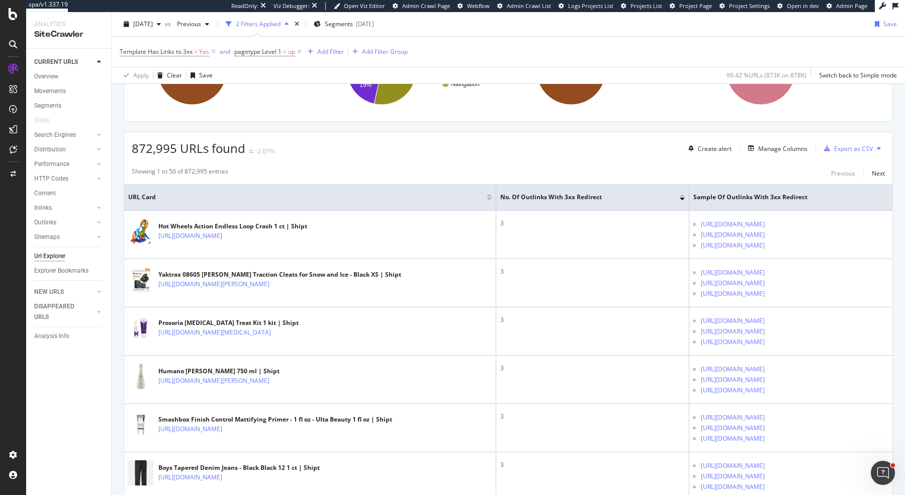
scroll to position [195, 0]
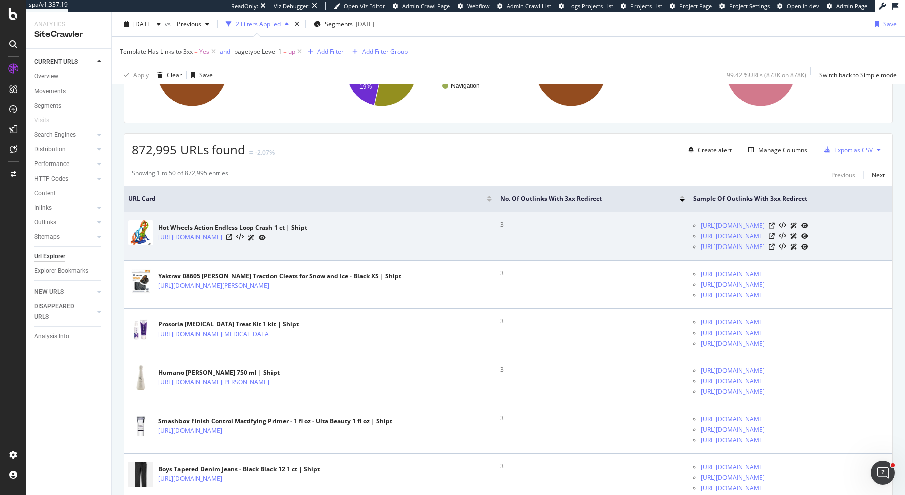
click at [726, 235] on link "https://www.shipt.com/login" at bounding box center [733, 236] width 64 height 10
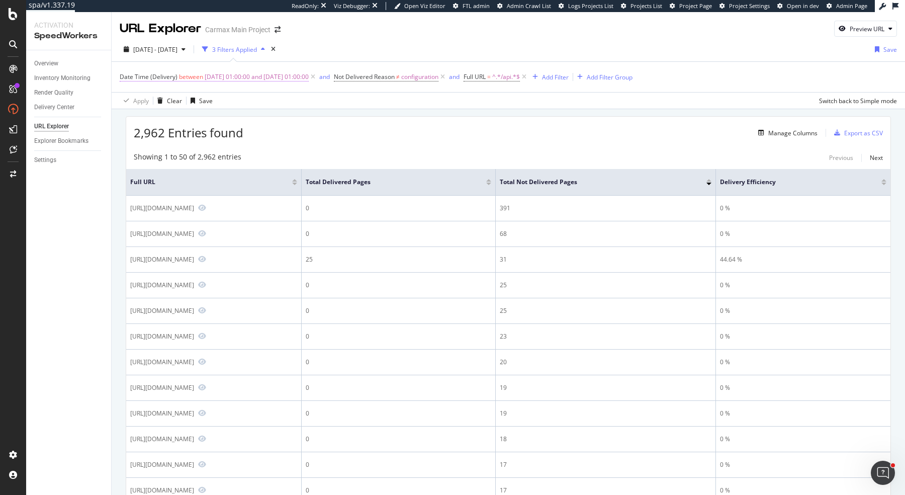
click at [247, 77] on span "[DATE] 01:00:00 and [DATE] 01:00:00" at bounding box center [257, 77] width 104 height 14
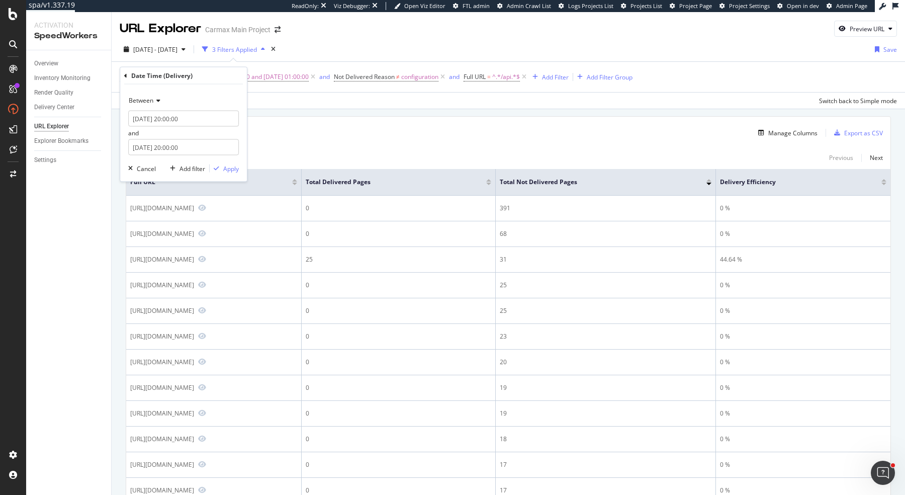
click at [147, 101] on span "Between" at bounding box center [141, 100] width 25 height 9
click at [157, 100] on icon at bounding box center [156, 101] width 7 height 6
click at [169, 117] on input "[DATE] 20:00:00" at bounding box center [183, 119] width 111 height 16
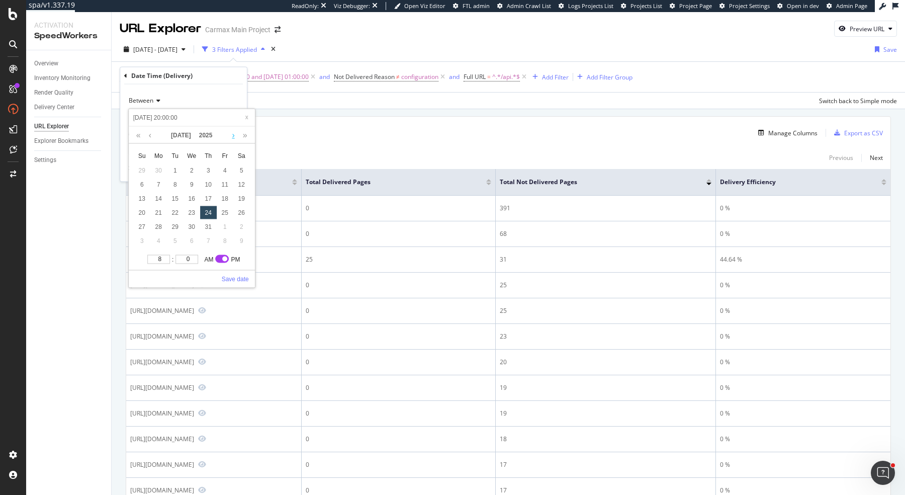
click at [231, 137] on link at bounding box center [233, 135] width 8 height 17
click at [161, 169] on div "1" at bounding box center [158, 170] width 17 height 13
type input "[DATE] 20:00:00"
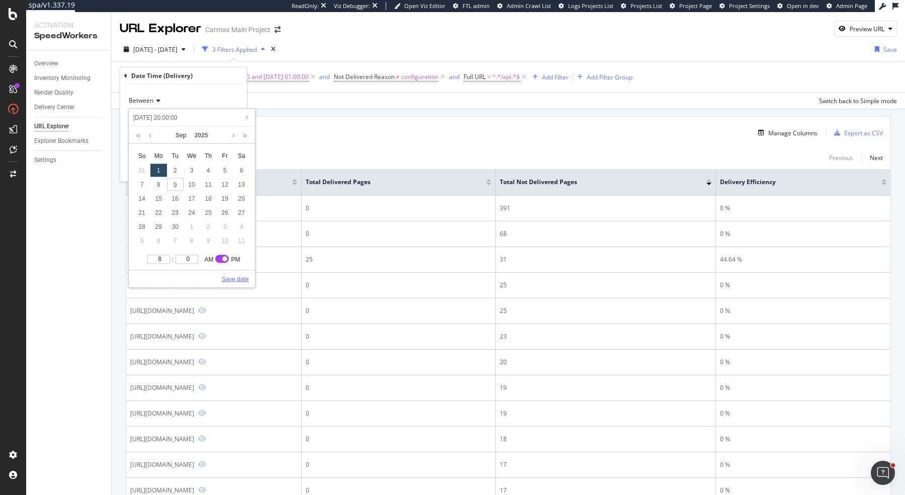
click at [230, 277] on link "Save date" at bounding box center [235, 278] width 27 height 9
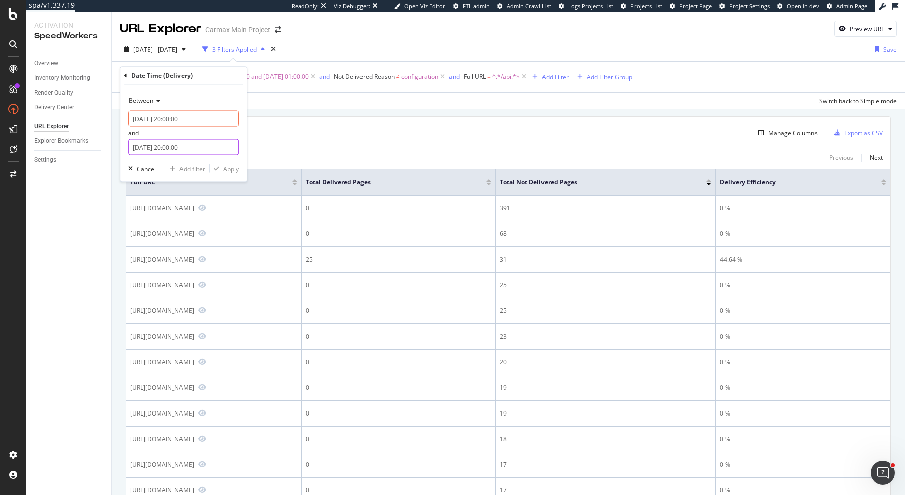
click at [182, 139] on div "[DATE] 20:00:00" at bounding box center [183, 147] width 111 height 16
click at [188, 155] on div "Between [DATE] 20:00:00 and [DATE] 20:00:00 Cancel Add filter Apply" at bounding box center [183, 132] width 127 height 97
click at [188, 148] on input "[DATE] 20:00:00" at bounding box center [183, 147] width 111 height 16
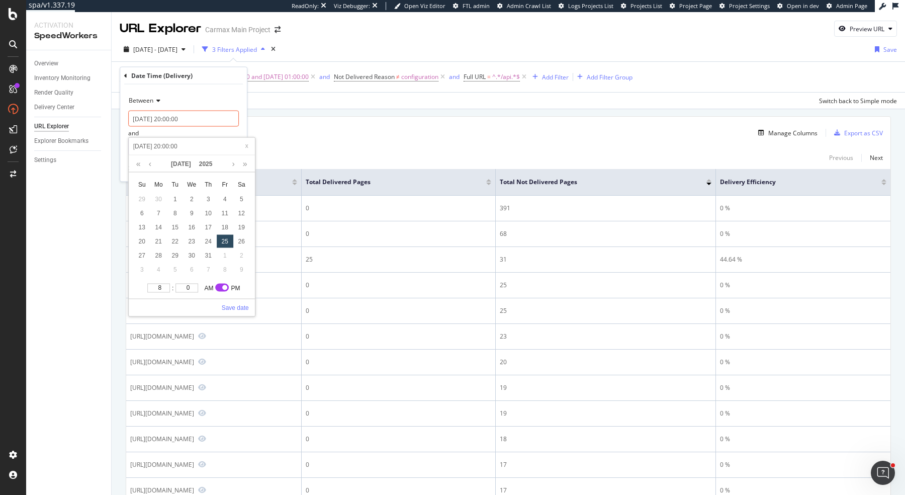
click at [188, 148] on input "[DATE] 20:00:00" at bounding box center [192, 146] width 120 height 11
click at [236, 164] on link at bounding box center [233, 163] width 8 height 17
click at [175, 211] on div "9" at bounding box center [175, 213] width 17 height 13
type input "[DATE] 20:00:00"
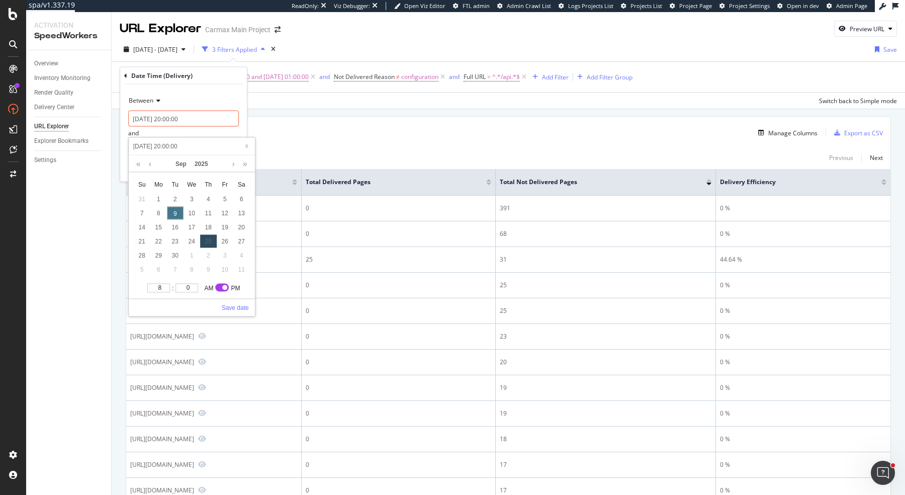
type input "[DATE] 20:00:00"
click at [233, 305] on link "Save date" at bounding box center [235, 307] width 27 height 9
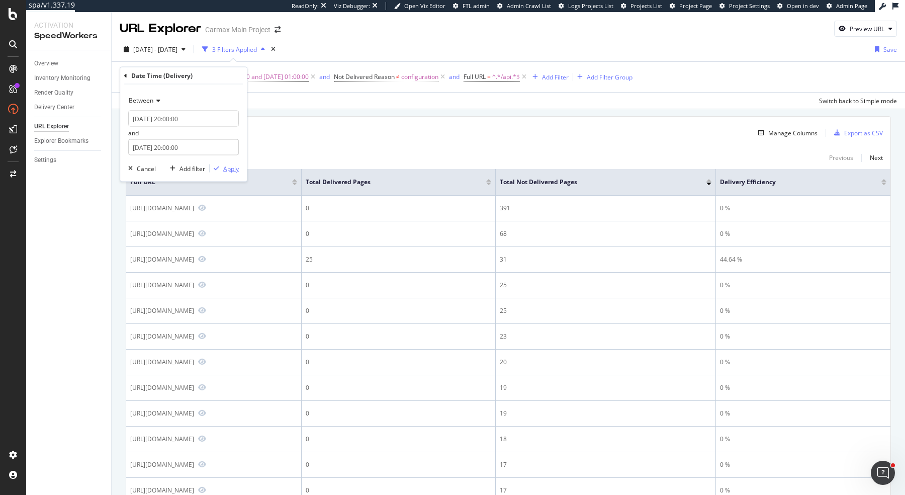
click at [237, 165] on div "Apply" at bounding box center [231, 168] width 16 height 9
